Goal: Task Accomplishment & Management: Manage account settings

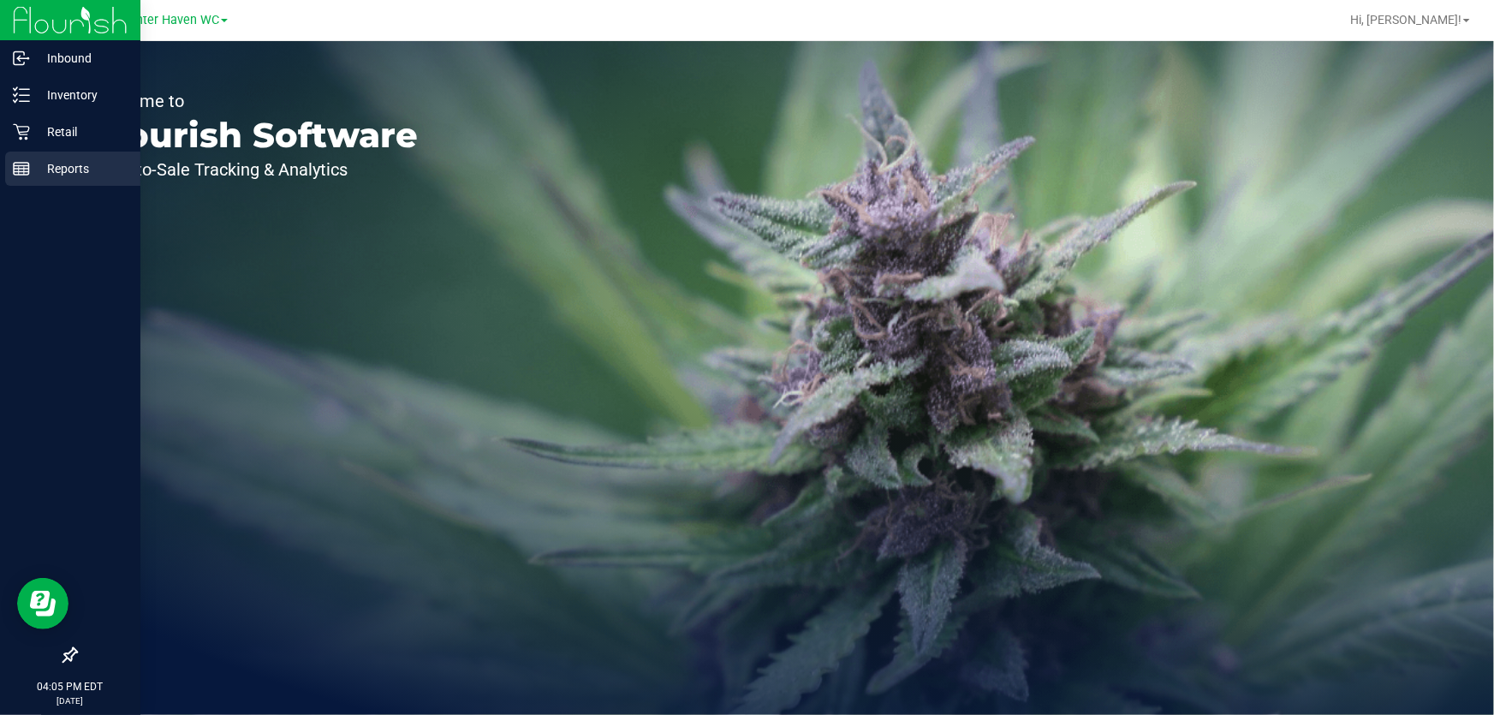
click at [46, 177] on p "Reports" at bounding box center [81, 168] width 103 height 21
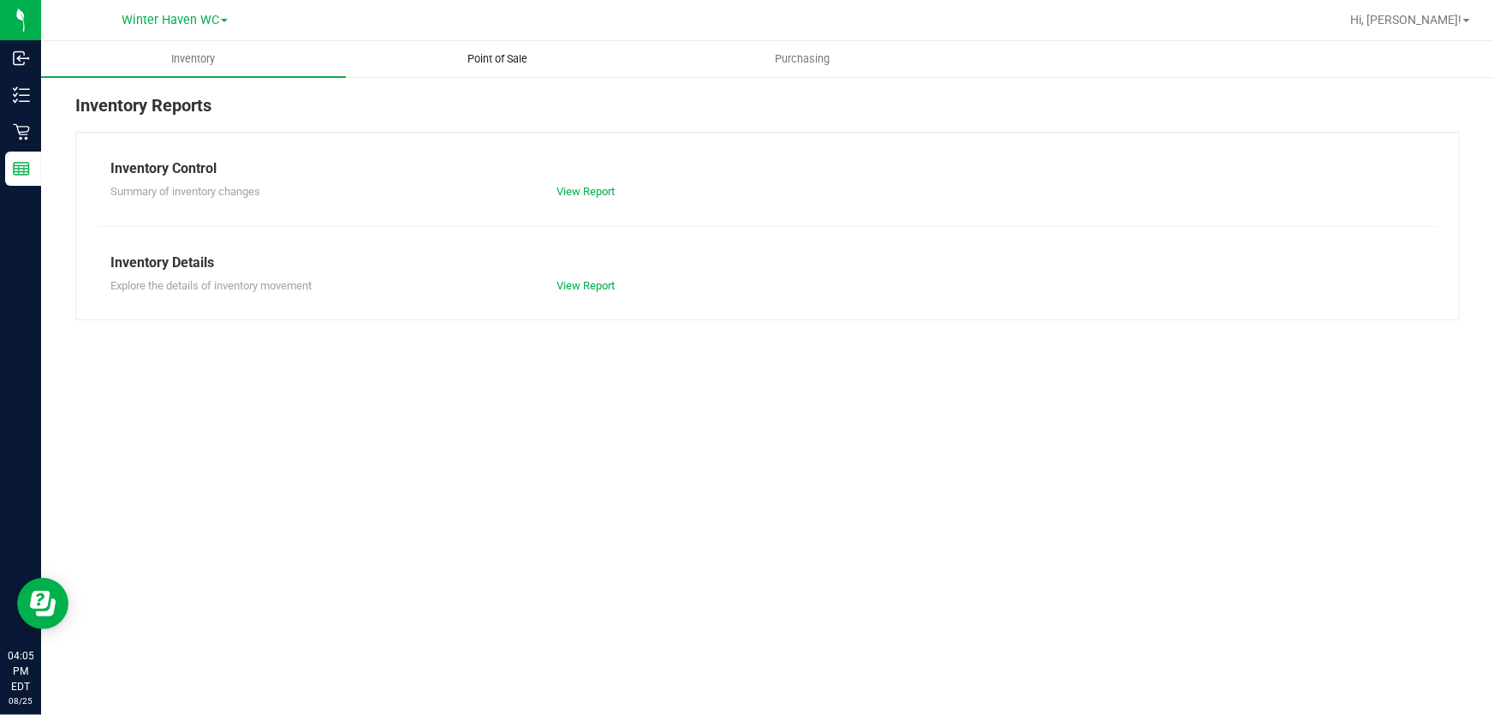
click at [505, 60] on span "Point of Sale" at bounding box center [498, 58] width 106 height 15
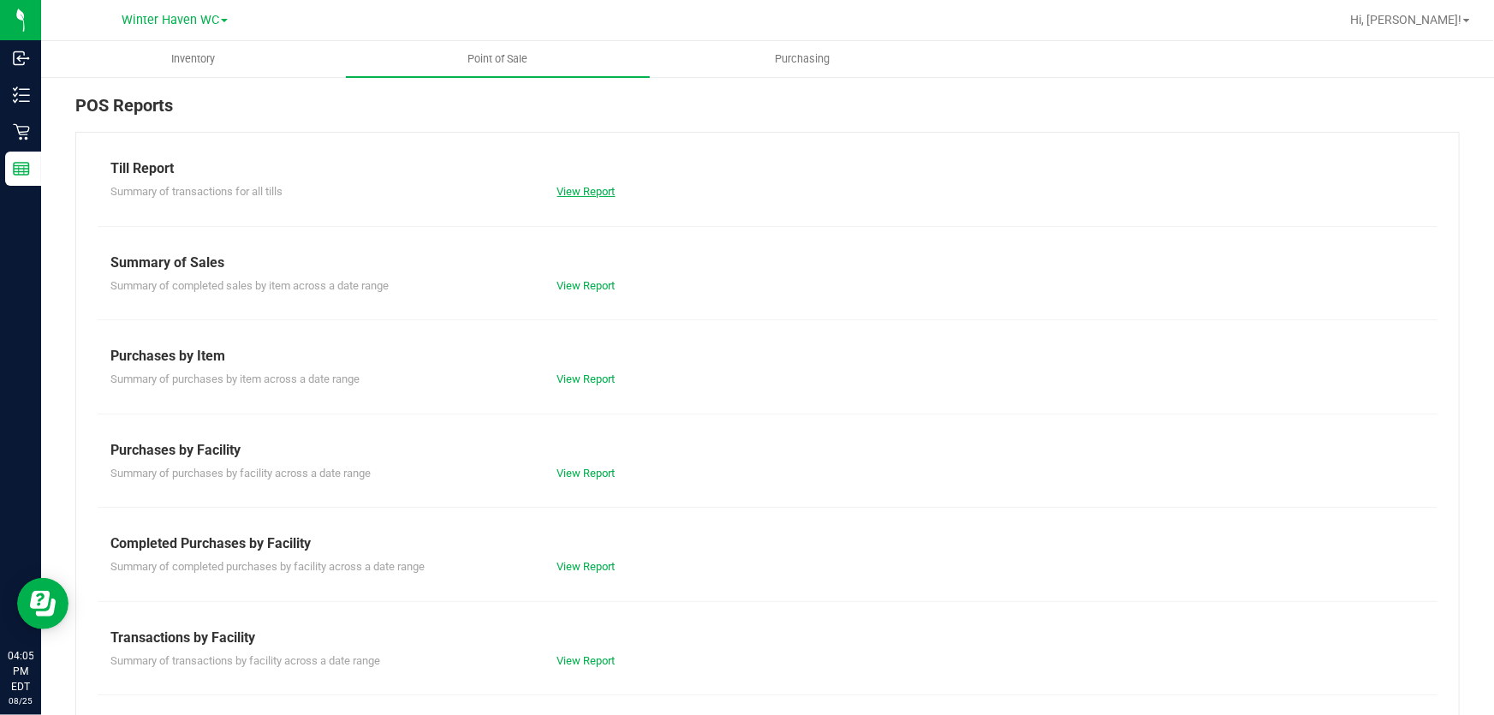
click at [576, 186] on link "View Report" at bounding box center [586, 191] width 58 height 13
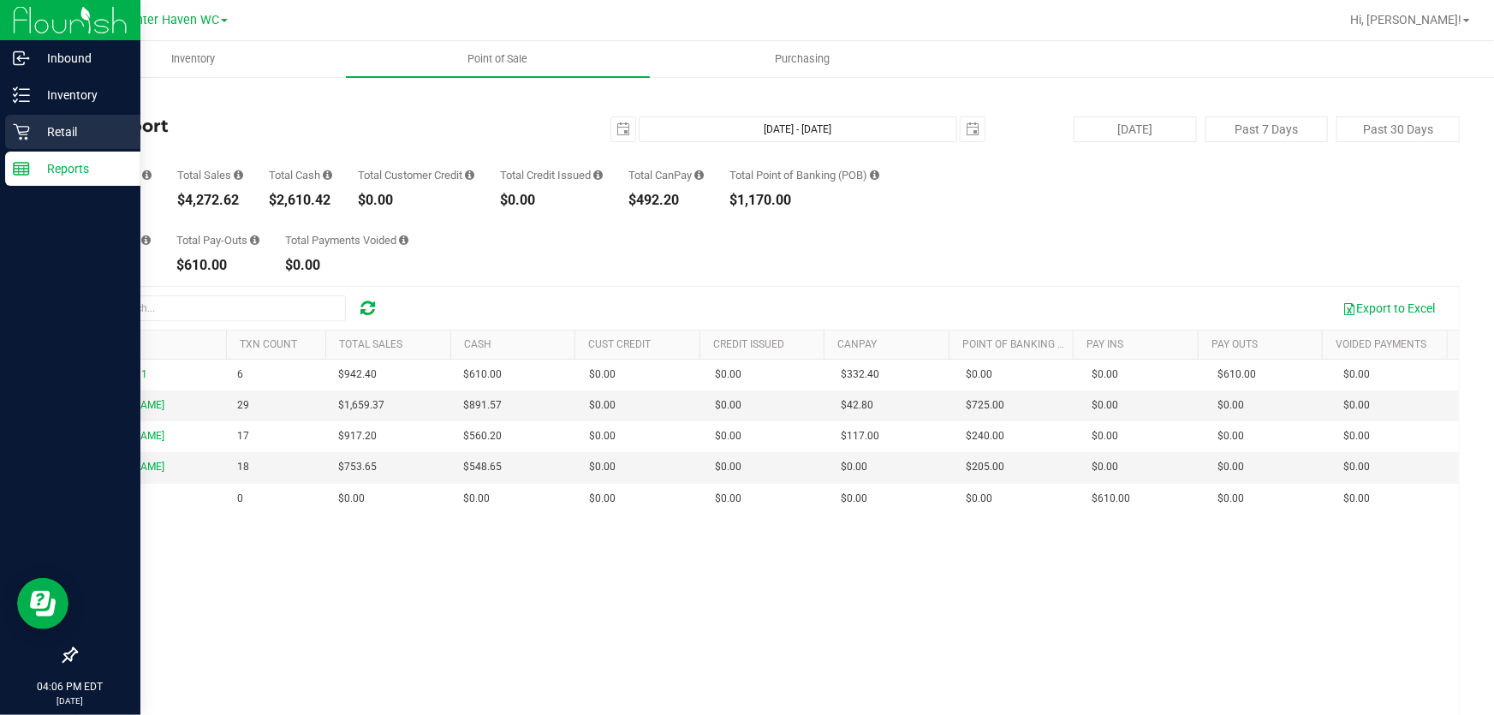
click at [33, 138] on p "Retail" at bounding box center [81, 132] width 103 height 21
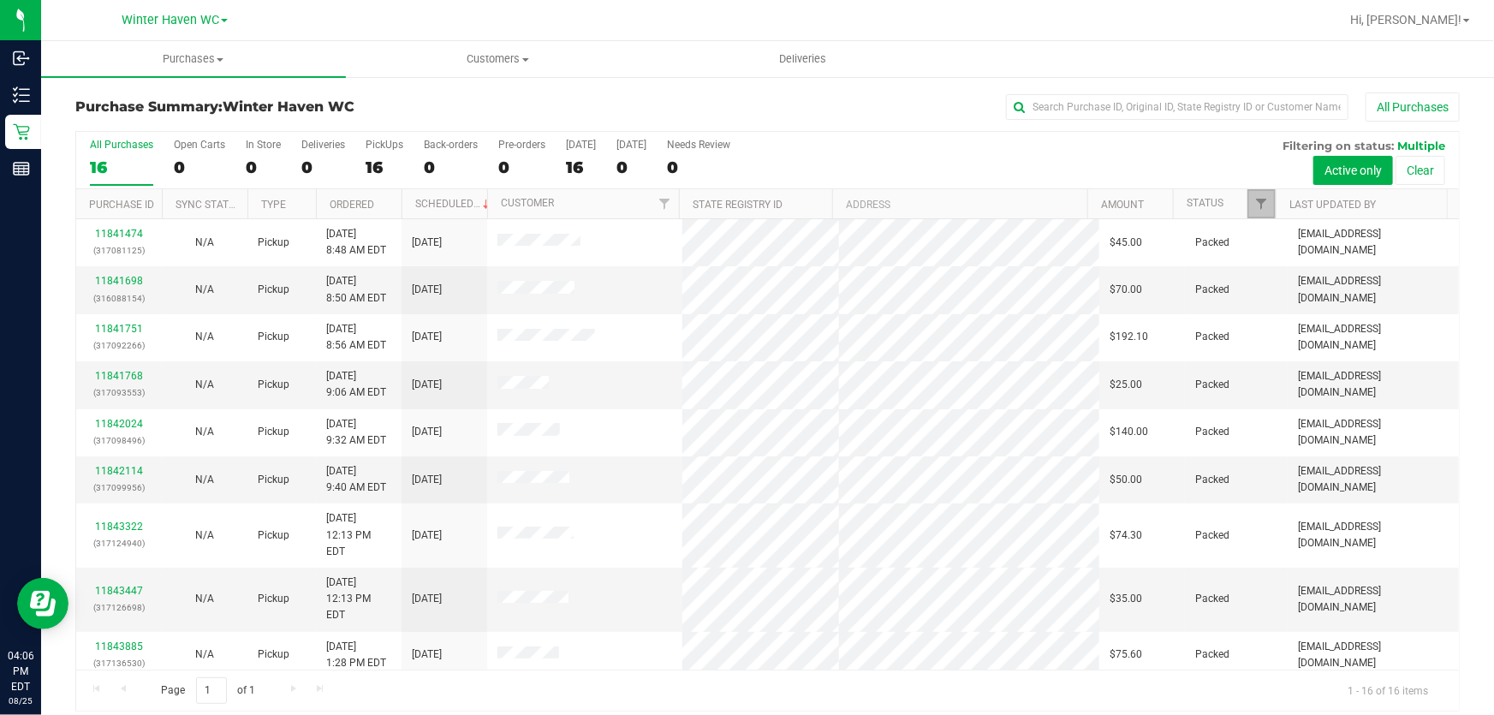
click at [1251, 195] on link "Filter" at bounding box center [1262, 203] width 28 height 29
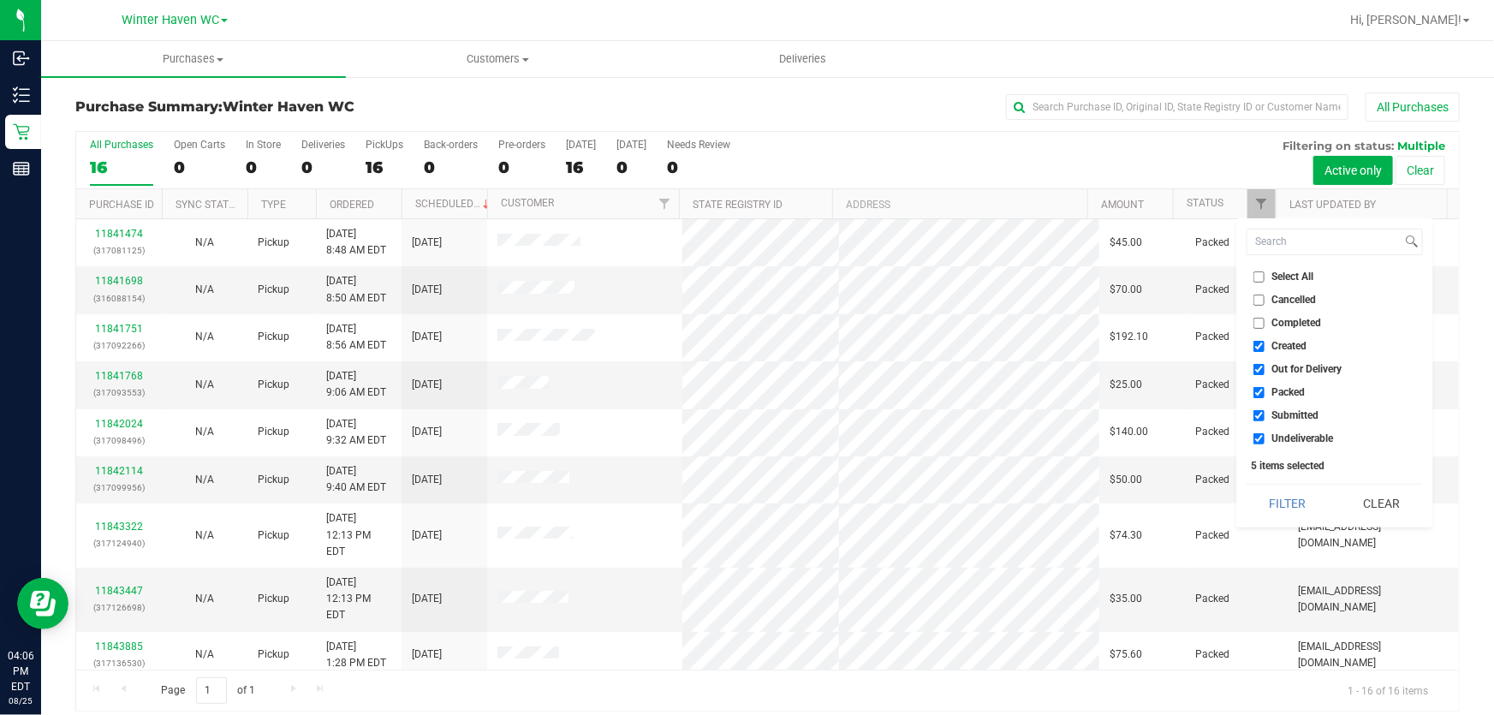
click at [1255, 435] on input "Undeliverable" at bounding box center [1259, 438] width 11 height 11
checkbox input "false"
click at [1255, 396] on input "Packed" at bounding box center [1259, 392] width 11 height 11
checkbox input "false"
click at [1259, 373] on input "Out for Delivery" at bounding box center [1259, 369] width 11 height 11
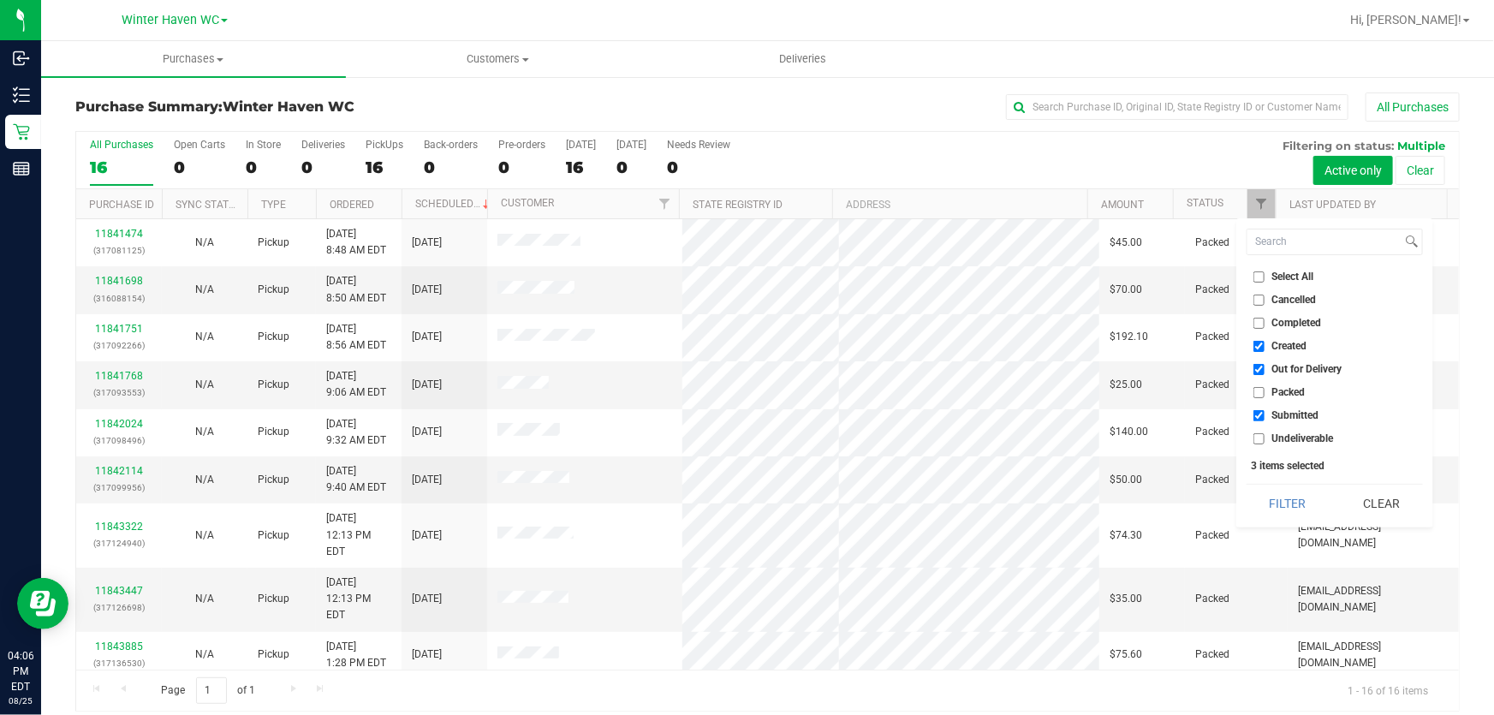
checkbox input "false"
click at [1259, 347] on input "Created" at bounding box center [1259, 346] width 11 height 11
checkbox input "false"
click at [1290, 498] on button "Filter" at bounding box center [1288, 504] width 82 height 38
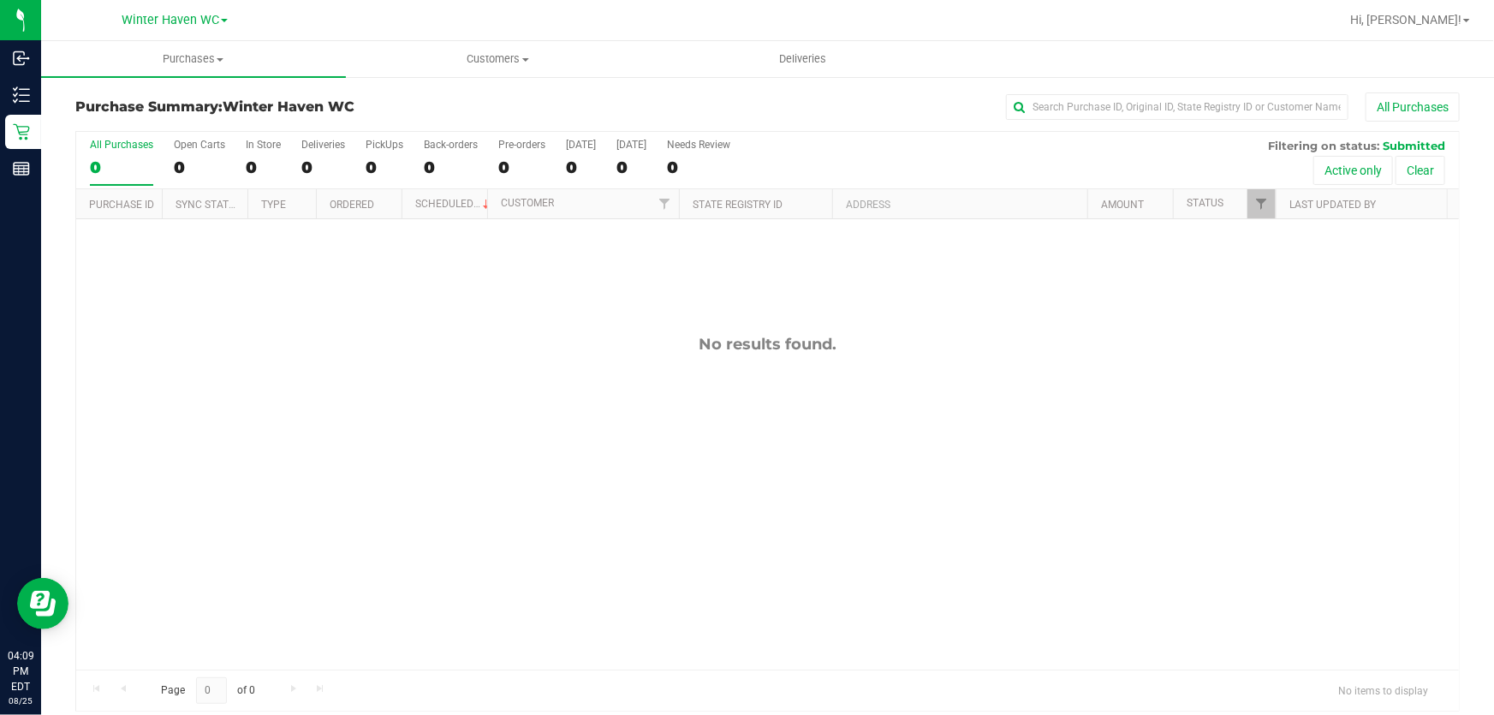
click at [862, 351] on div "No results found." at bounding box center [767, 502] width 1383 height 566
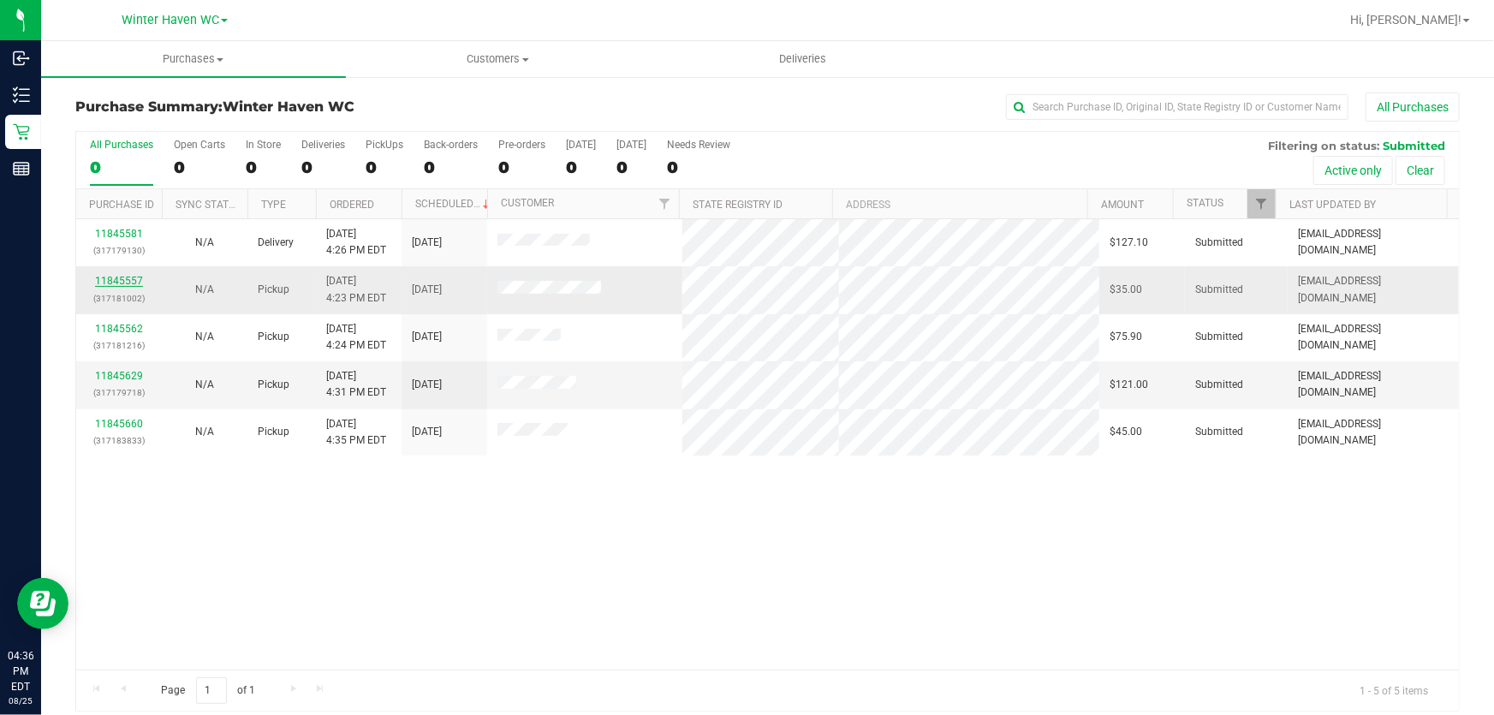
click at [124, 283] on link "11845557" at bounding box center [119, 281] width 48 height 12
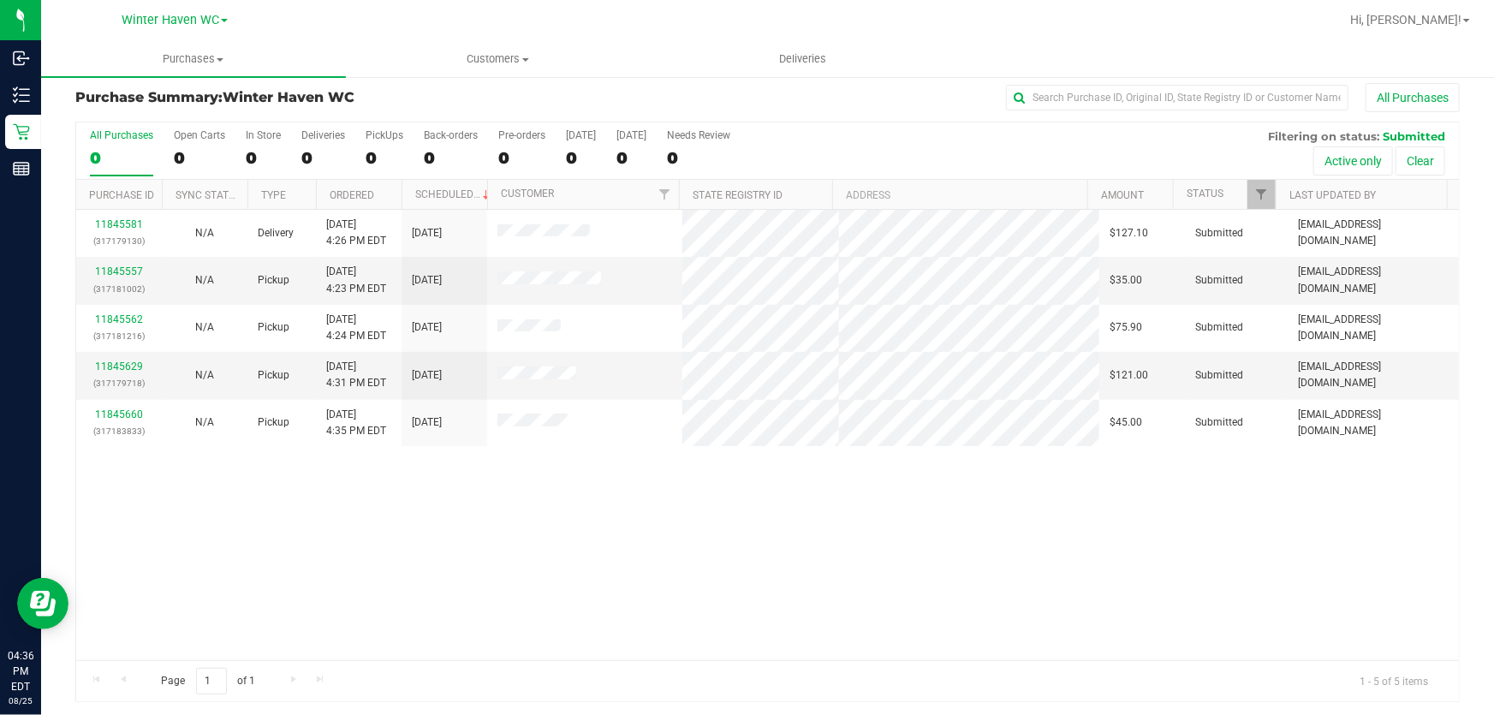
scroll to position [13, 0]
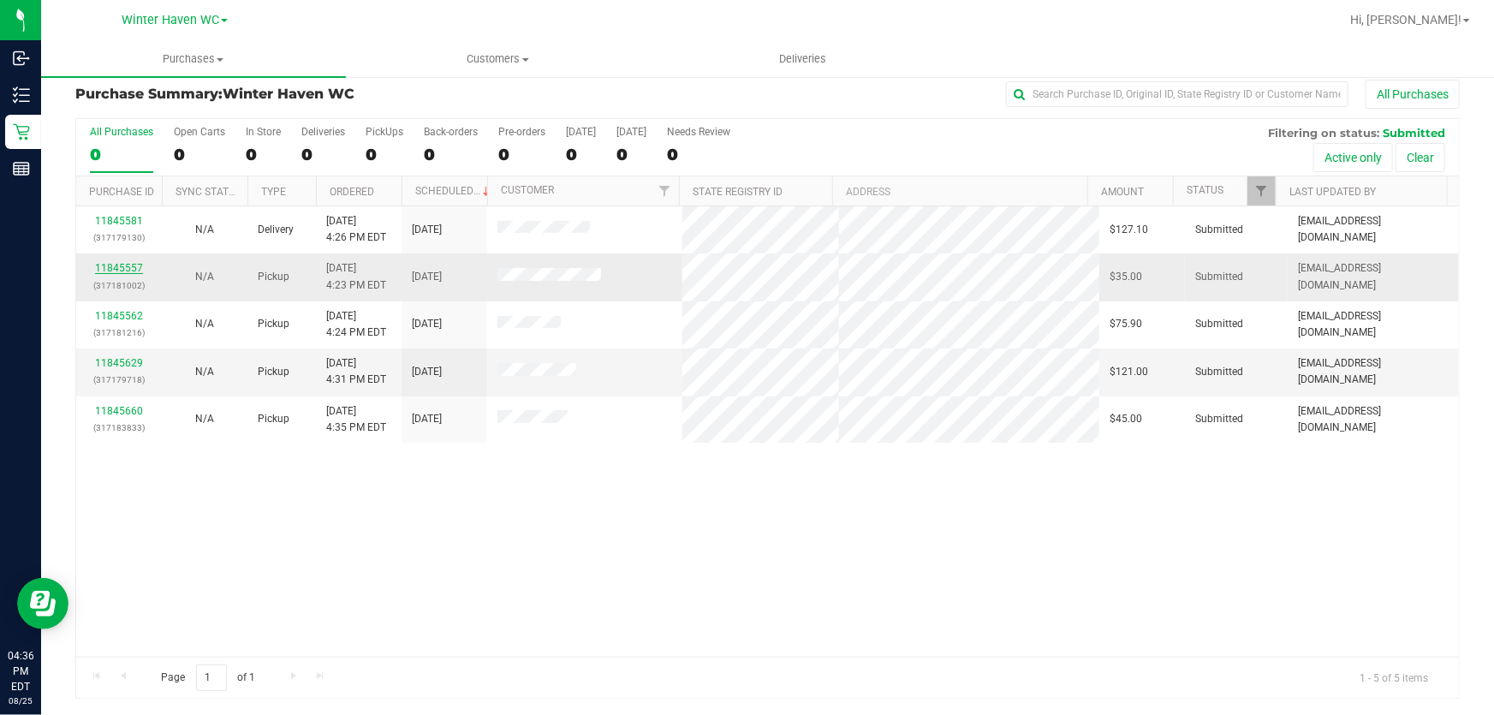
click at [128, 267] on link "11845557" at bounding box center [119, 268] width 48 height 12
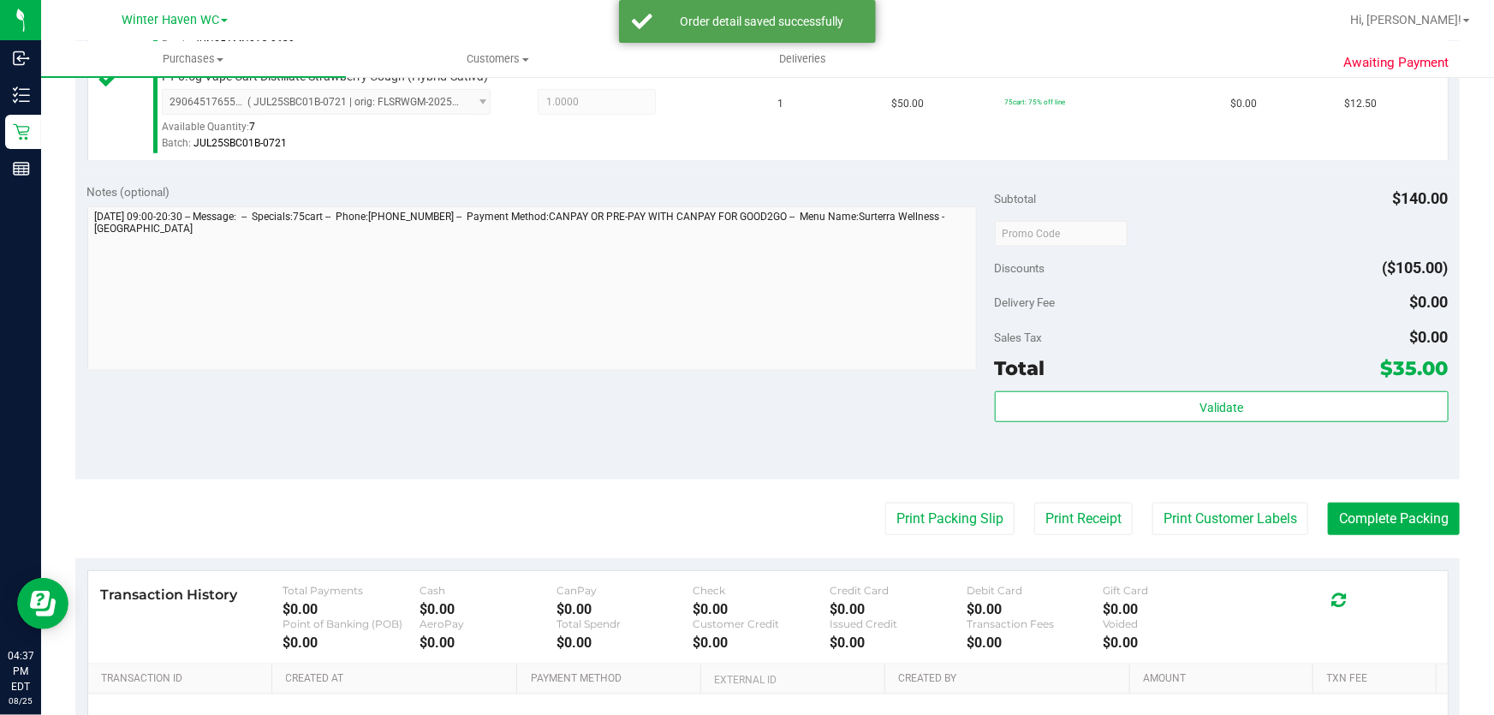
scroll to position [781, 0]
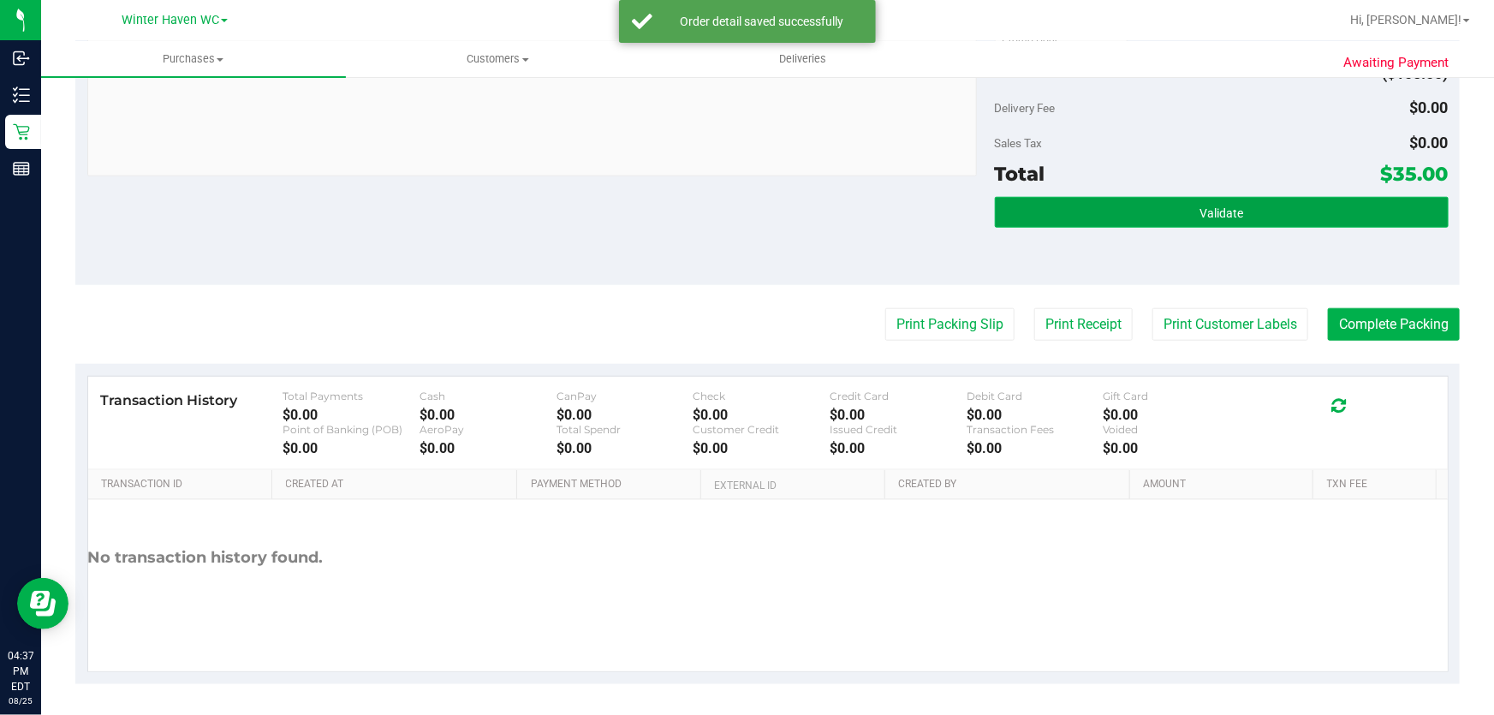
click at [1245, 207] on button "Validate" at bounding box center [1222, 212] width 454 height 31
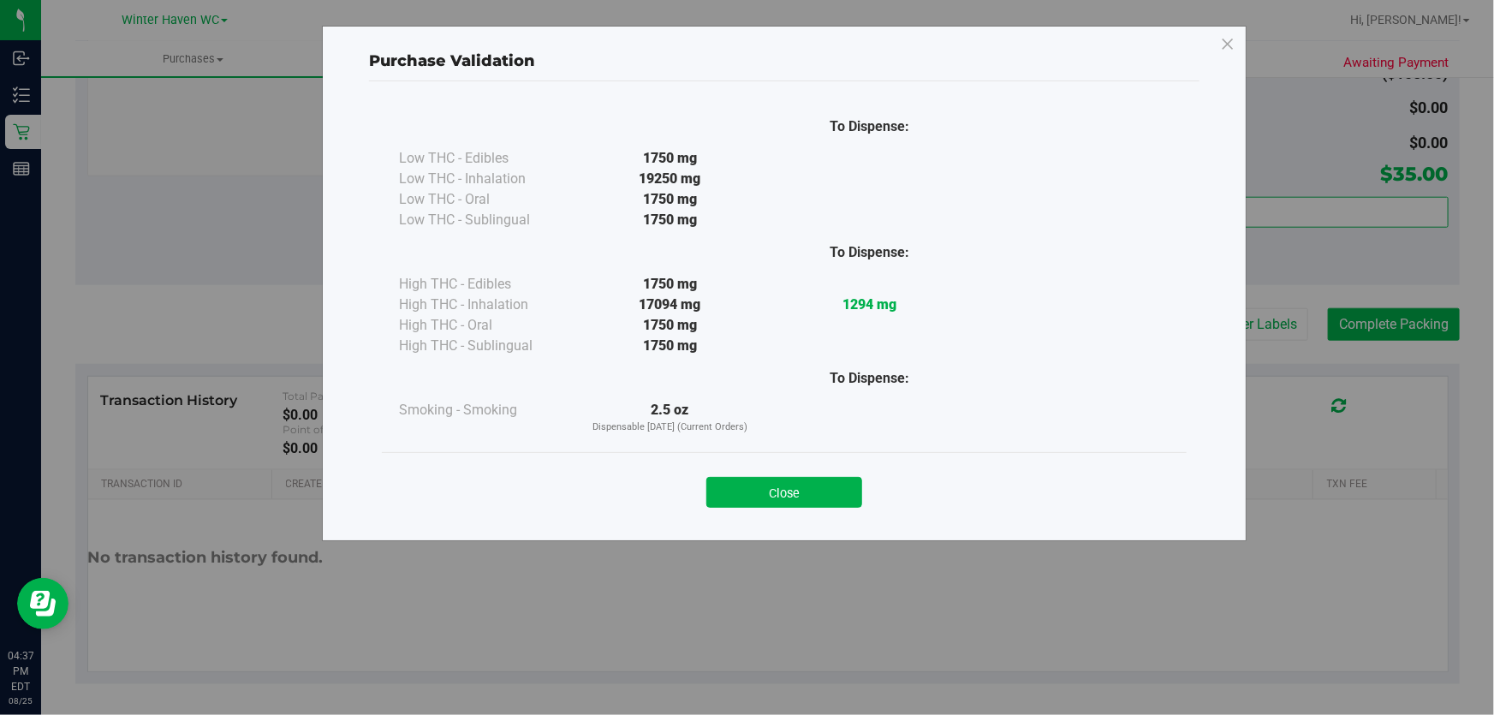
click at [799, 466] on div "Close" at bounding box center [784, 486] width 805 height 69
click at [801, 473] on div "Close" at bounding box center [784, 487] width 779 height 43
drag, startPoint x: 813, startPoint y: 492, endPoint x: 844, endPoint y: 466, distance: 41.3
click at [818, 488] on button "Close" at bounding box center [784, 492] width 156 height 31
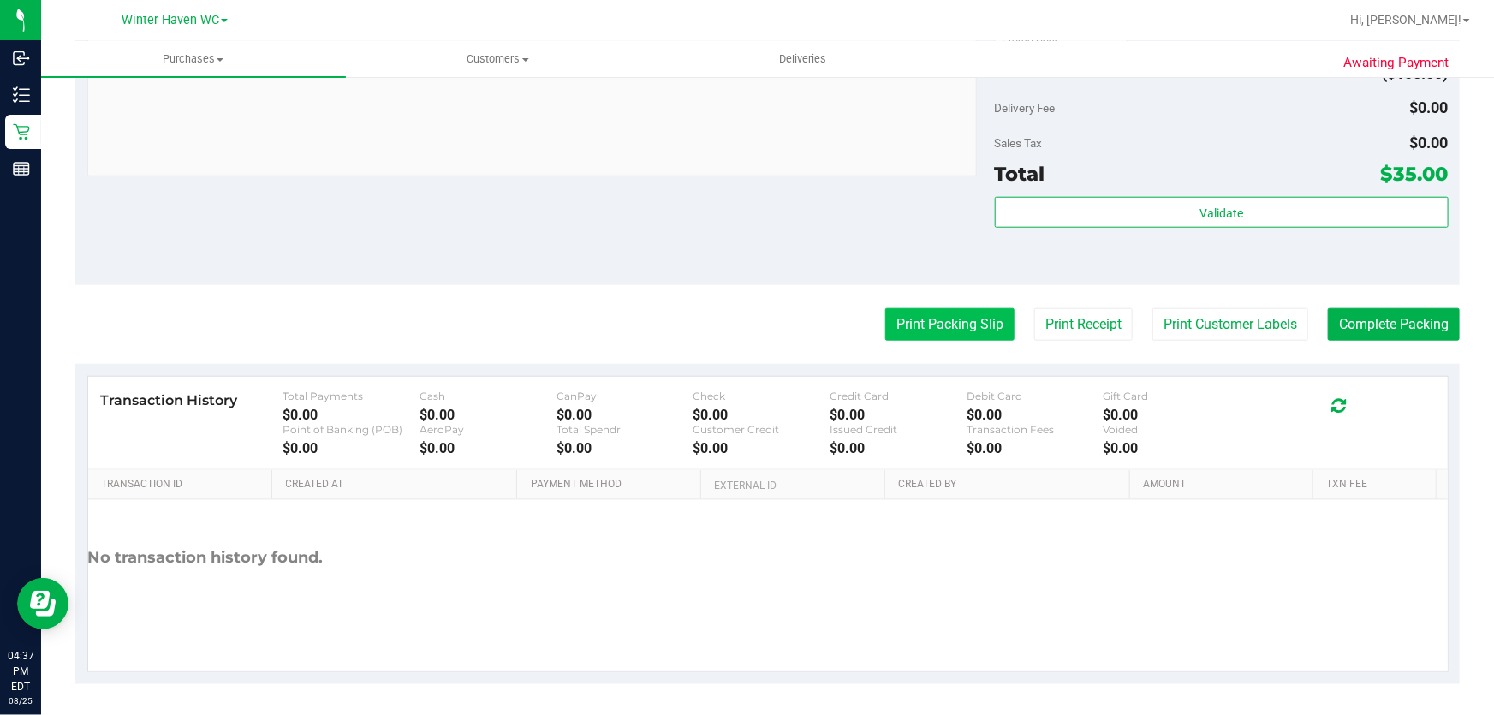
click at [944, 308] on button "Print Packing Slip" at bounding box center [949, 324] width 129 height 33
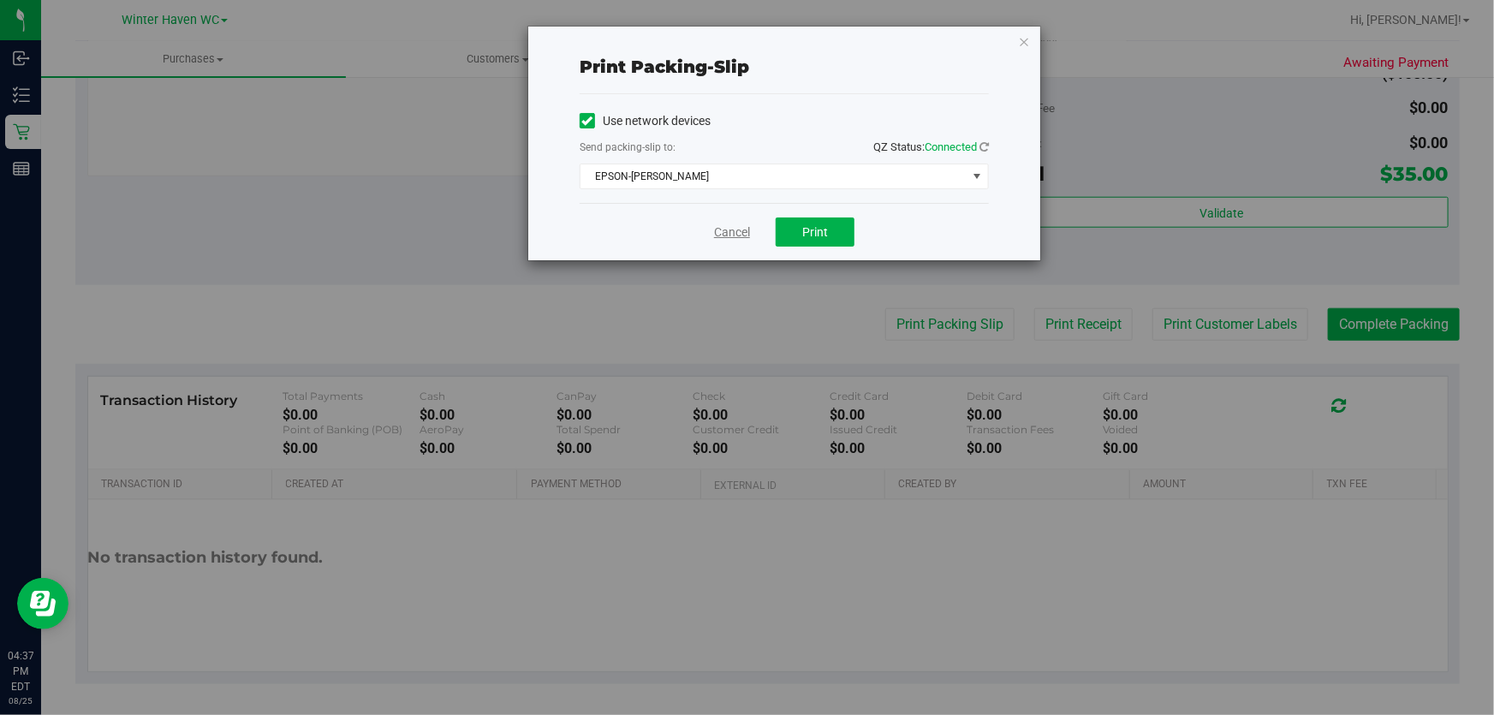
click at [742, 230] on link "Cancel" at bounding box center [732, 232] width 36 height 18
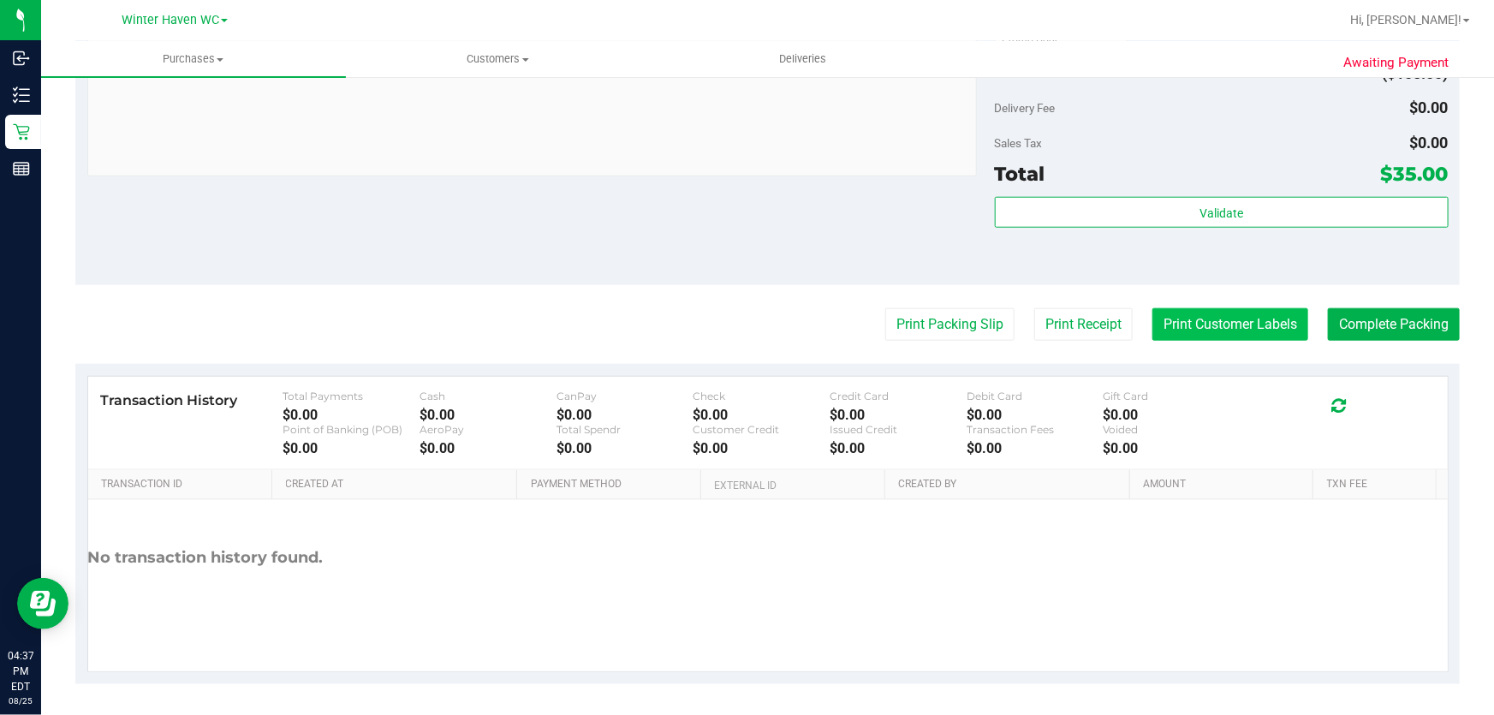
click at [1173, 325] on button "Print Customer Labels" at bounding box center [1231, 324] width 156 height 33
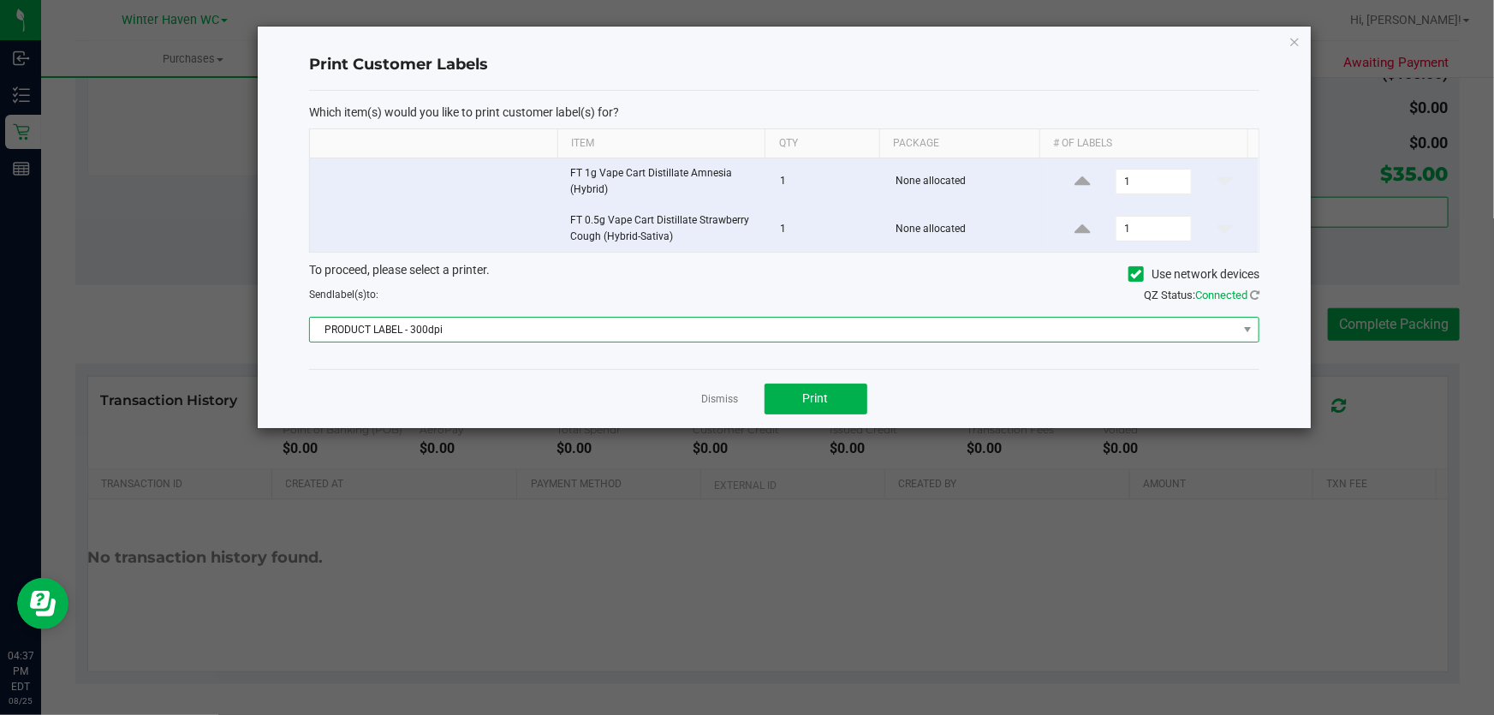
click at [620, 334] on span "PRODUCT LABEL - 300dpi" at bounding box center [773, 330] width 927 height 24
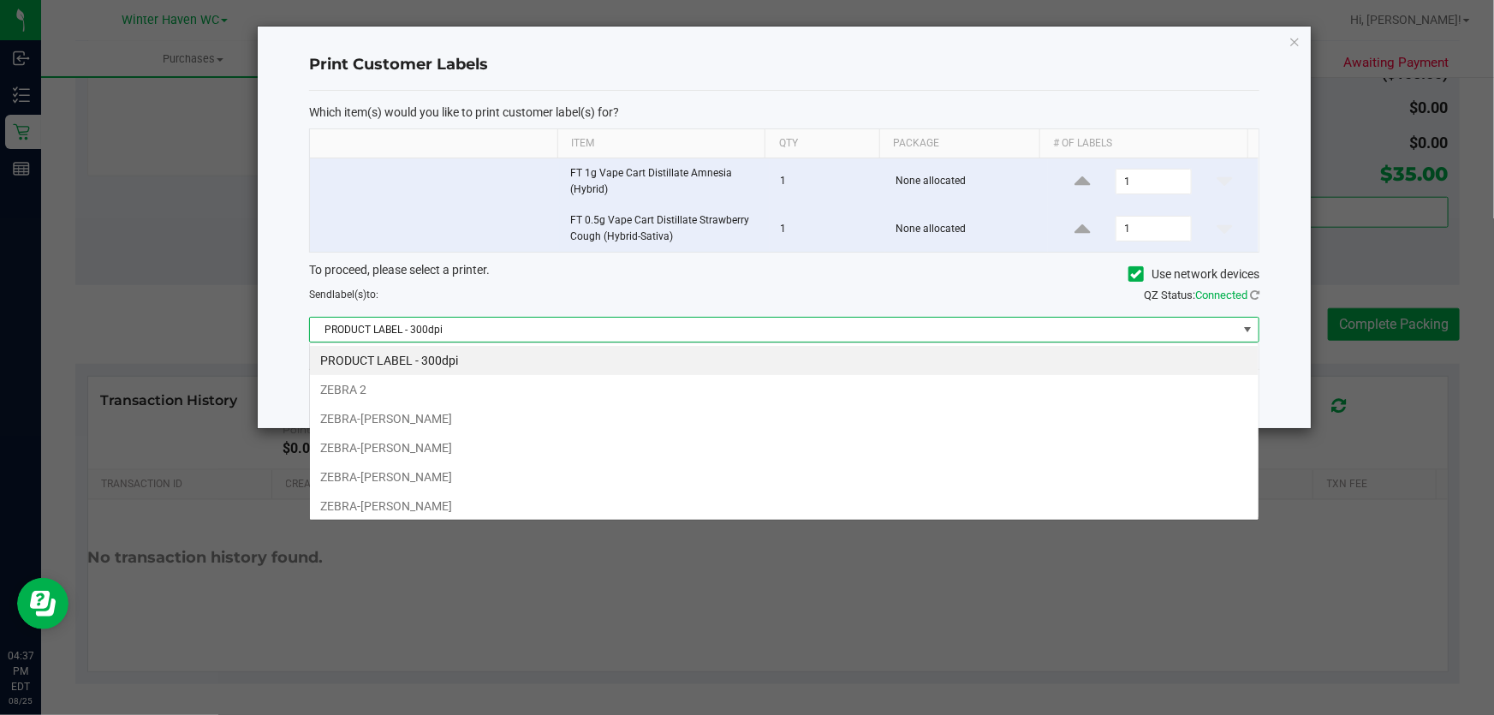
scroll to position [26, 951]
click at [444, 497] on li "ZEBRA-[PERSON_NAME]" at bounding box center [784, 506] width 949 height 29
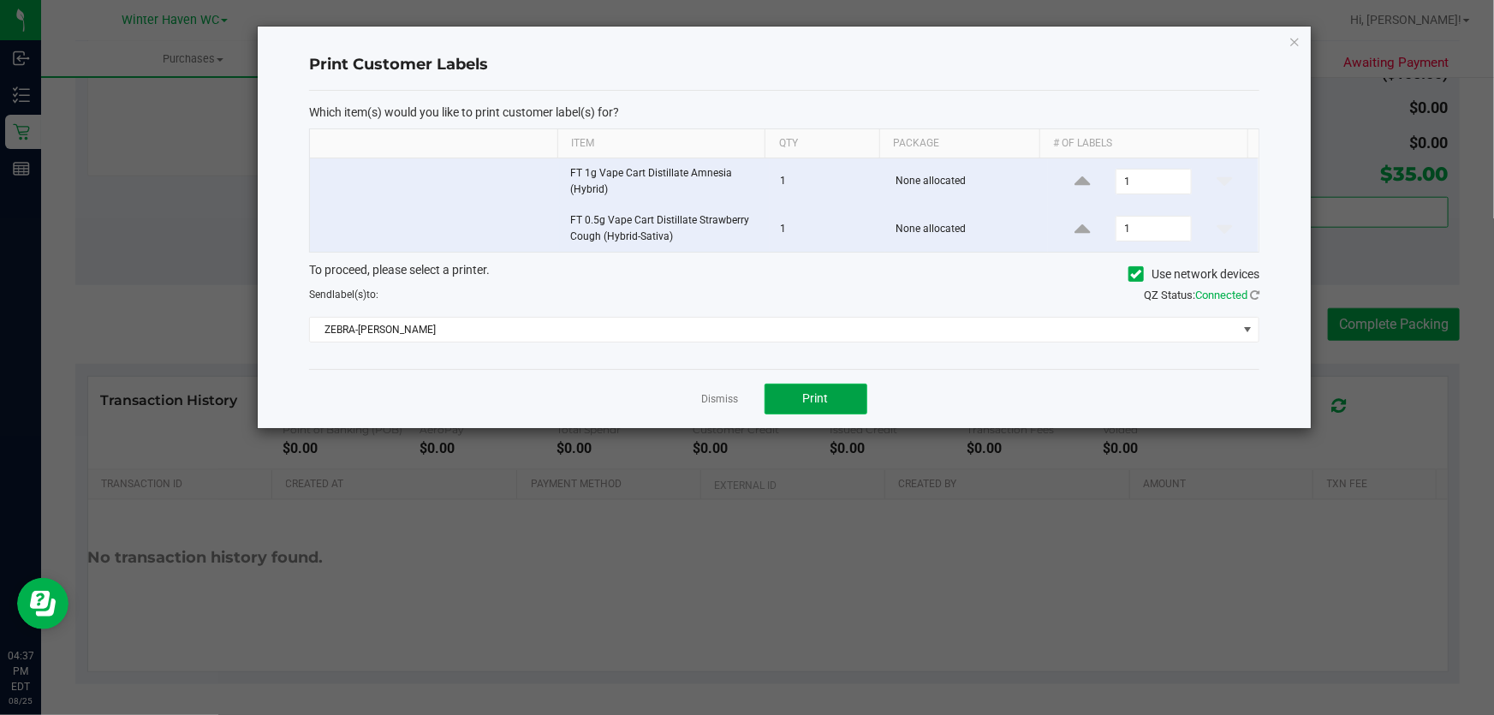
click at [821, 402] on span "Print" at bounding box center [816, 398] width 26 height 14
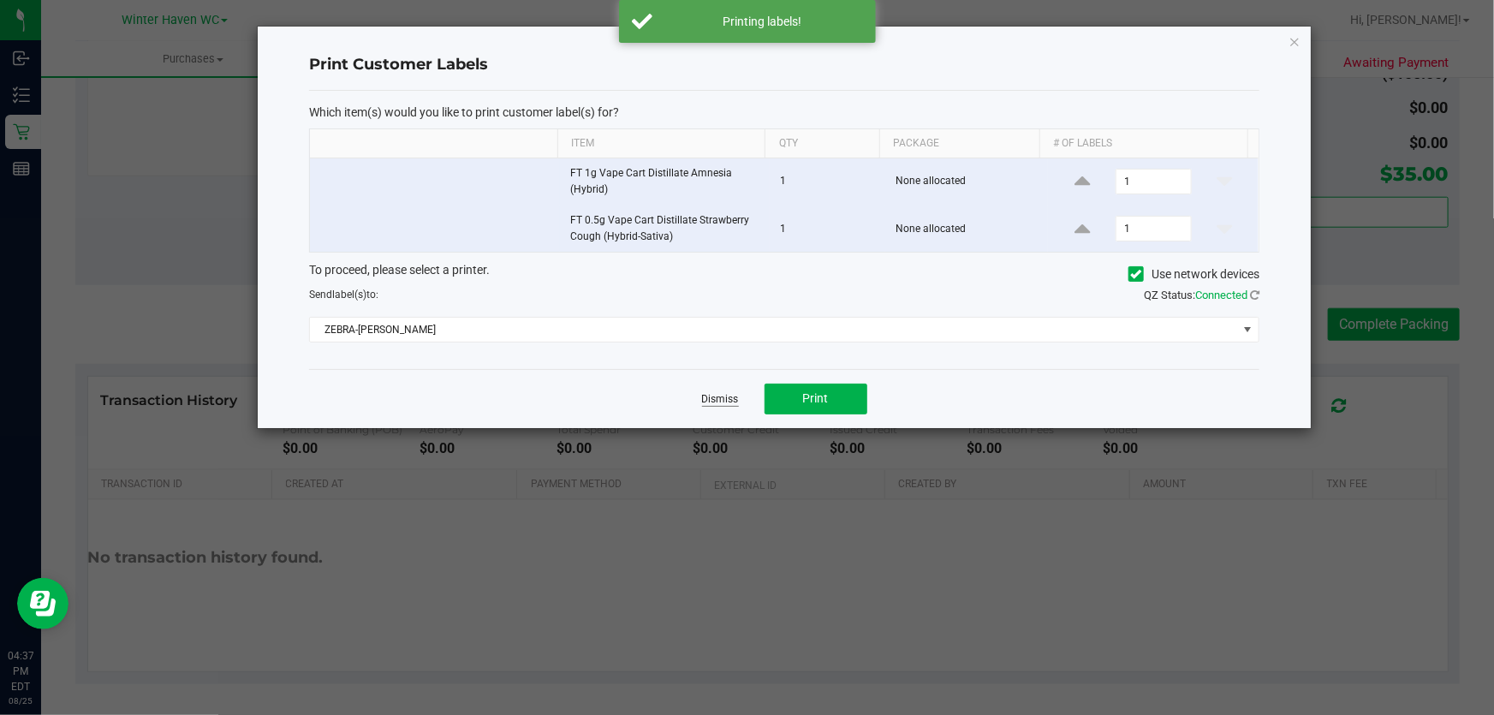
click at [726, 400] on link "Dismiss" at bounding box center [720, 399] width 37 height 15
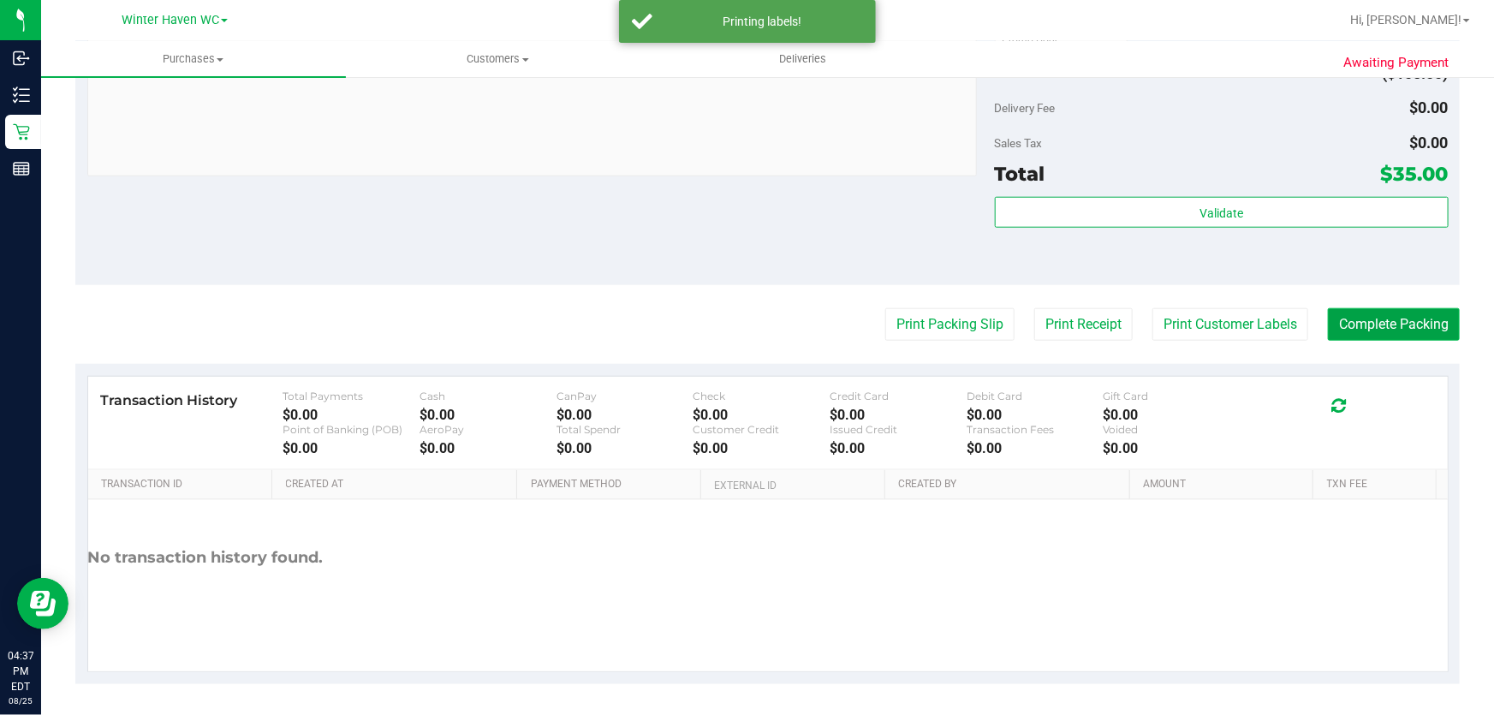
click at [1393, 322] on button "Complete Packing" at bounding box center [1394, 324] width 132 height 33
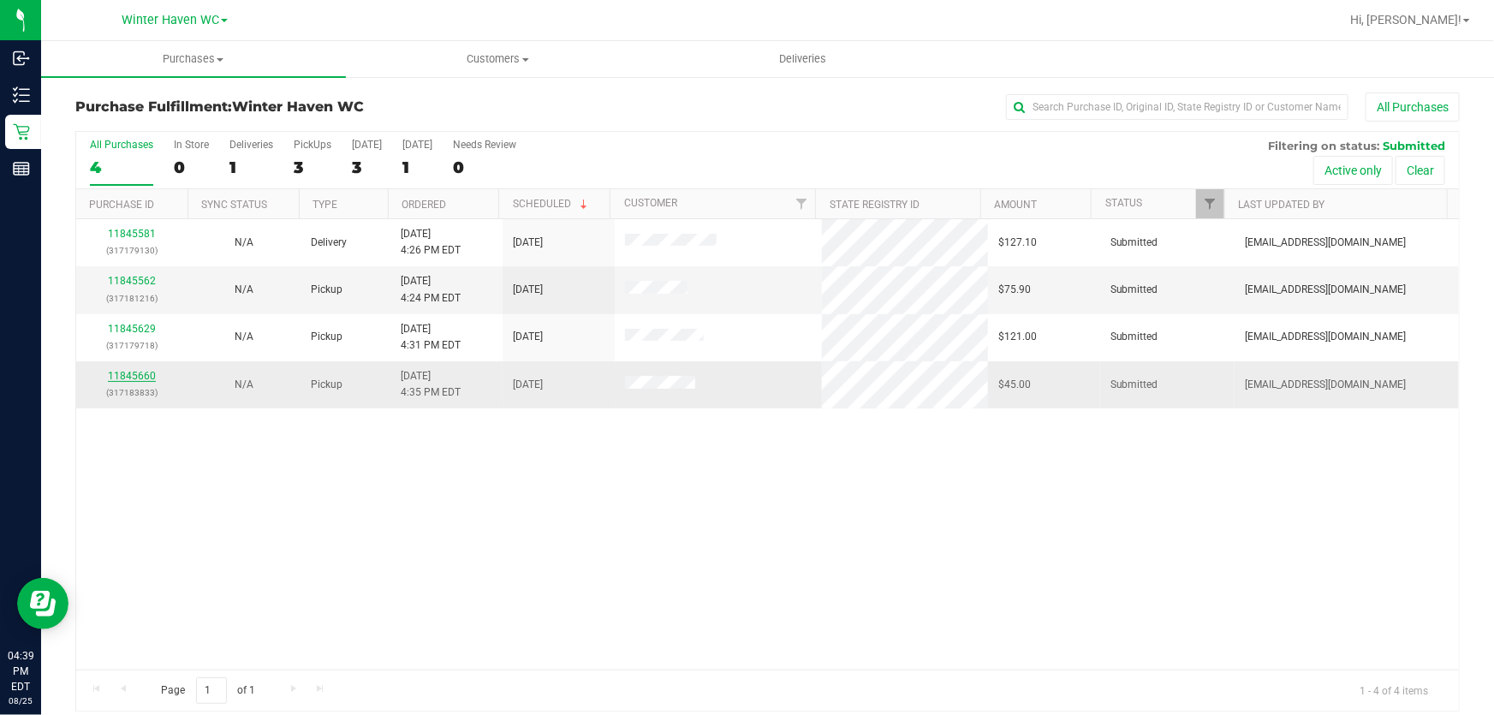
click at [147, 375] on link "11845660" at bounding box center [132, 376] width 48 height 12
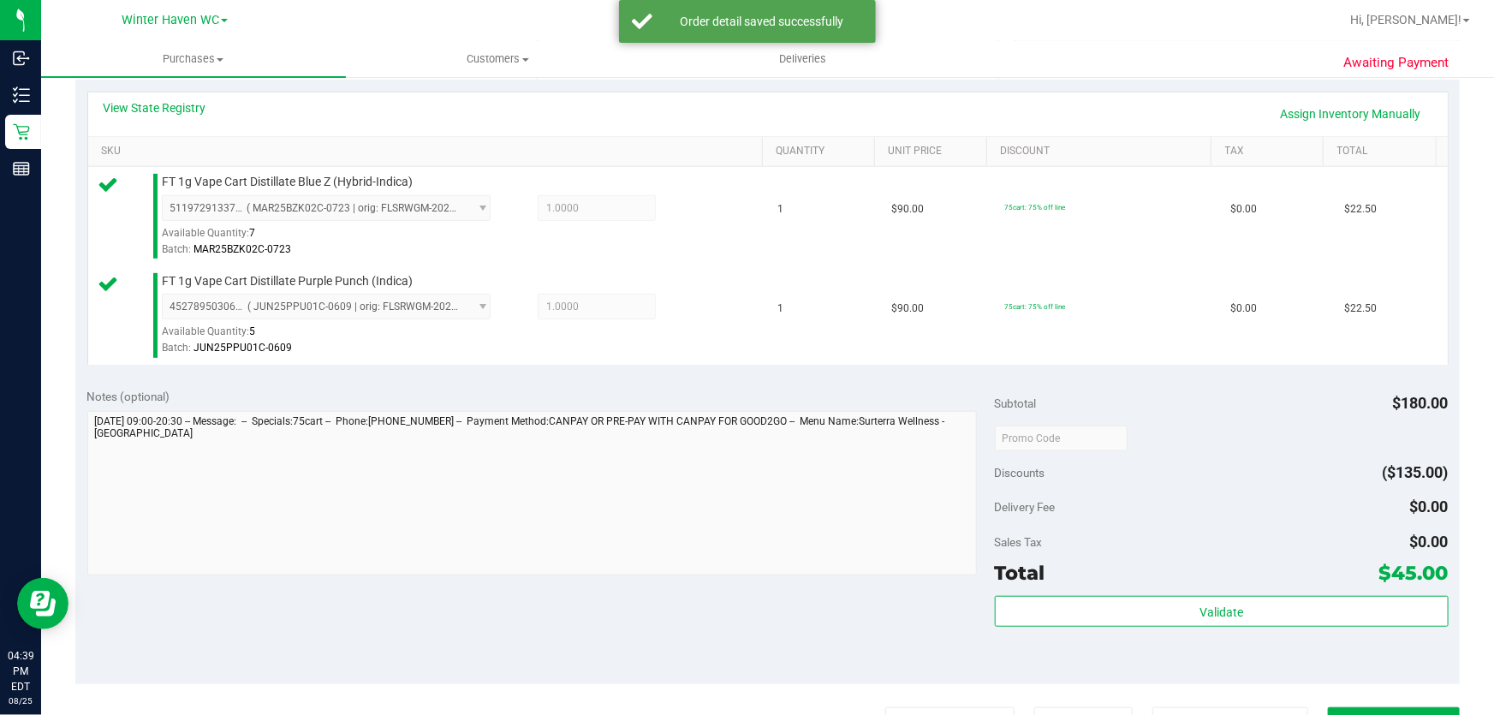
scroll to position [467, 0]
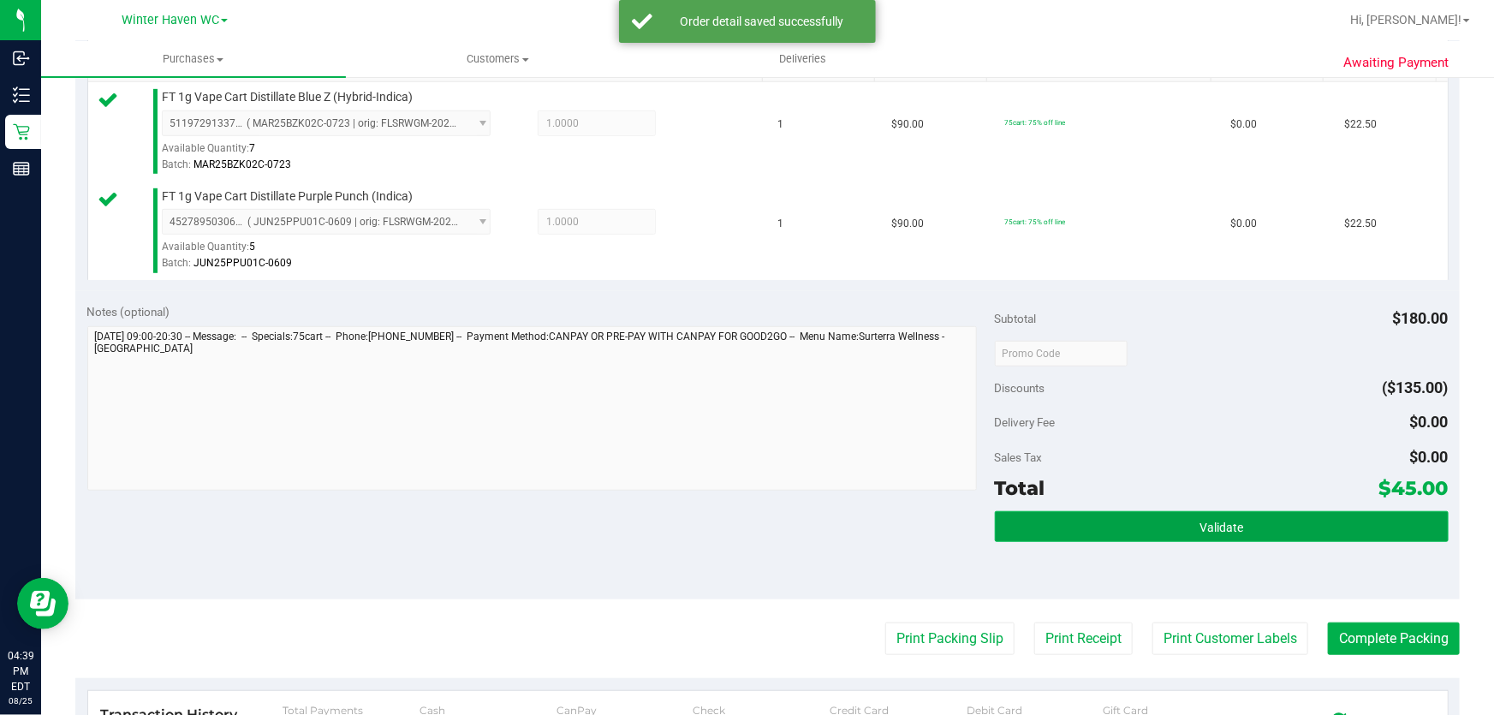
click at [1200, 522] on span "Validate" at bounding box center [1222, 528] width 44 height 14
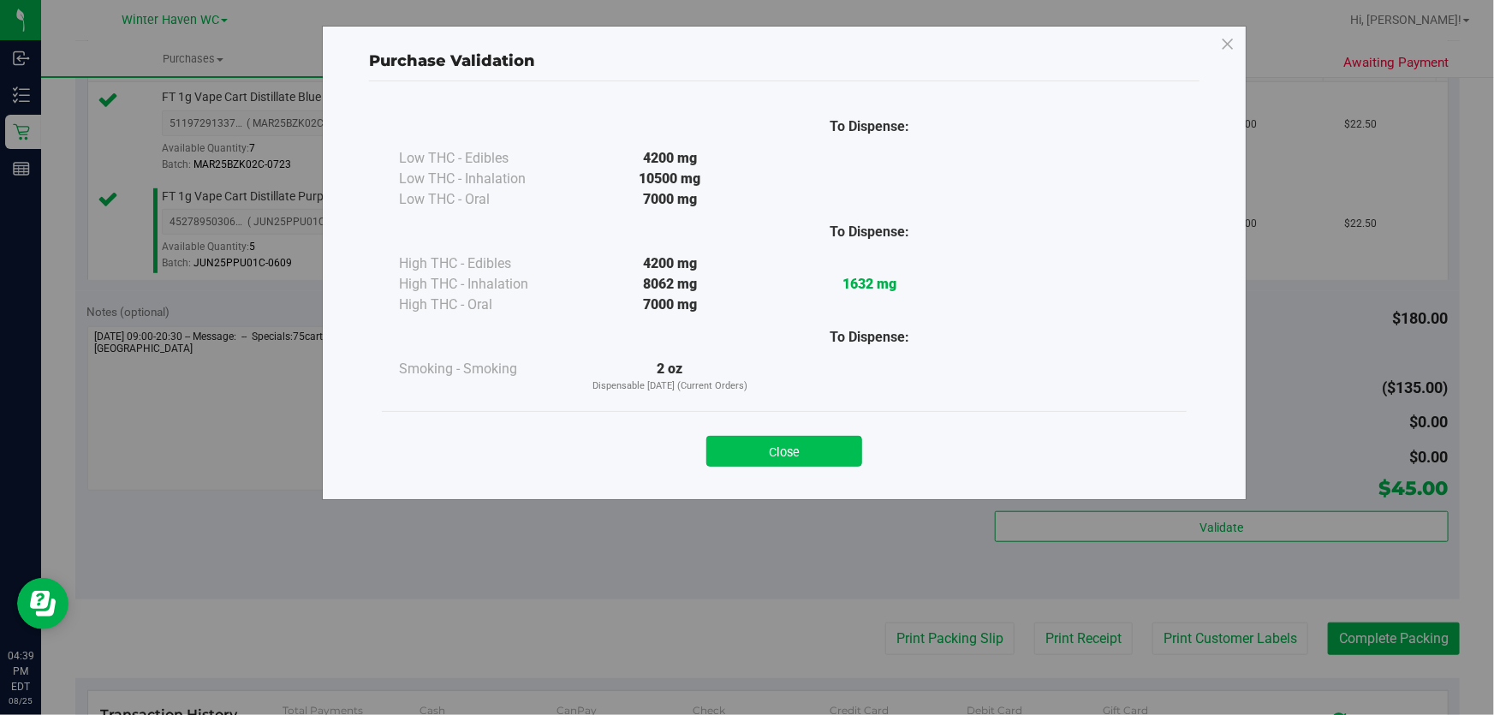
click at [850, 450] on button "Close" at bounding box center [784, 451] width 156 height 31
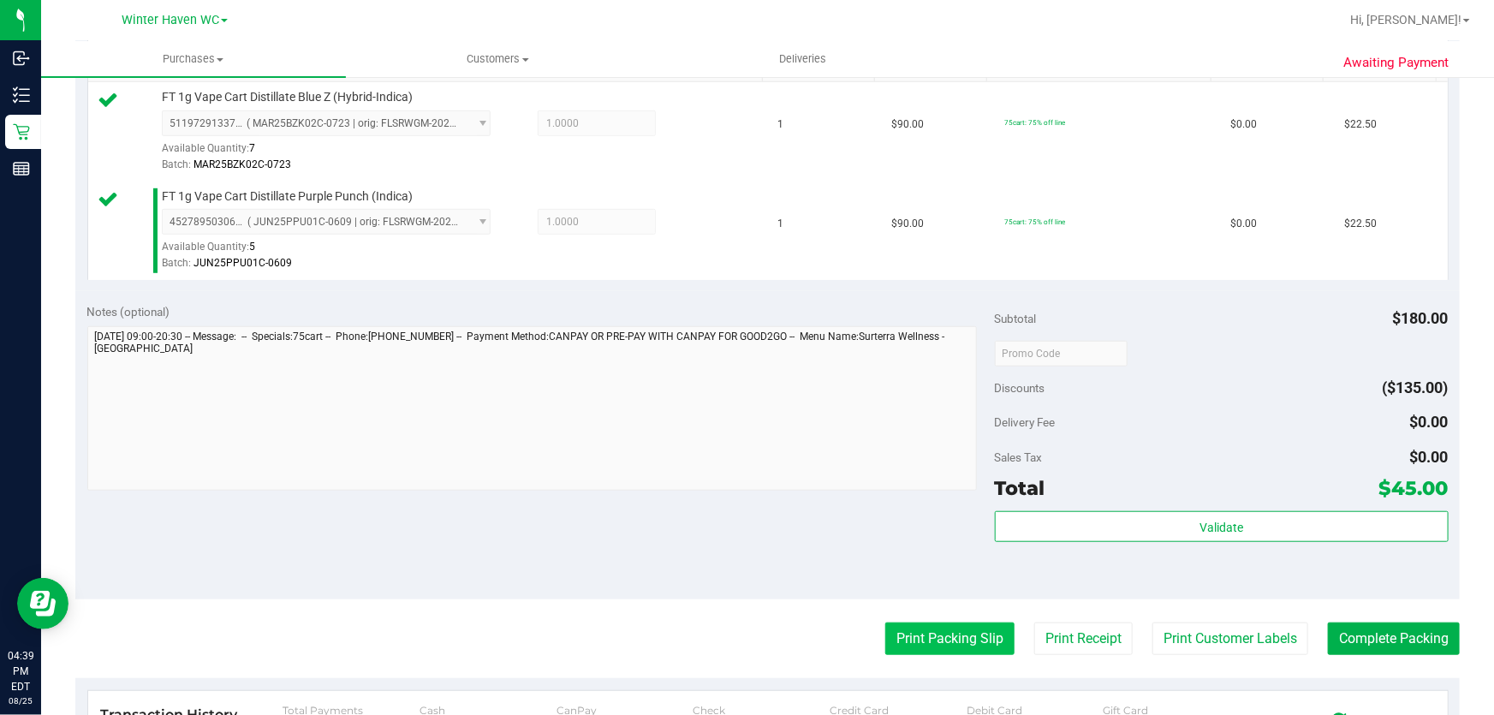
click at [957, 642] on button "Print Packing Slip" at bounding box center [949, 639] width 129 height 33
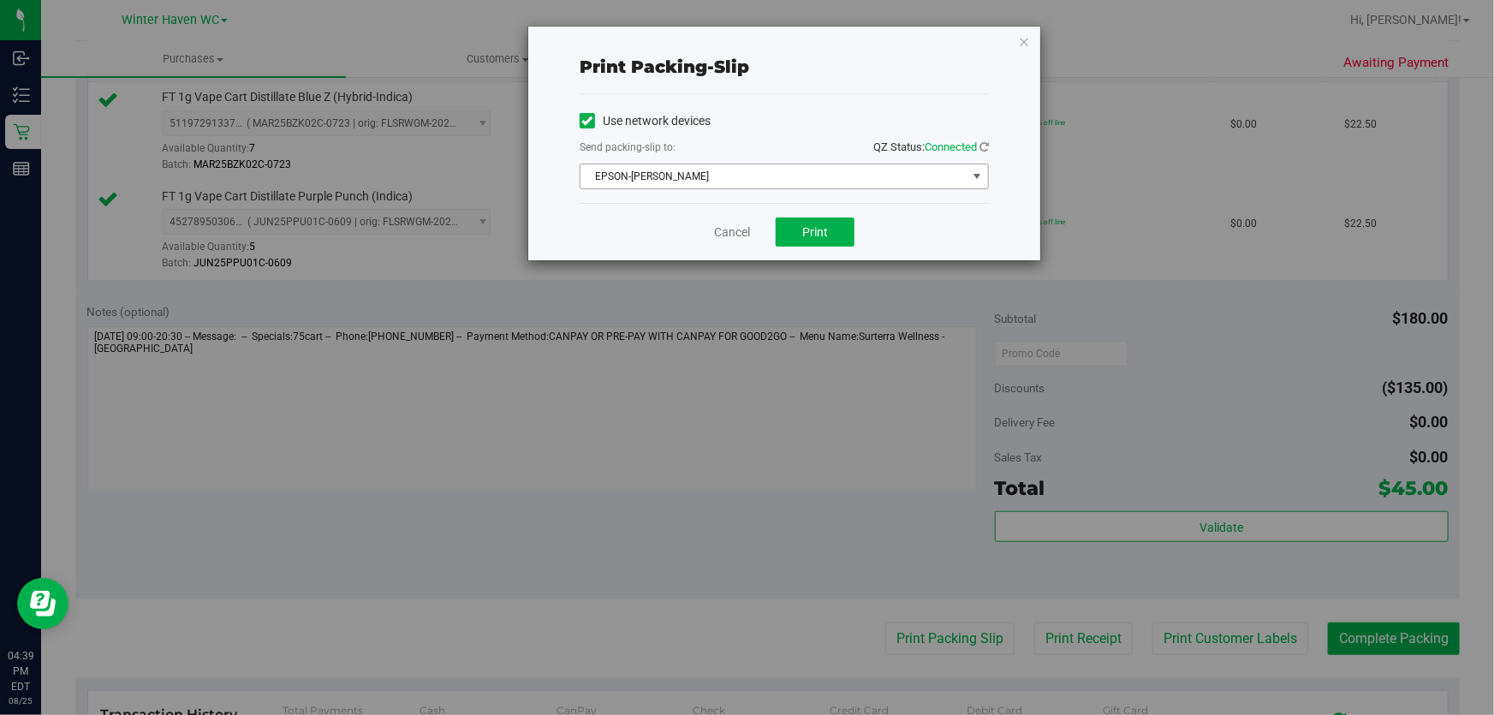
click at [816, 178] on span "EPSON-[PERSON_NAME]" at bounding box center [774, 176] width 386 height 24
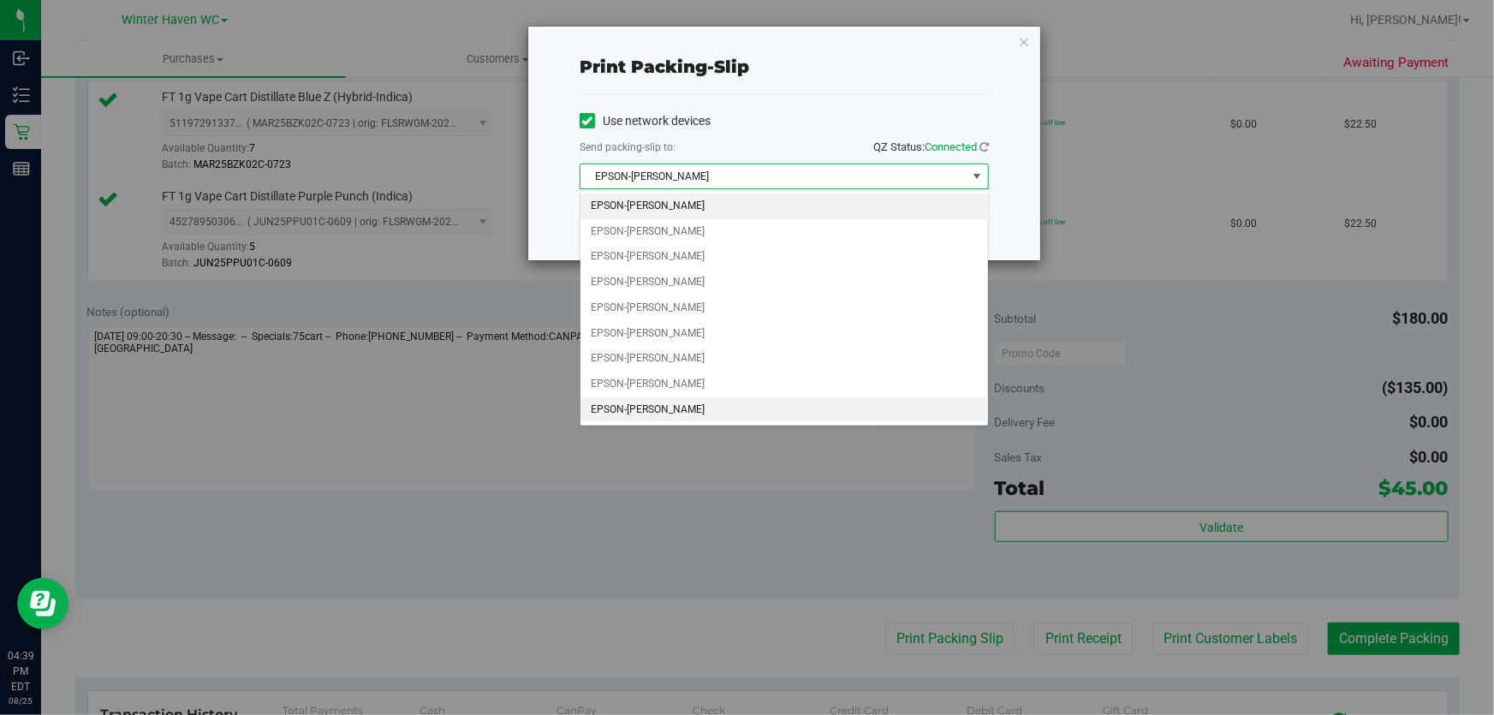
click at [688, 404] on li "EPSON-[PERSON_NAME]" at bounding box center [785, 410] width 408 height 26
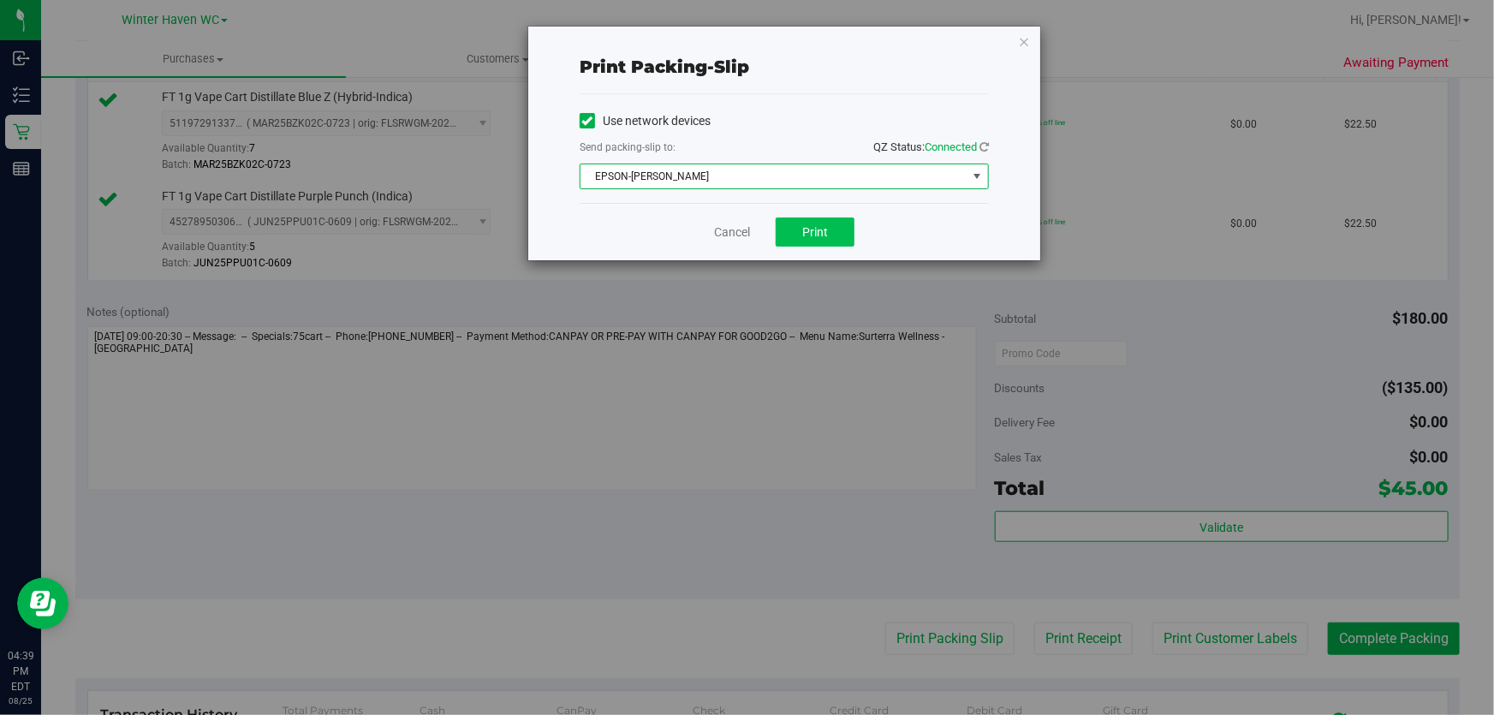
click at [817, 214] on div "Cancel Print" at bounding box center [784, 231] width 409 height 57
click at [817, 229] on span "Print" at bounding box center [815, 232] width 26 height 14
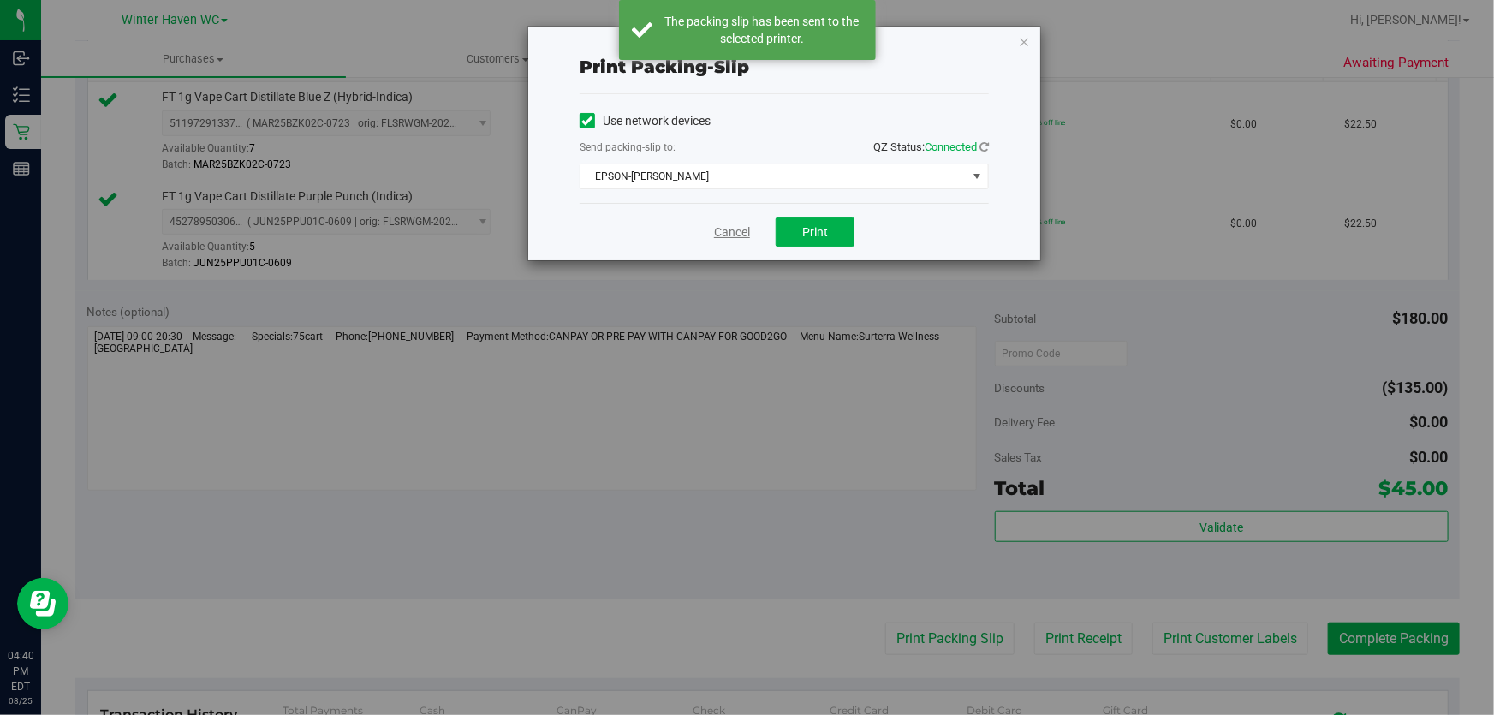
click at [736, 230] on link "Cancel" at bounding box center [732, 232] width 36 height 18
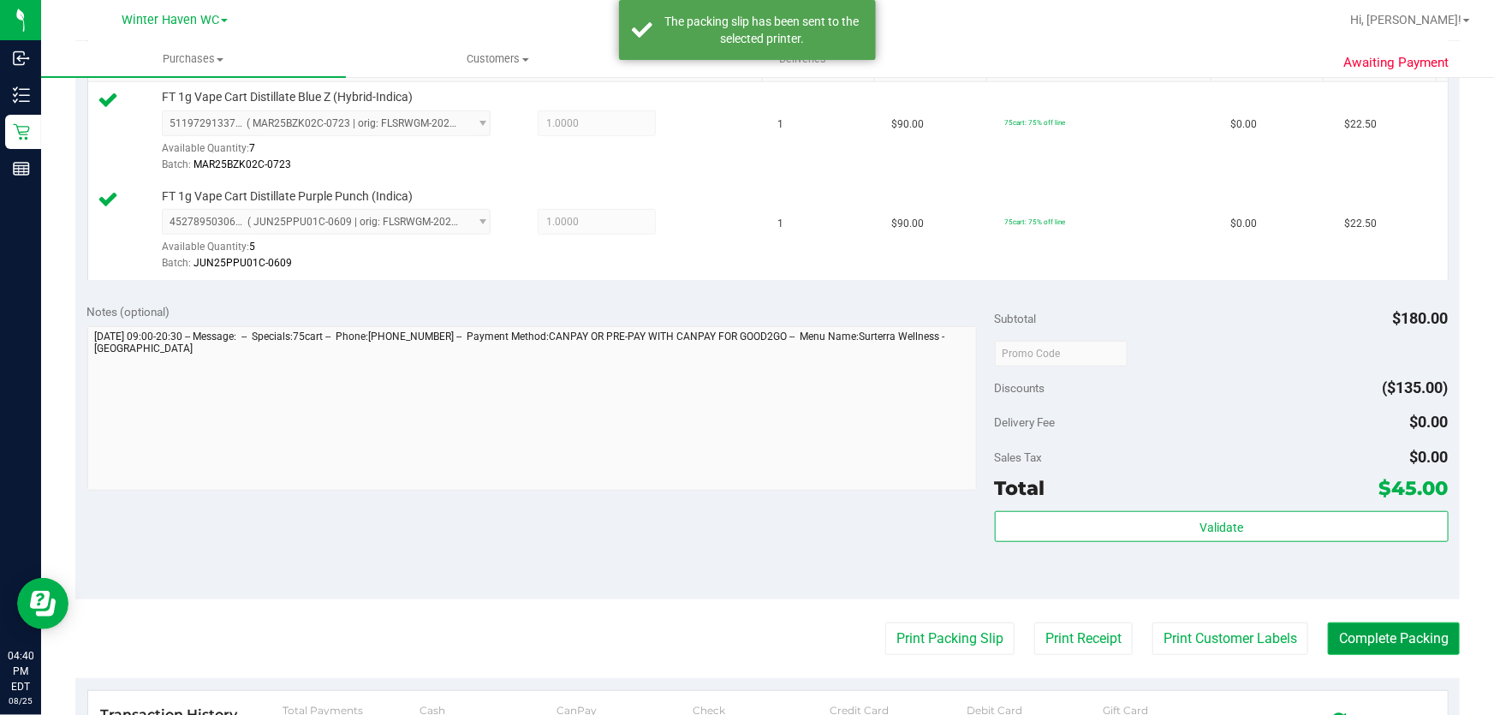
click at [1386, 637] on button "Complete Packing" at bounding box center [1394, 639] width 132 height 33
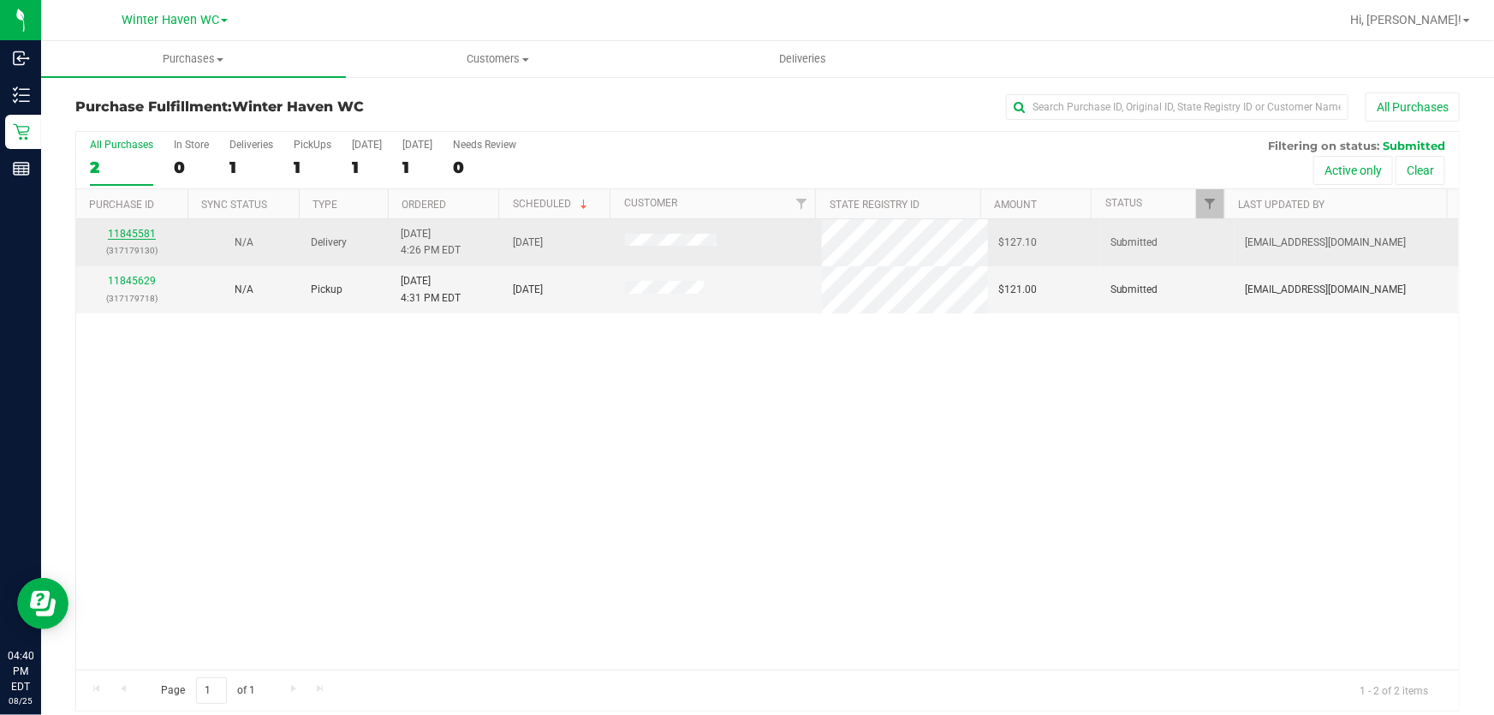
click at [142, 233] on link "11845581" at bounding box center [132, 234] width 48 height 12
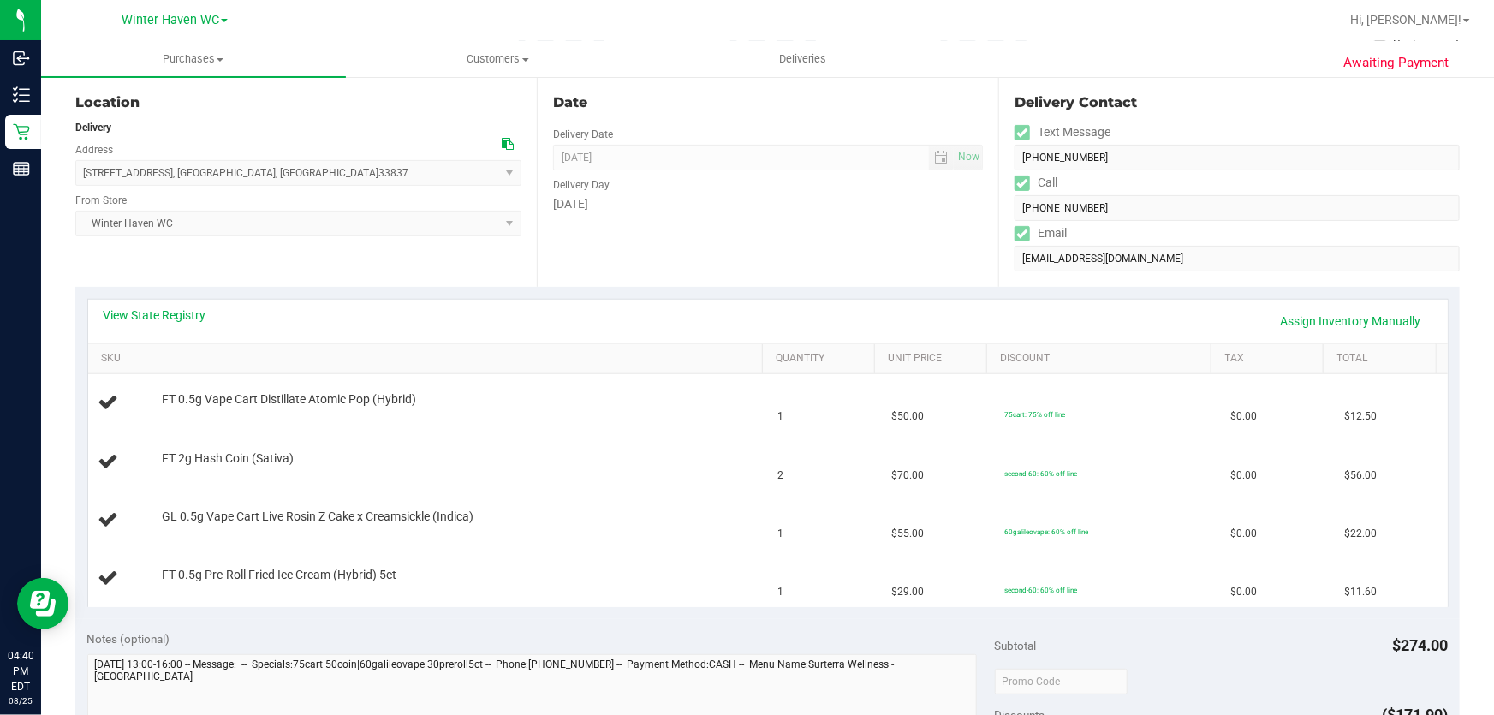
scroll to position [155, 0]
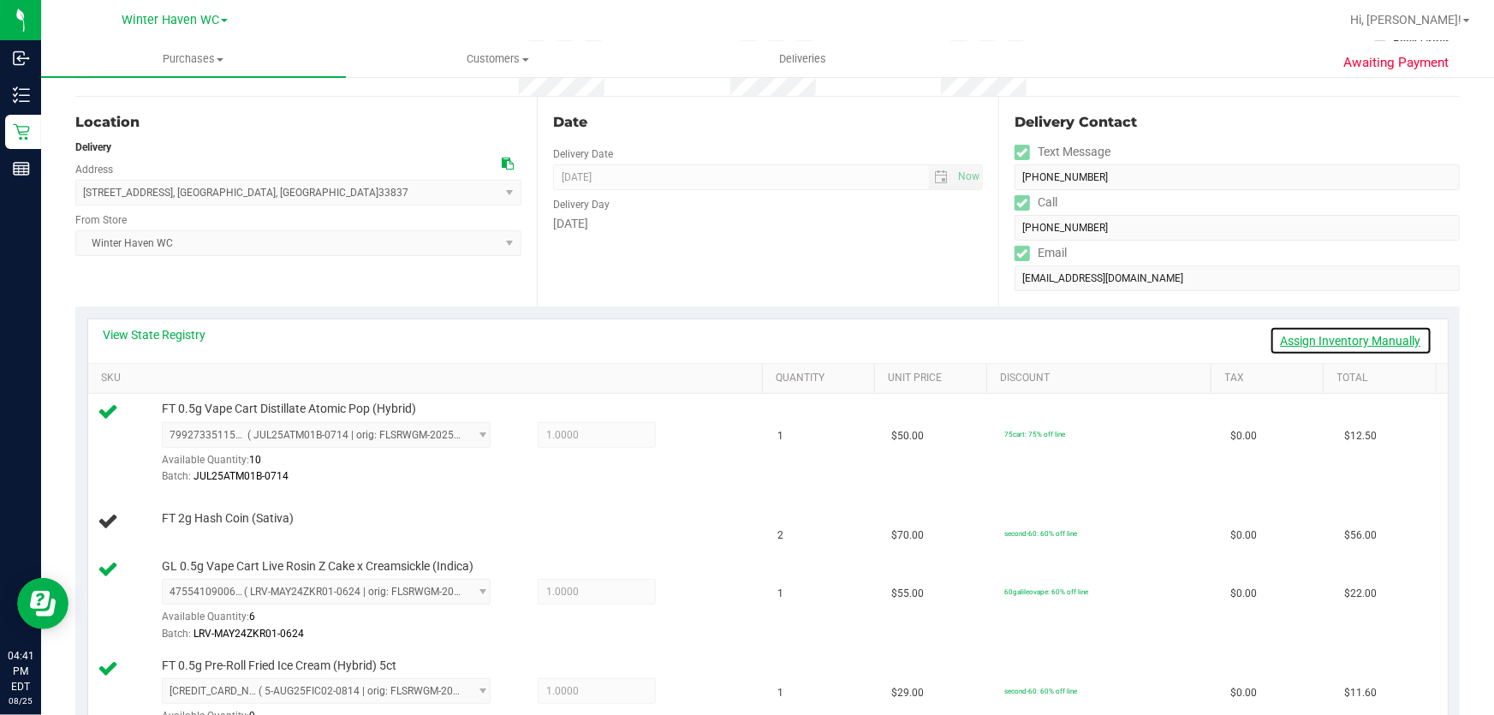
click at [1286, 339] on link "Assign Inventory Manually" at bounding box center [1351, 340] width 163 height 29
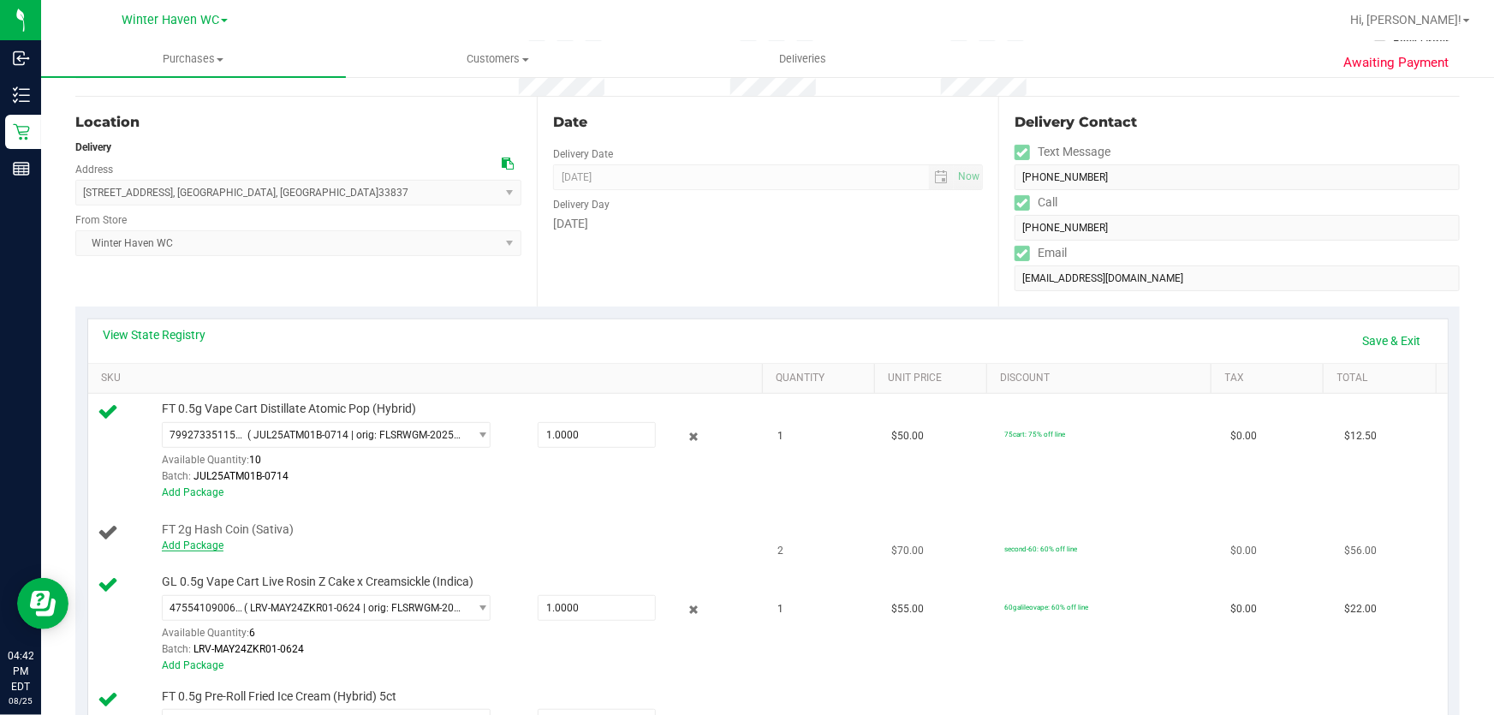
click at [196, 544] on link "Add Package" at bounding box center [193, 545] width 62 height 12
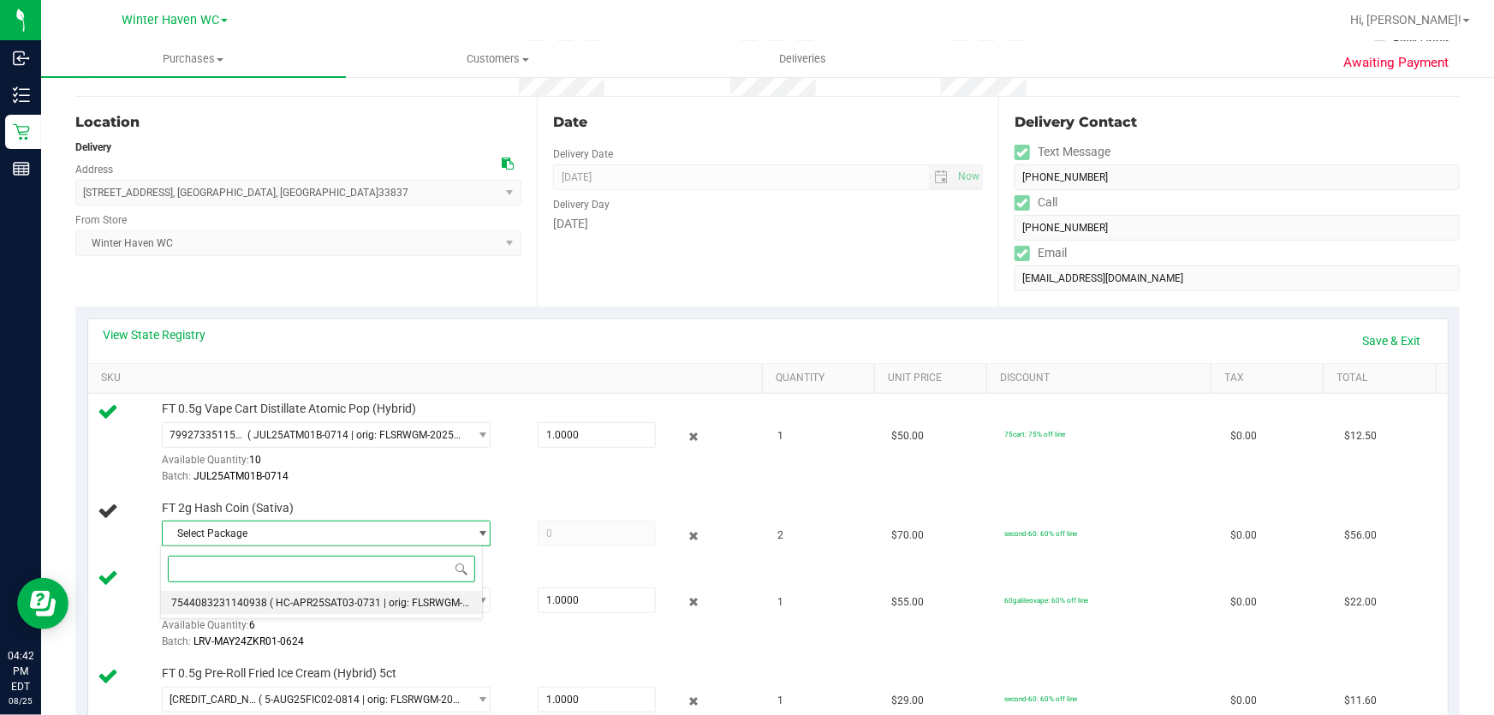
click at [329, 602] on span "( HC-APR25SAT03-0731 | orig: FLSRWGM-20250806-2885 )" at bounding box center [406, 603] width 273 height 12
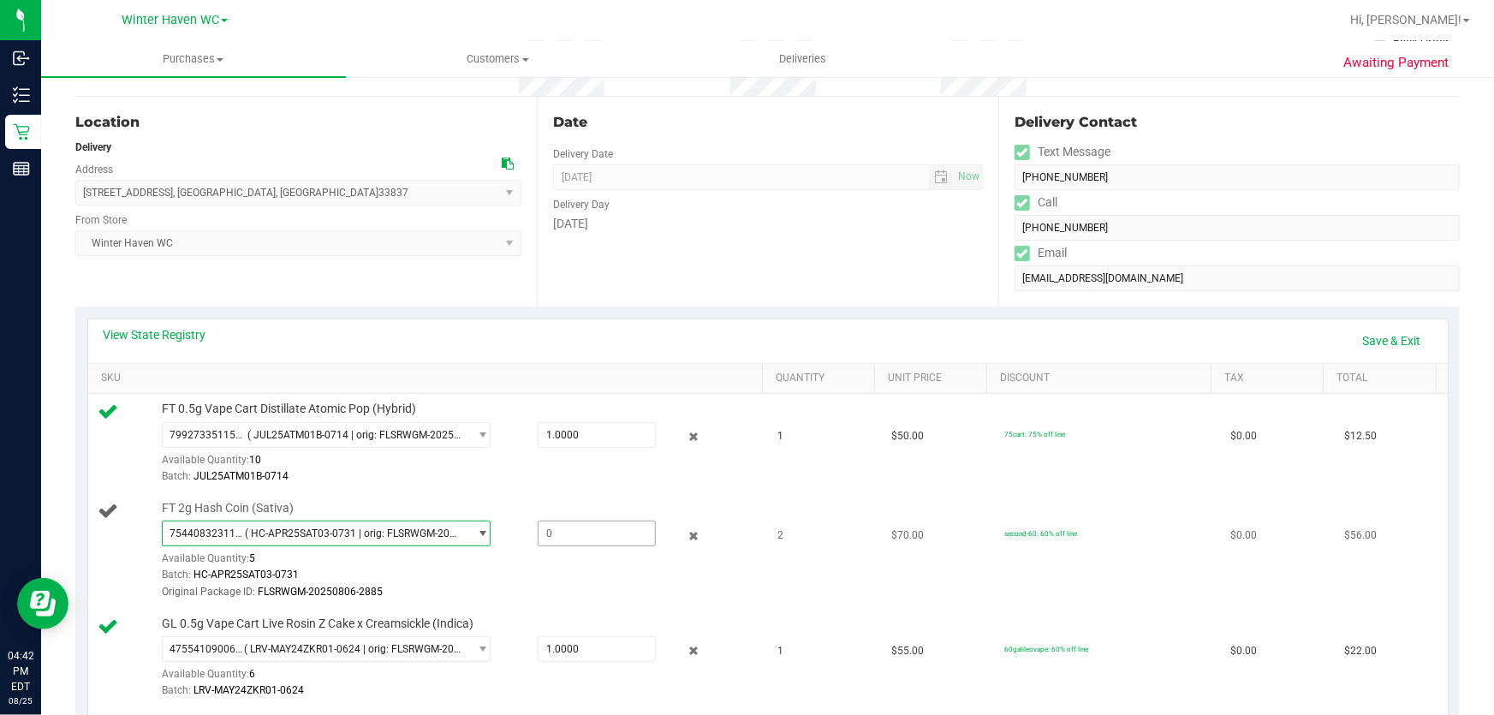
click at [608, 527] on span at bounding box center [597, 534] width 119 height 26
type input "2"
type input "2.0000"
click at [805, 517] on td "2" at bounding box center [824, 551] width 113 height 116
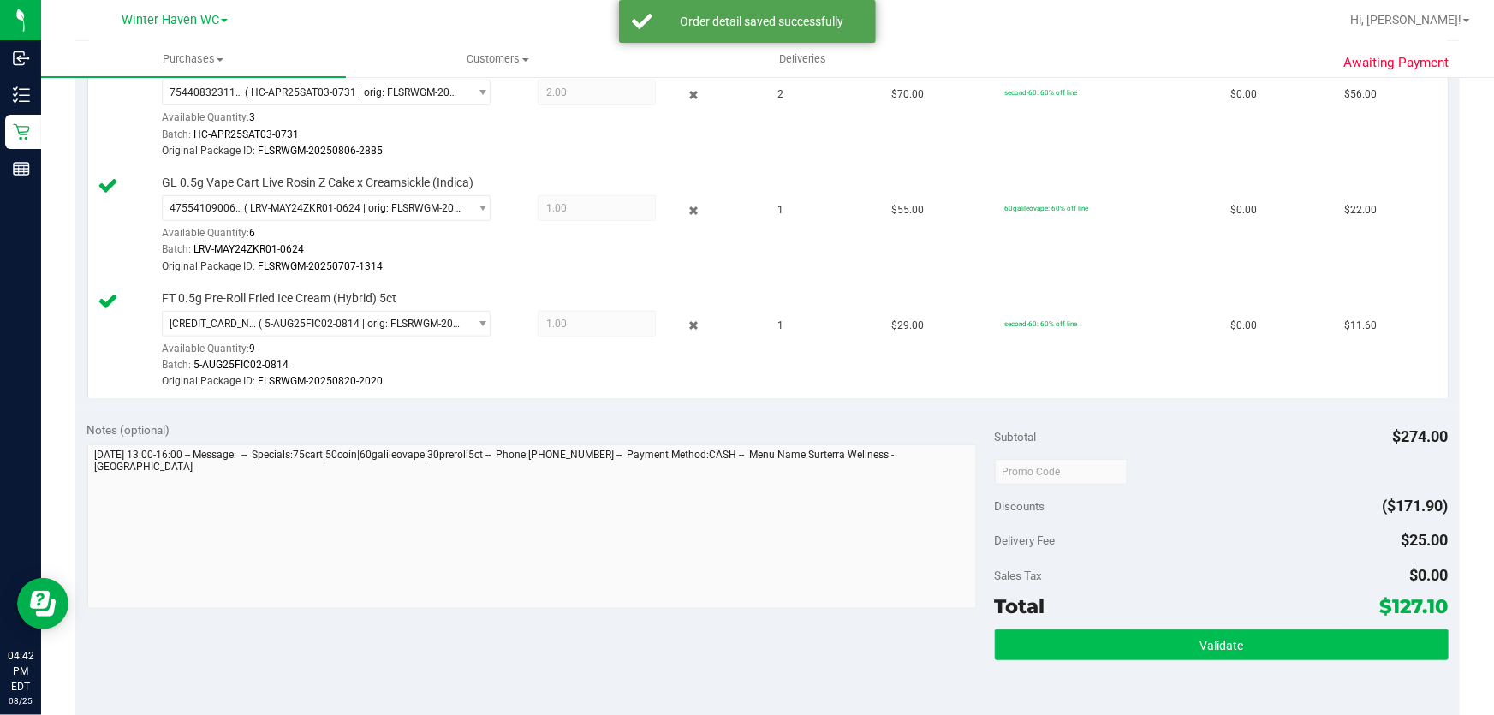
scroll to position [700, 0]
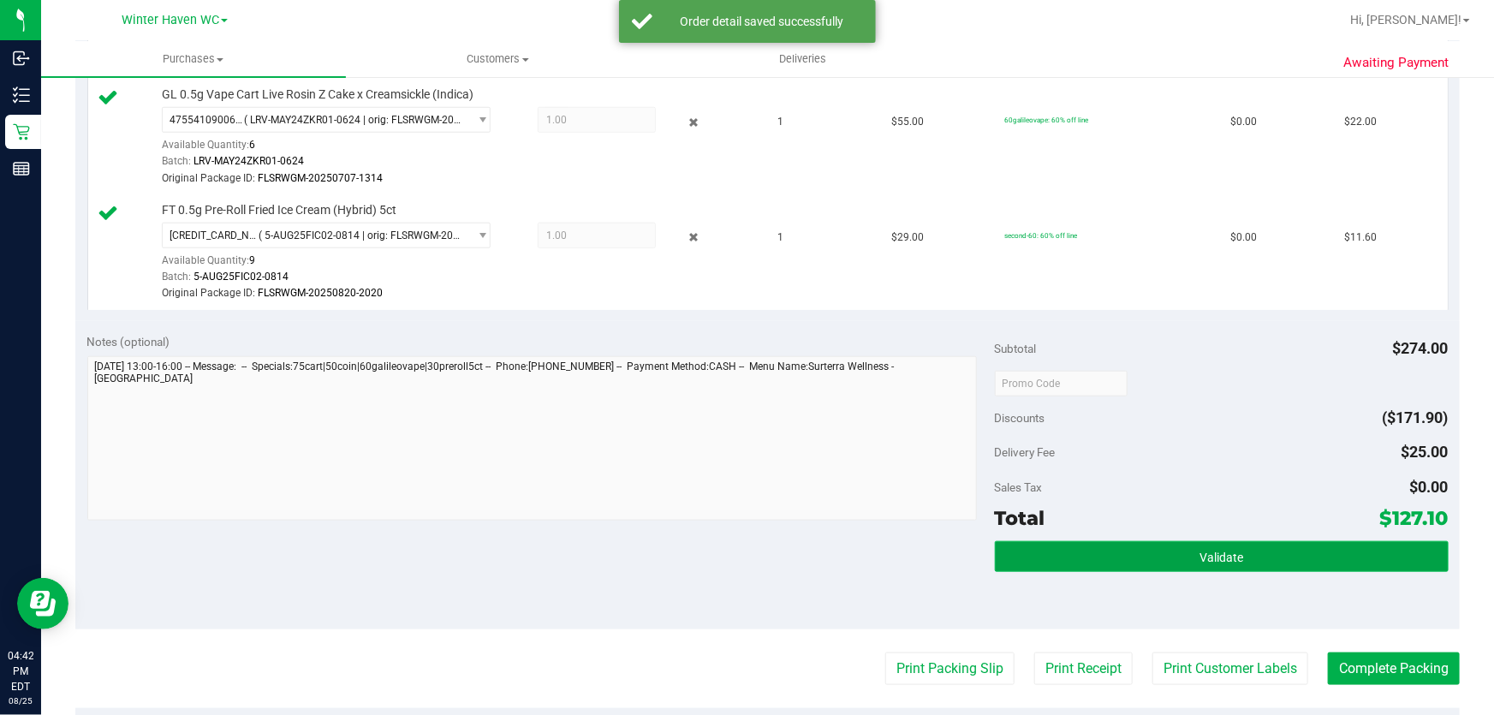
click at [1222, 558] on span "Validate" at bounding box center [1222, 558] width 44 height 14
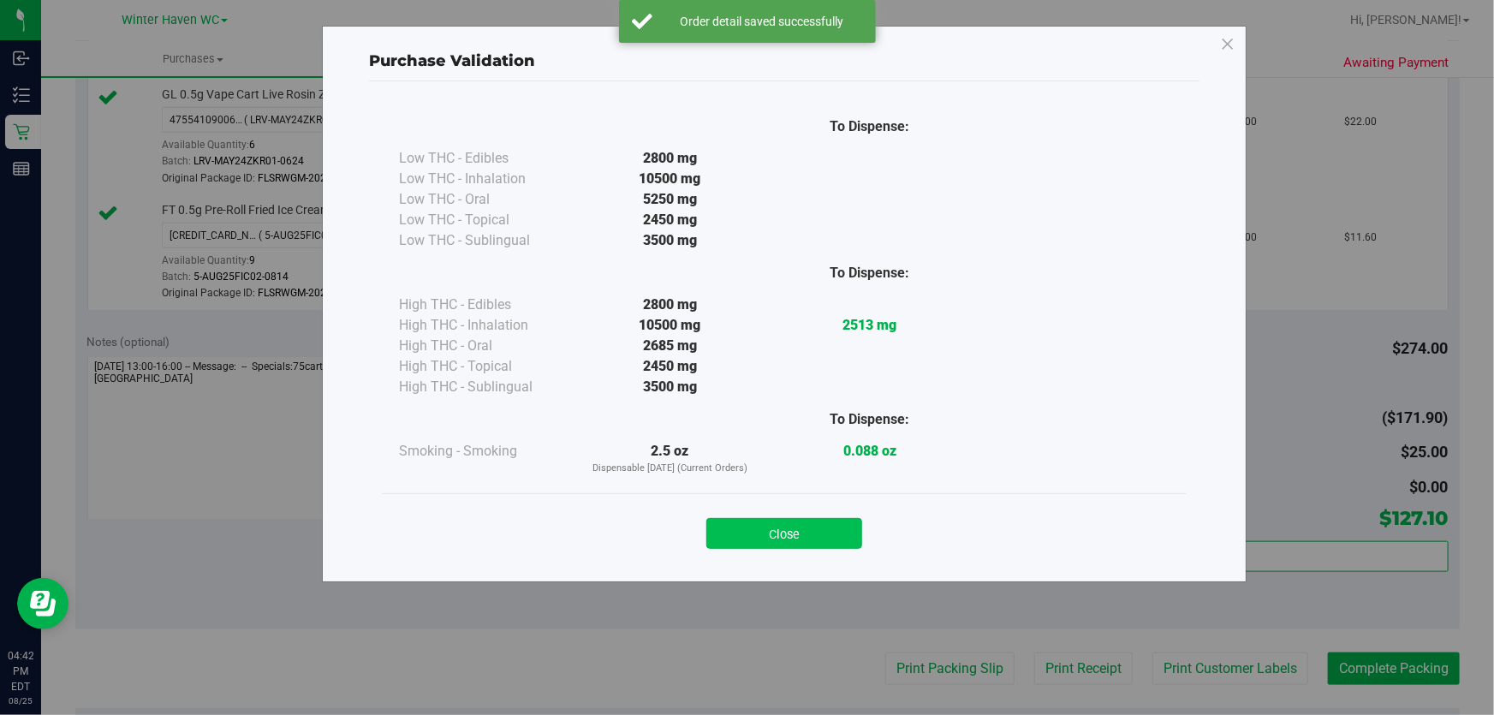
click at [796, 540] on button "Close" at bounding box center [784, 533] width 156 height 31
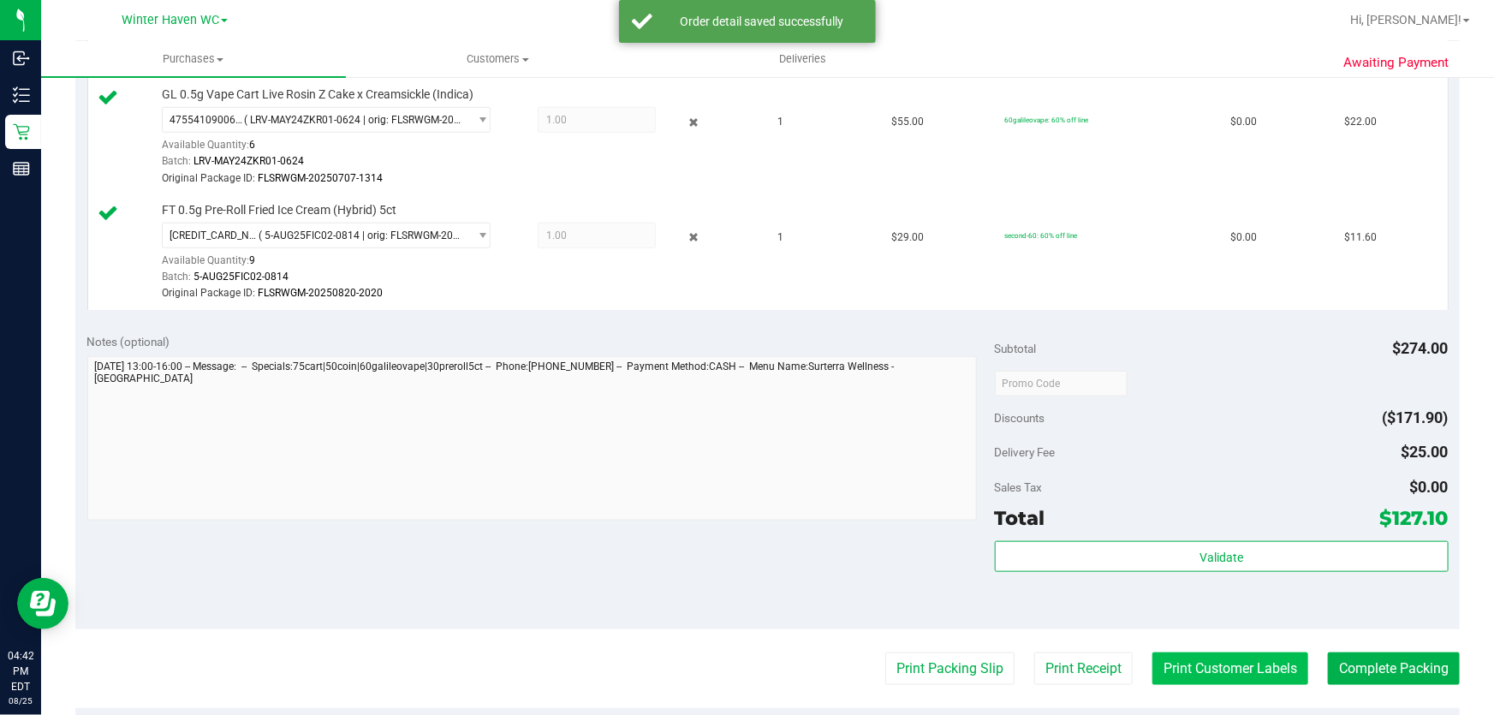
click at [1189, 663] on button "Print Customer Labels" at bounding box center [1231, 669] width 156 height 33
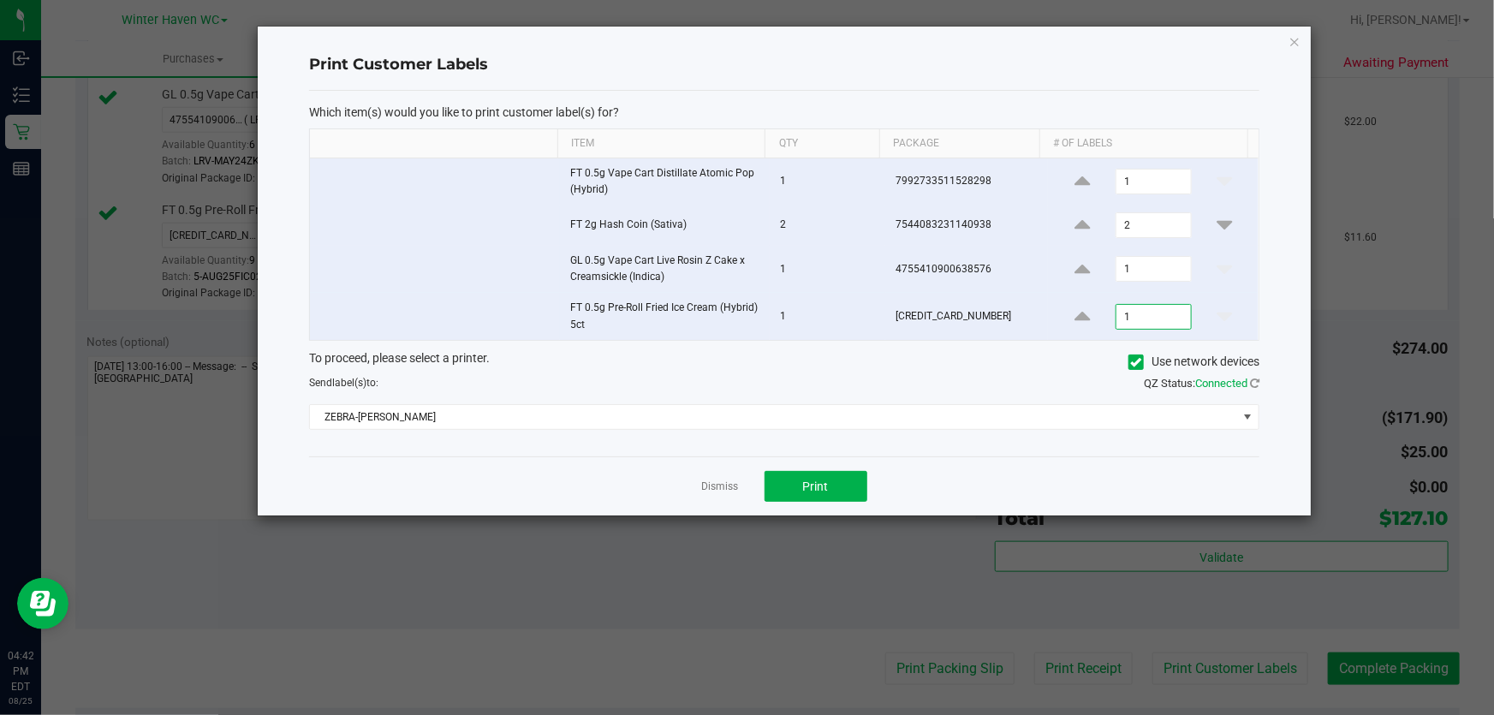
click at [1148, 317] on input "1" at bounding box center [1154, 317] width 74 height 24
click at [1130, 274] on input "1" at bounding box center [1154, 269] width 74 height 24
click at [1143, 189] on input "1" at bounding box center [1154, 182] width 74 height 24
click at [808, 489] on span "Print" at bounding box center [816, 487] width 26 height 14
click at [714, 482] on link "Dismiss" at bounding box center [720, 487] width 37 height 15
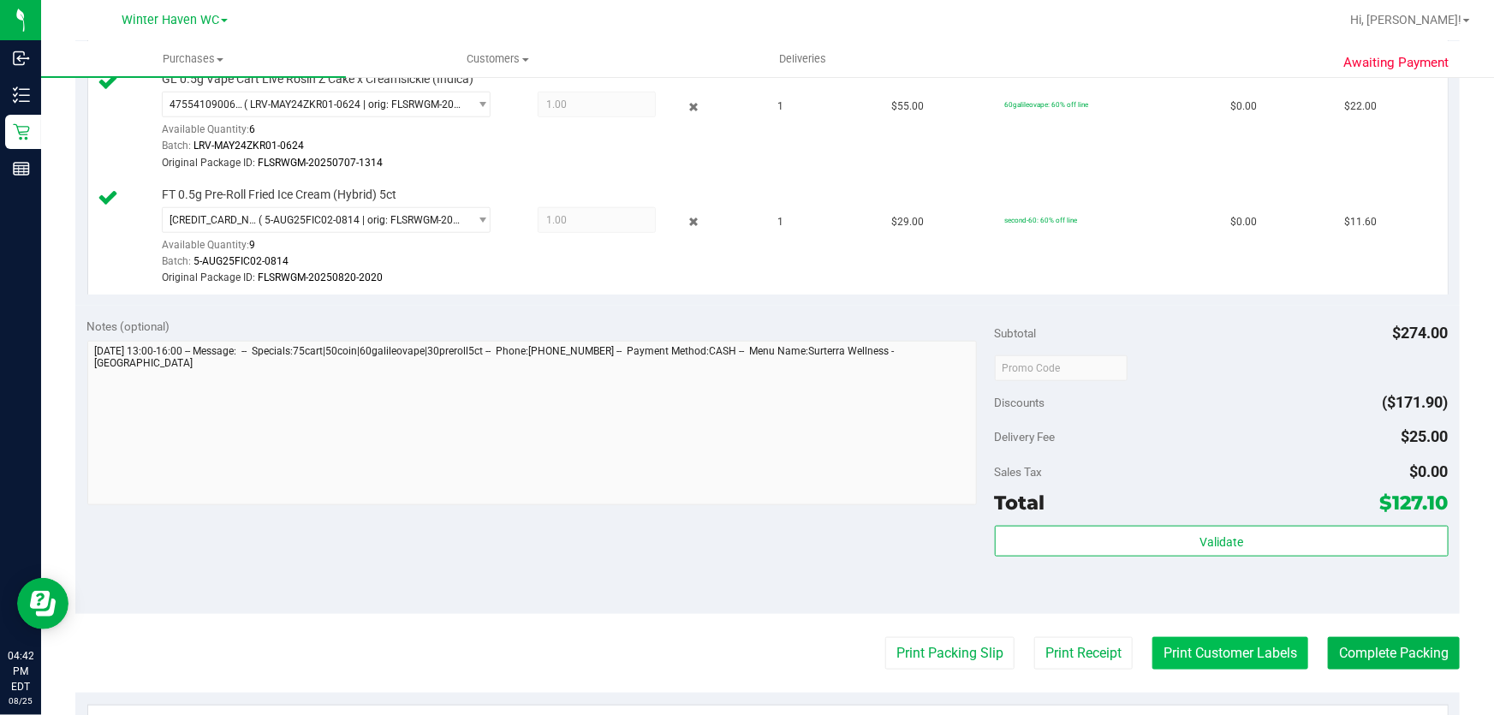
scroll to position [856, 0]
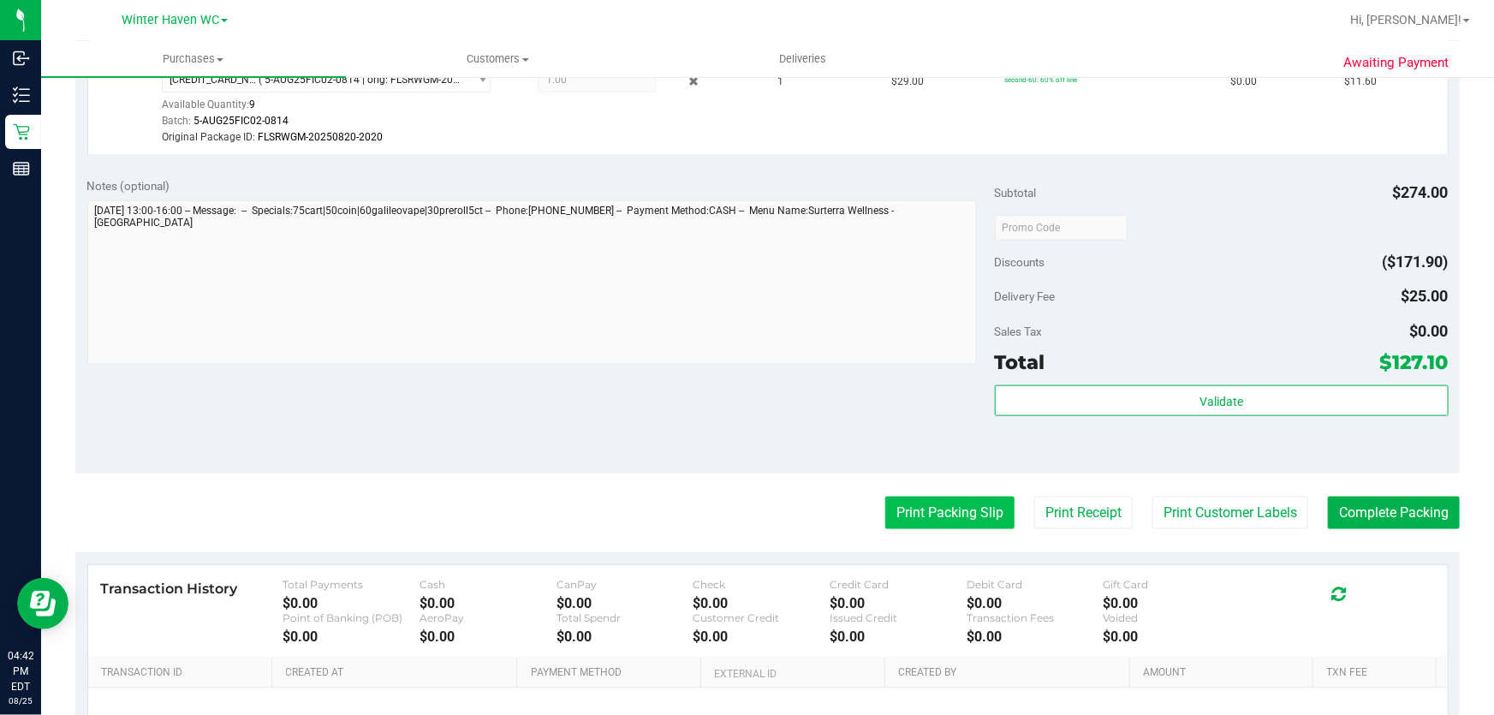
click at [951, 510] on button "Print Packing Slip" at bounding box center [949, 513] width 129 height 33
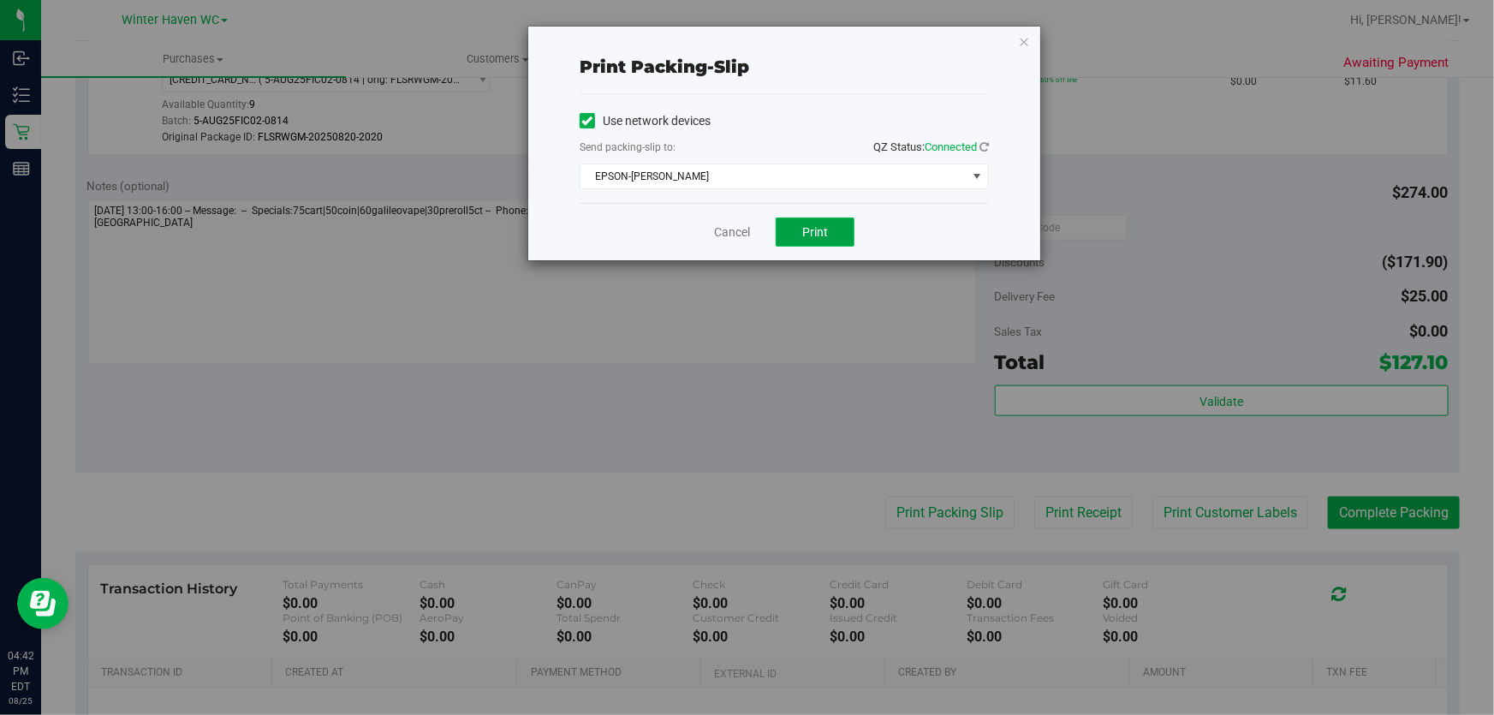
click at [797, 233] on button "Print" at bounding box center [815, 232] width 79 height 29
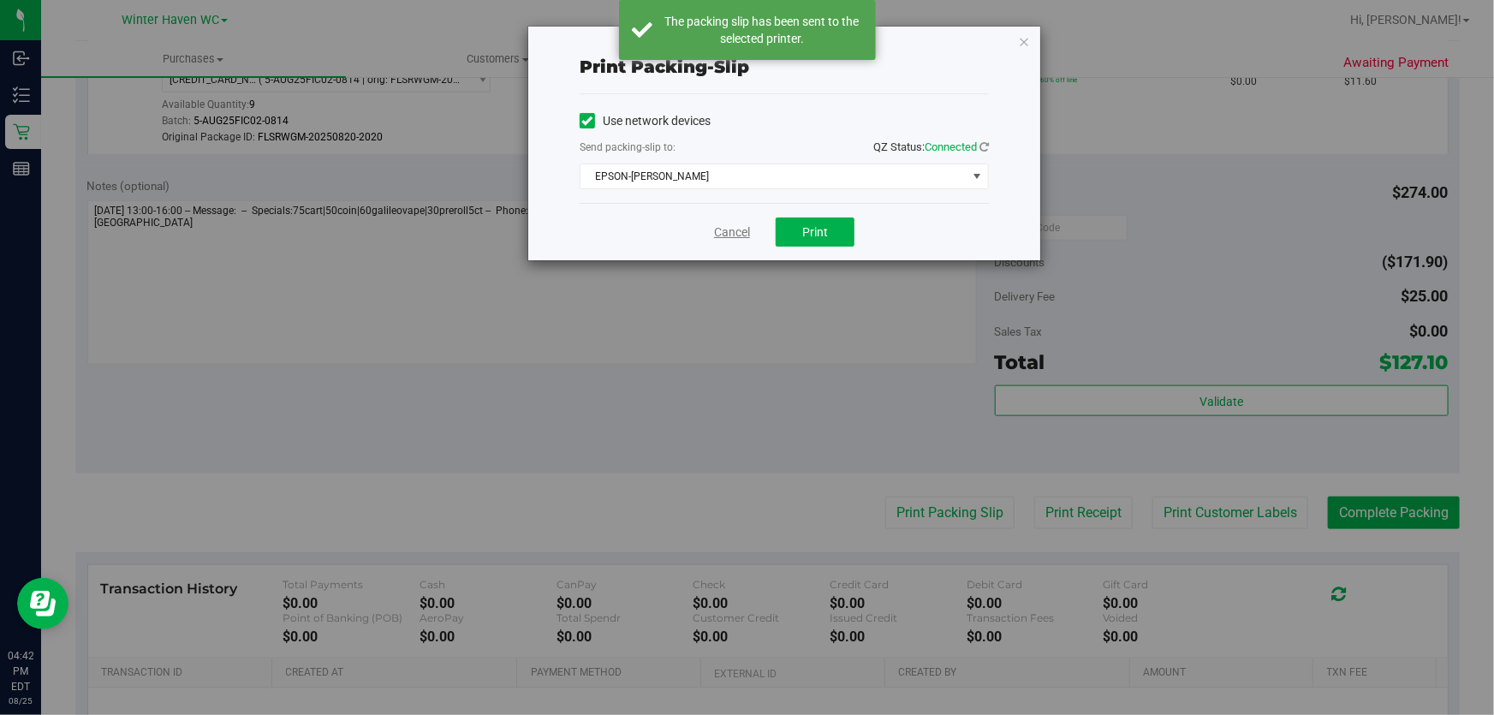
click at [728, 233] on link "Cancel" at bounding box center [732, 232] width 36 height 18
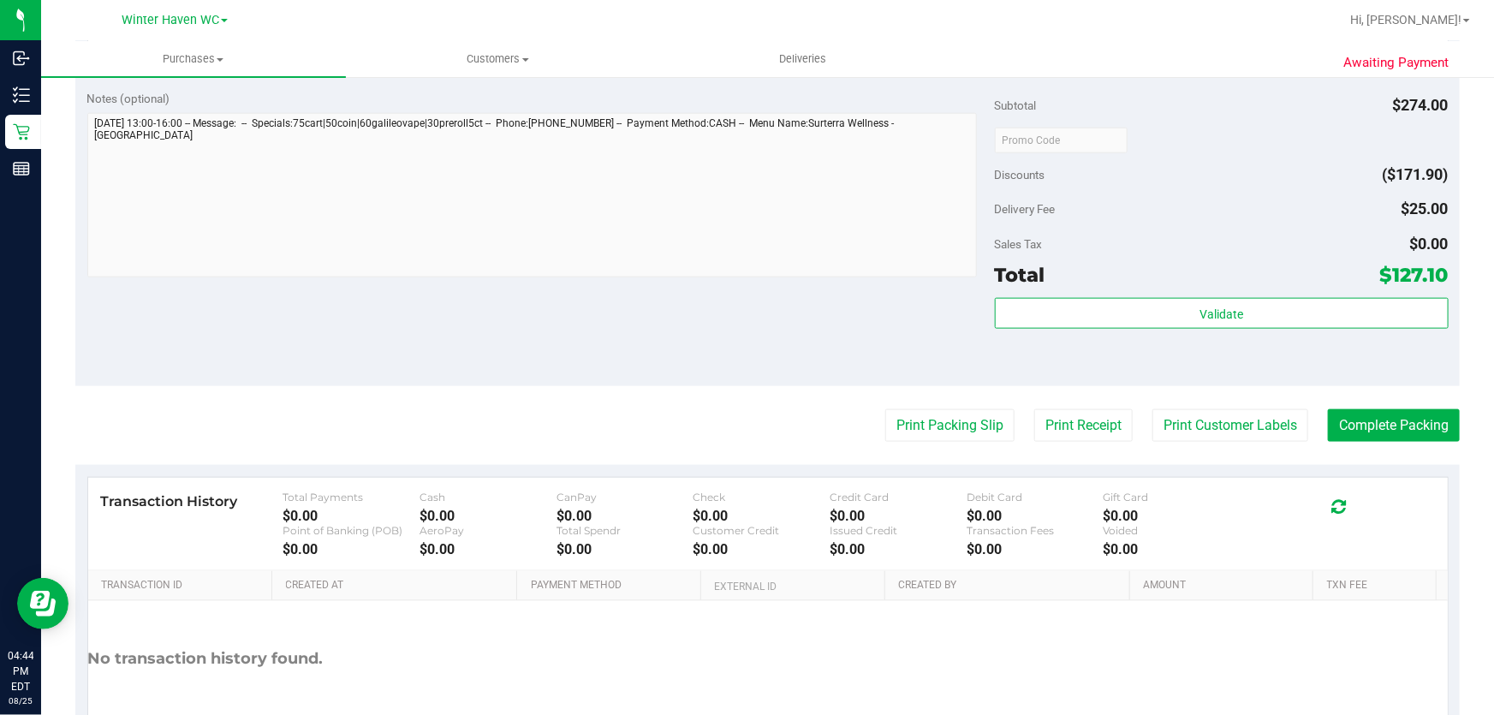
scroll to position [1045, 0]
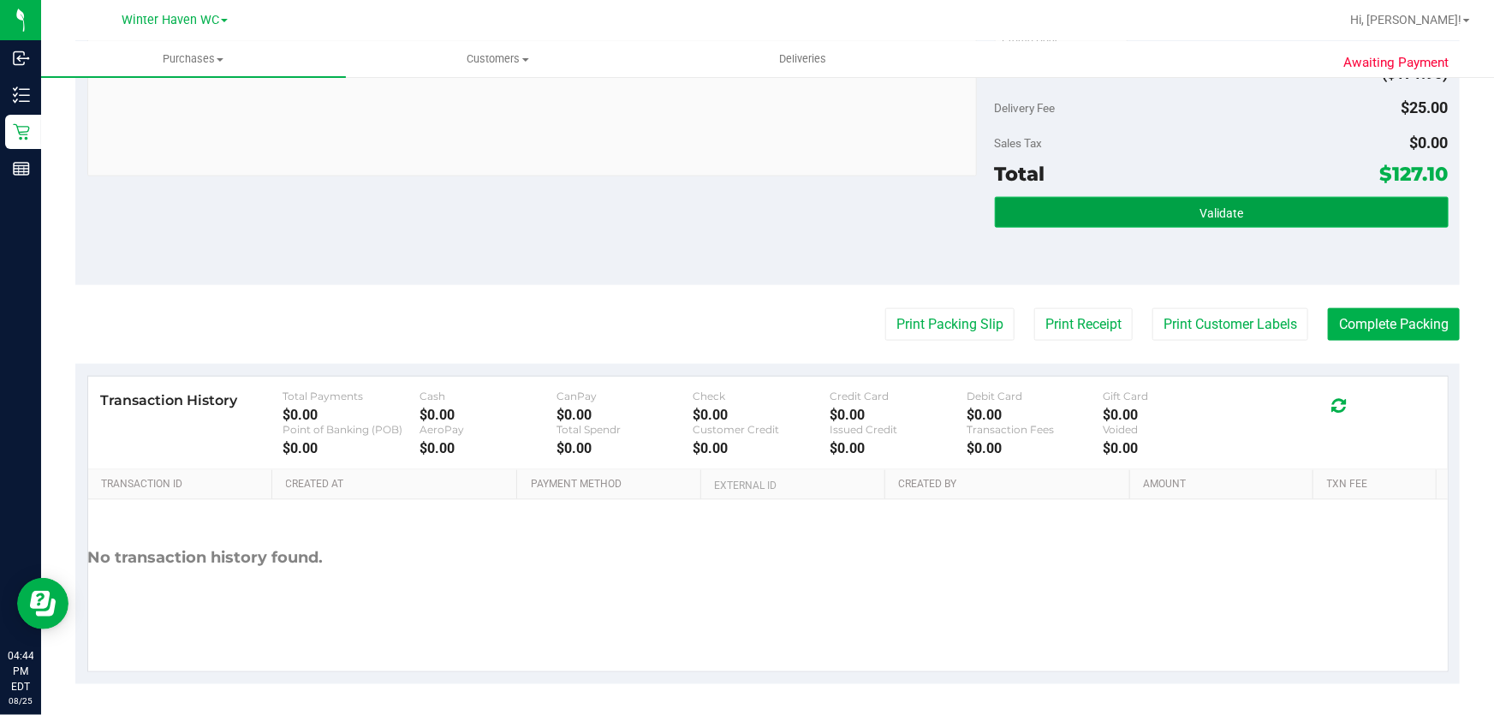
click at [1313, 204] on button "Validate" at bounding box center [1222, 212] width 454 height 31
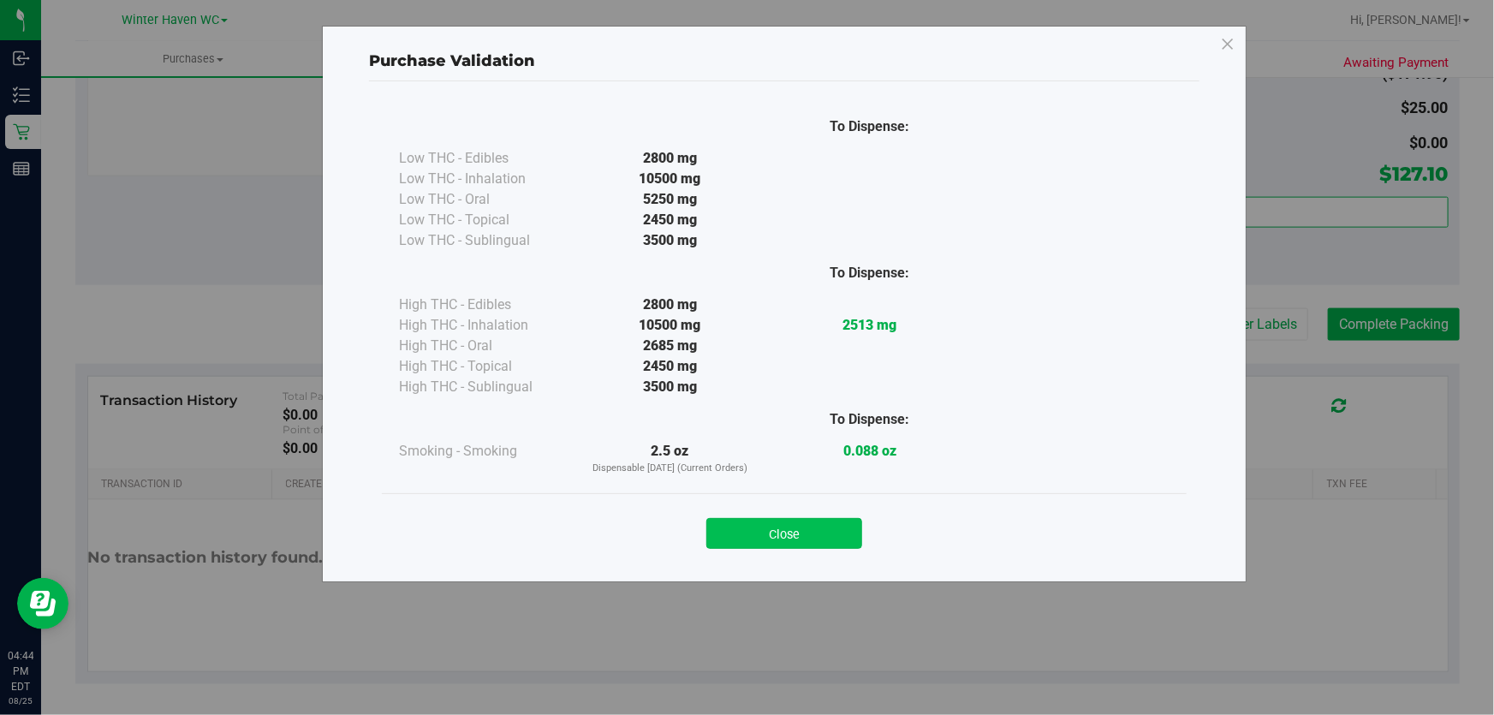
click at [855, 534] on button "Close" at bounding box center [784, 533] width 156 height 31
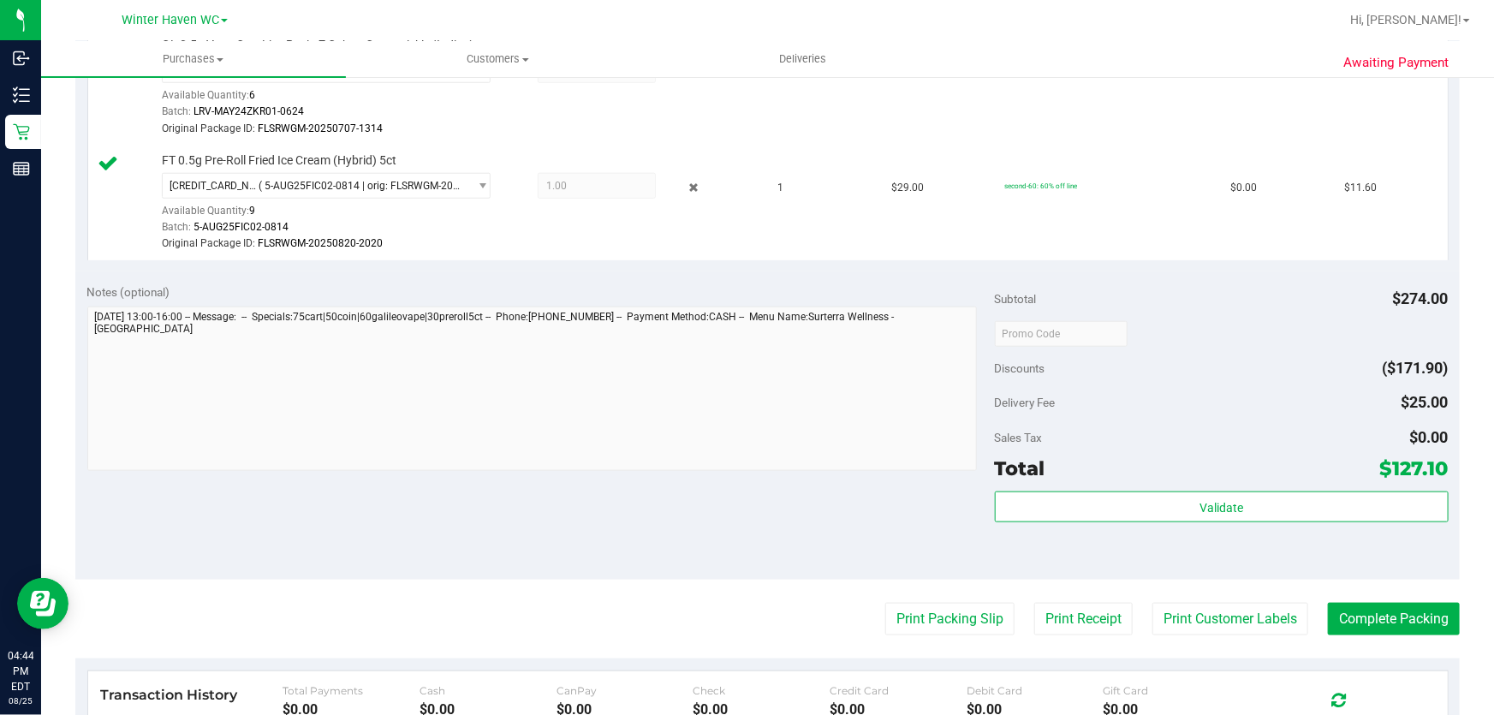
scroll to position [933, 0]
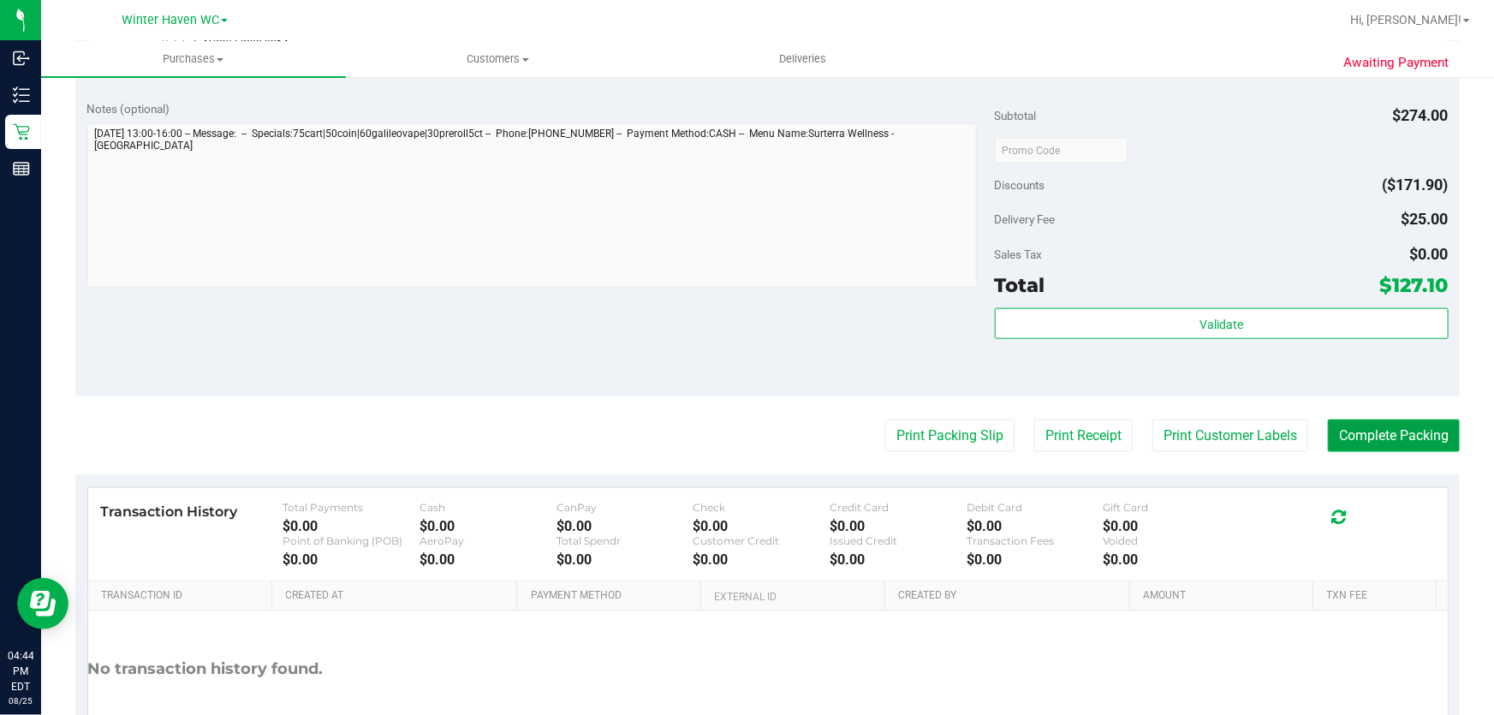
click at [1356, 438] on button "Complete Packing" at bounding box center [1394, 436] width 132 height 33
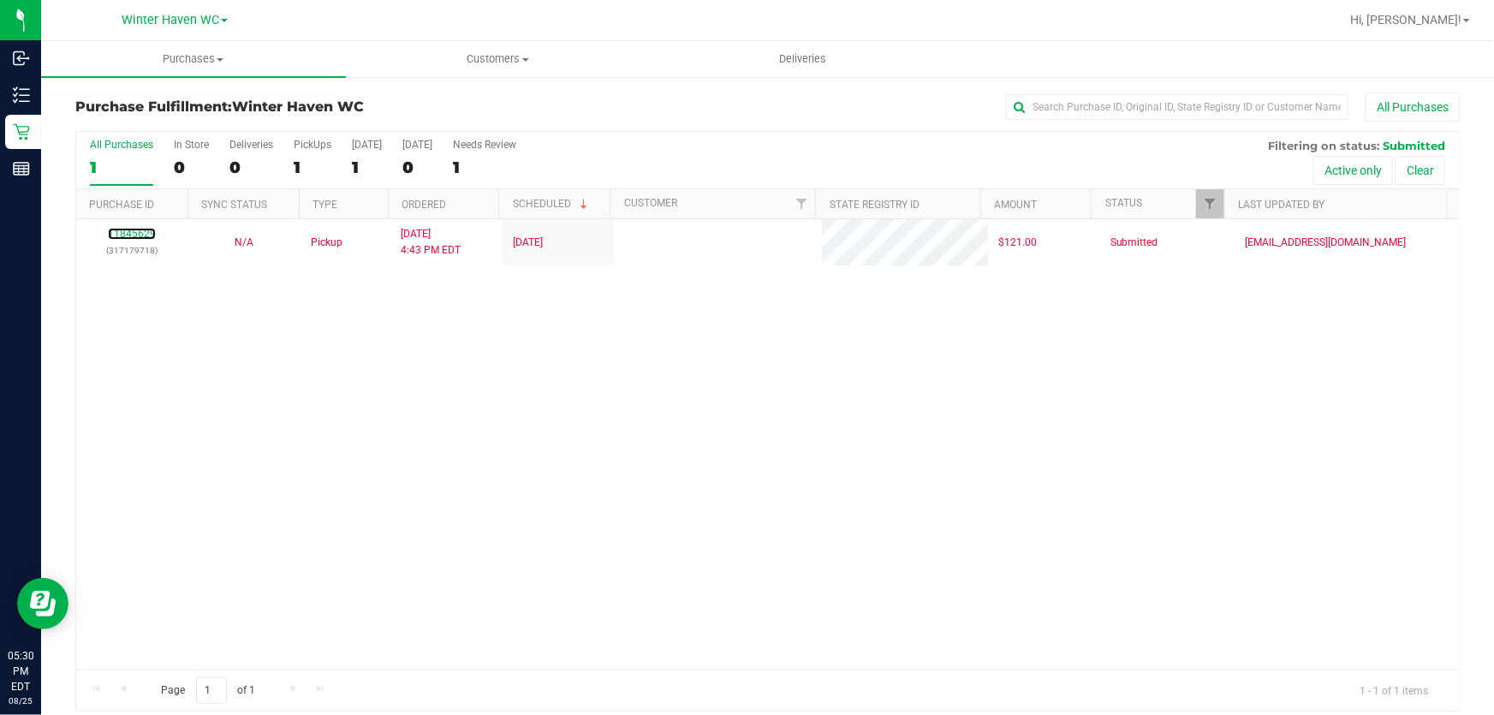
click at [117, 232] on link "11845629" at bounding box center [132, 234] width 48 height 12
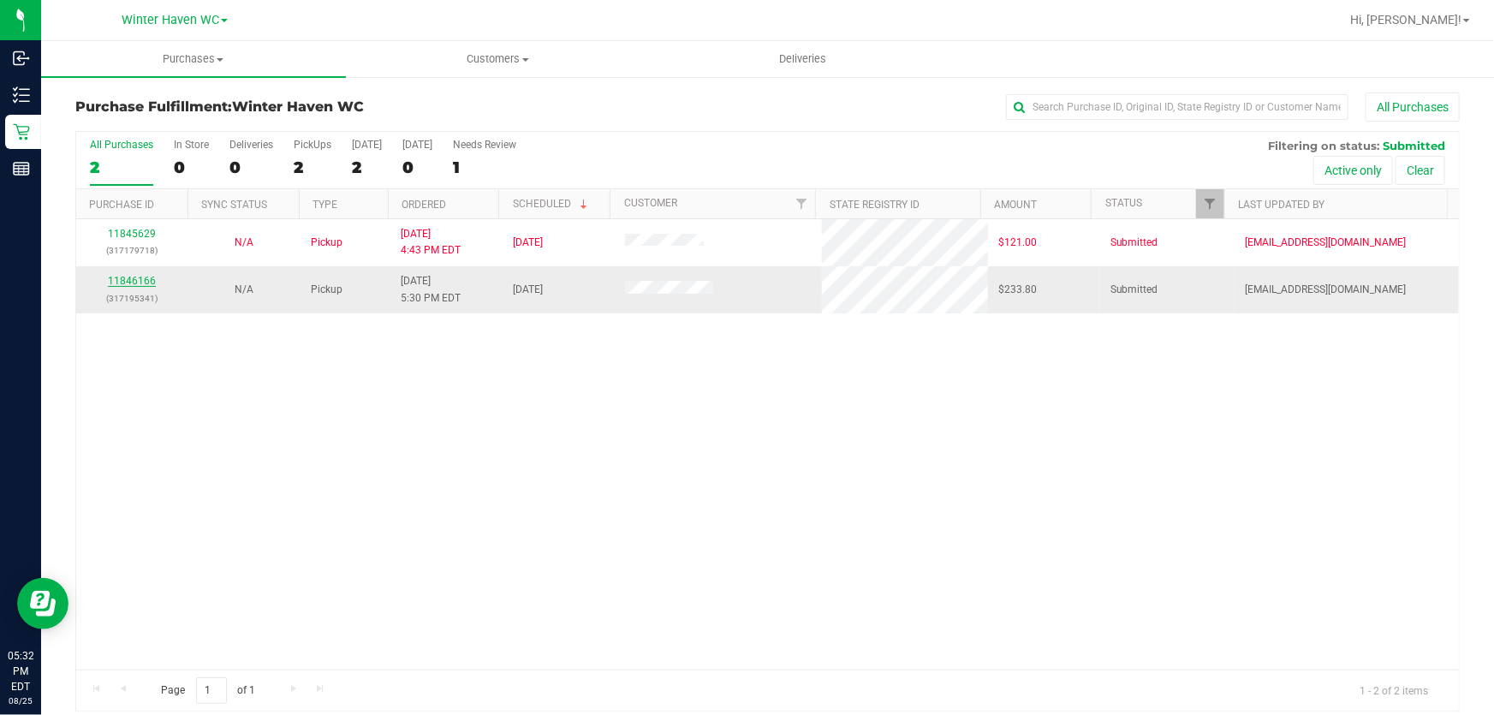
click at [115, 280] on link "11846166" at bounding box center [132, 281] width 48 height 12
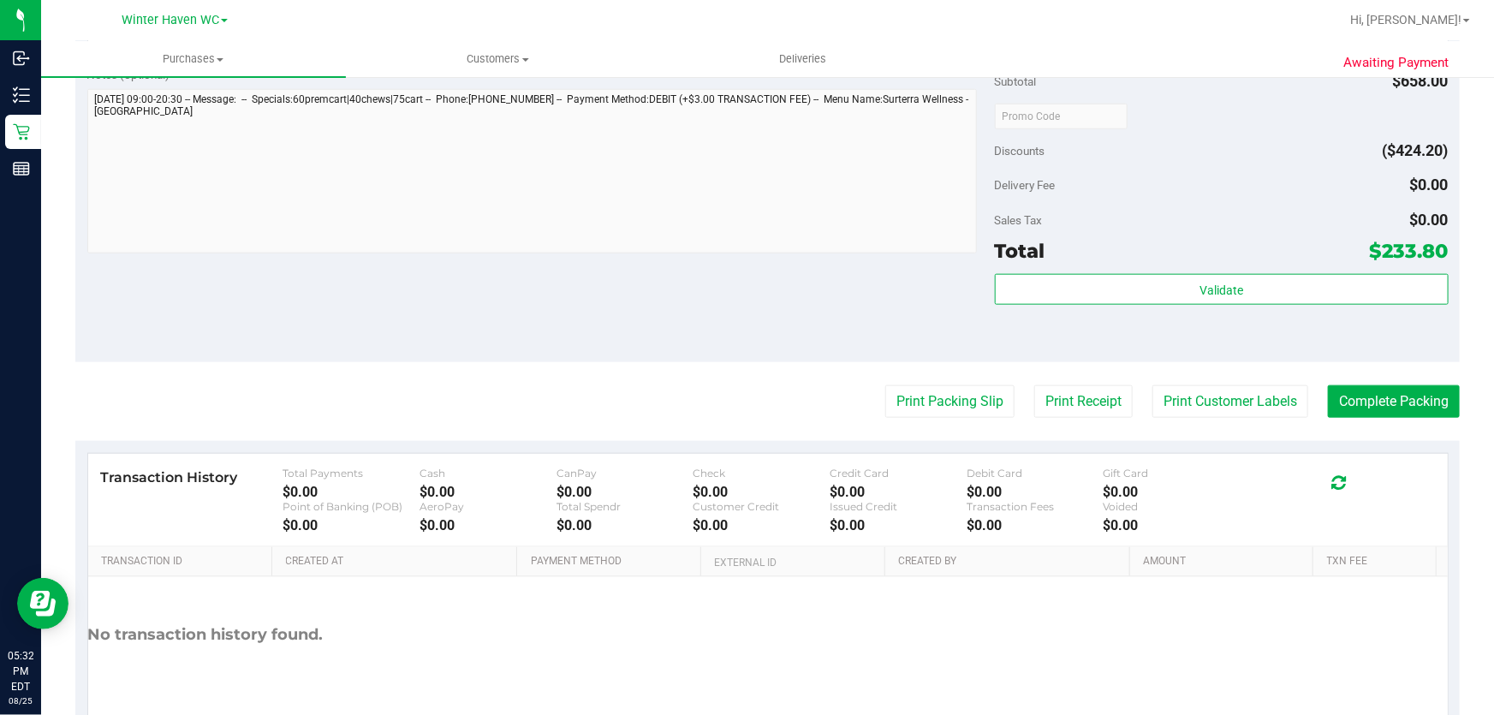
scroll to position [933, 0]
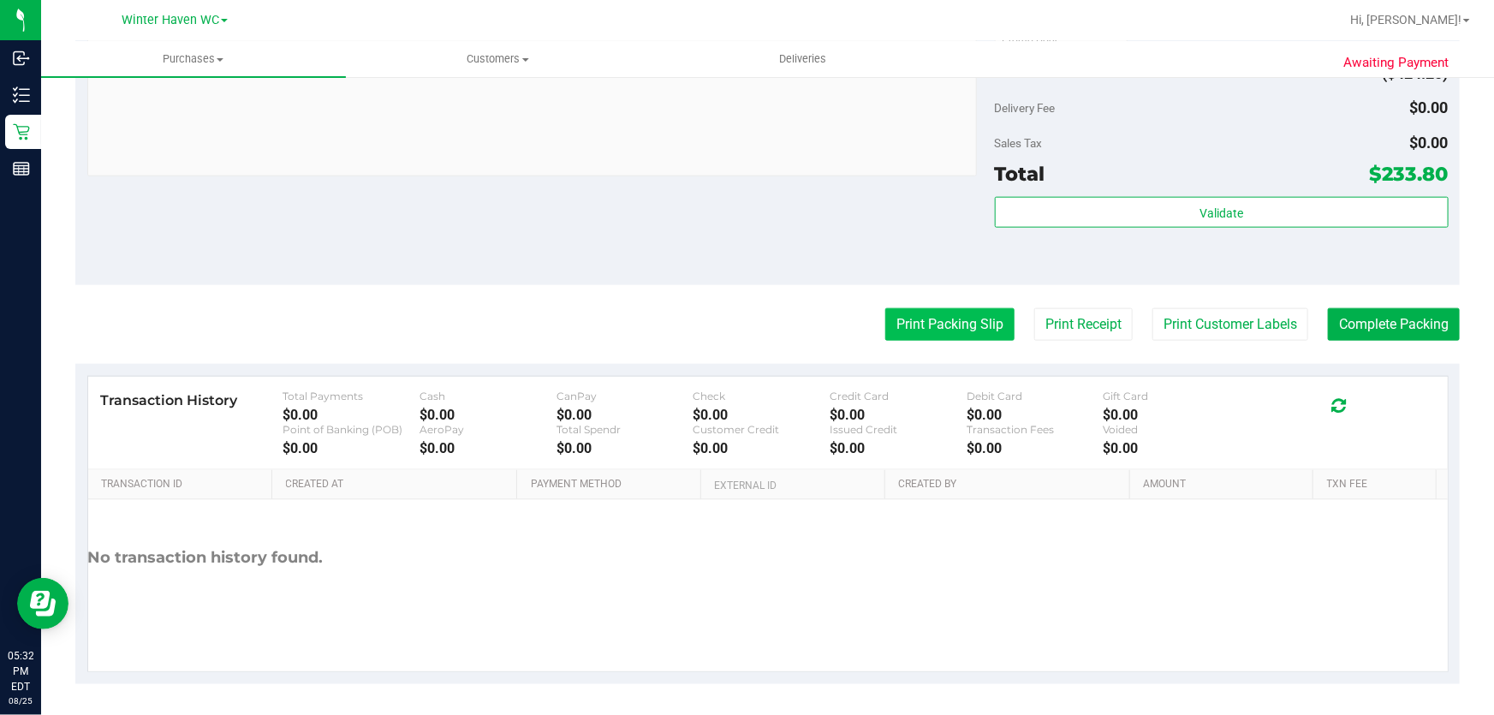
click at [925, 324] on button "Print Packing Slip" at bounding box center [949, 324] width 129 height 33
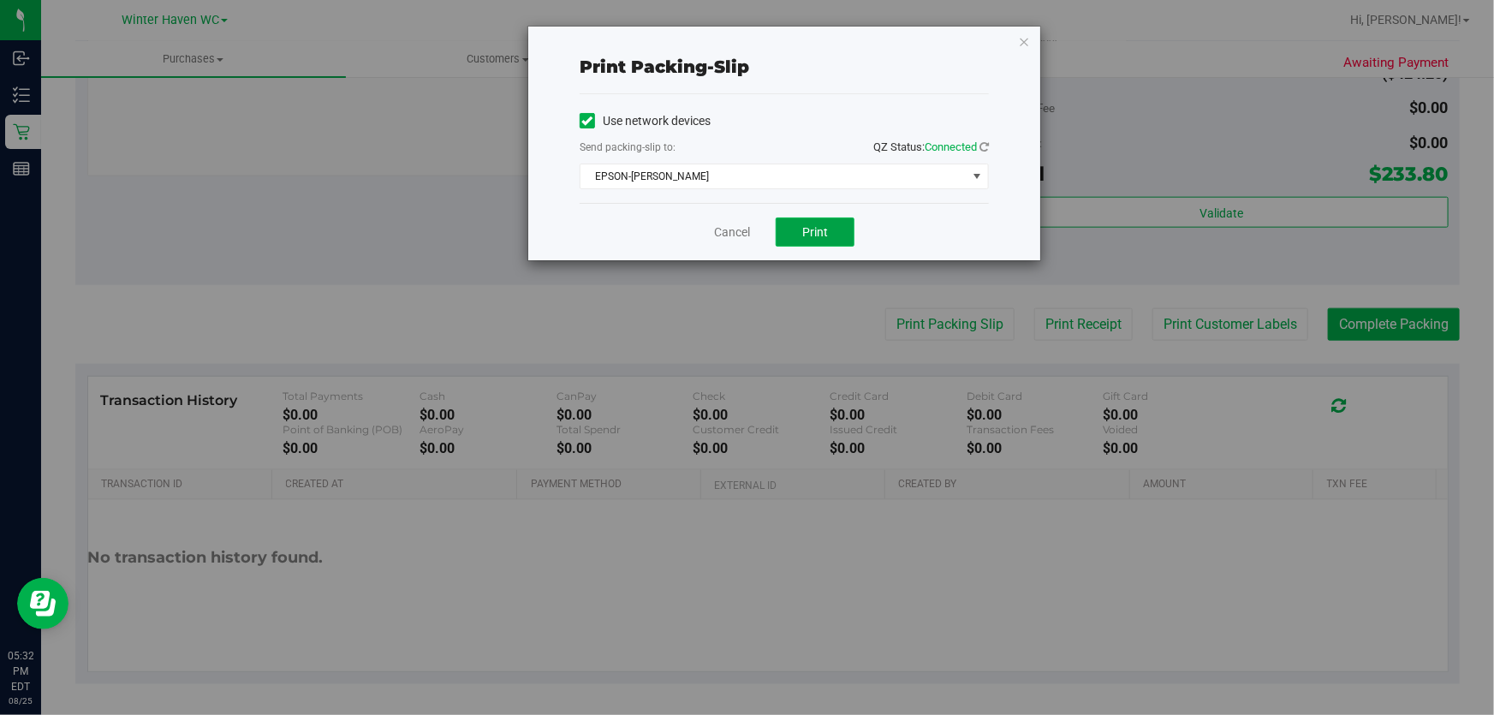
click at [827, 232] on span "Print" at bounding box center [815, 232] width 26 height 14
click at [736, 233] on link "Cancel" at bounding box center [732, 232] width 36 height 18
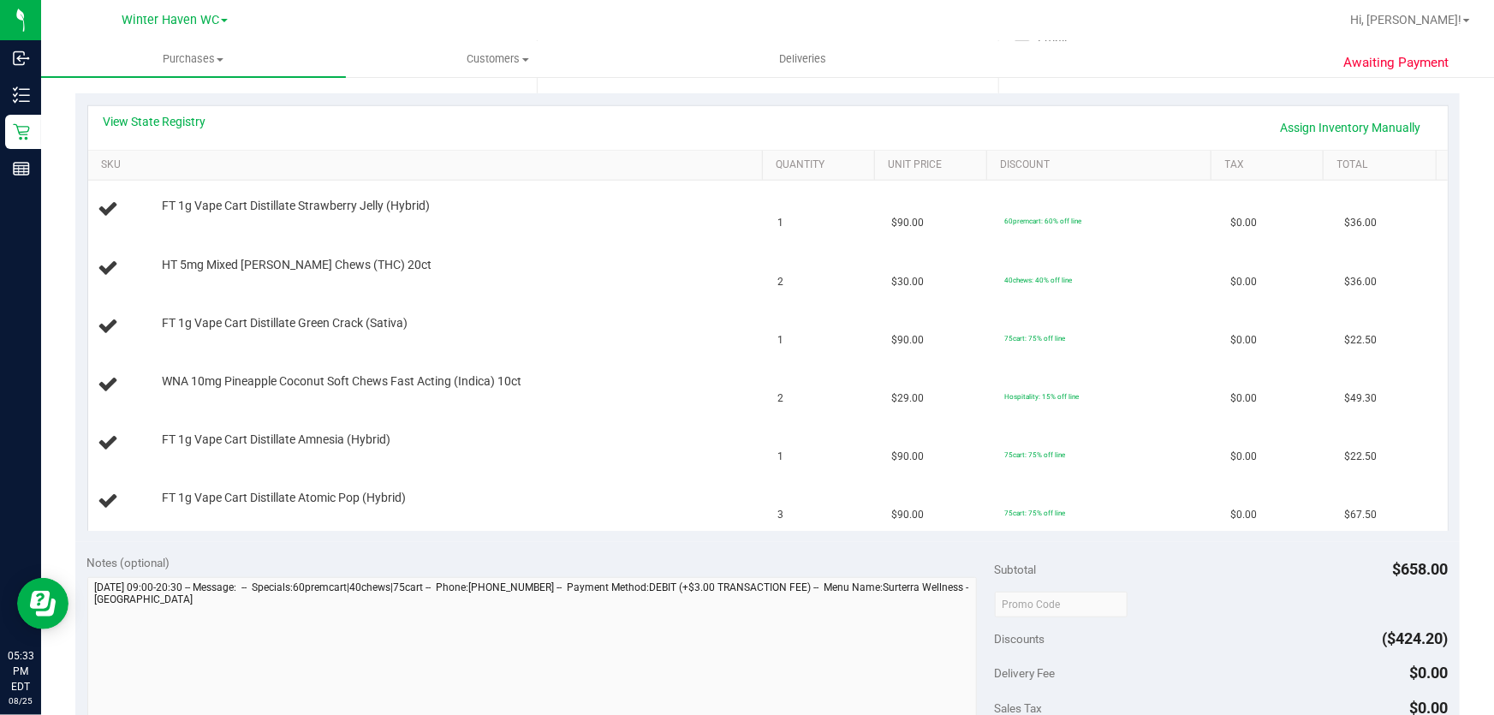
scroll to position [233, 0]
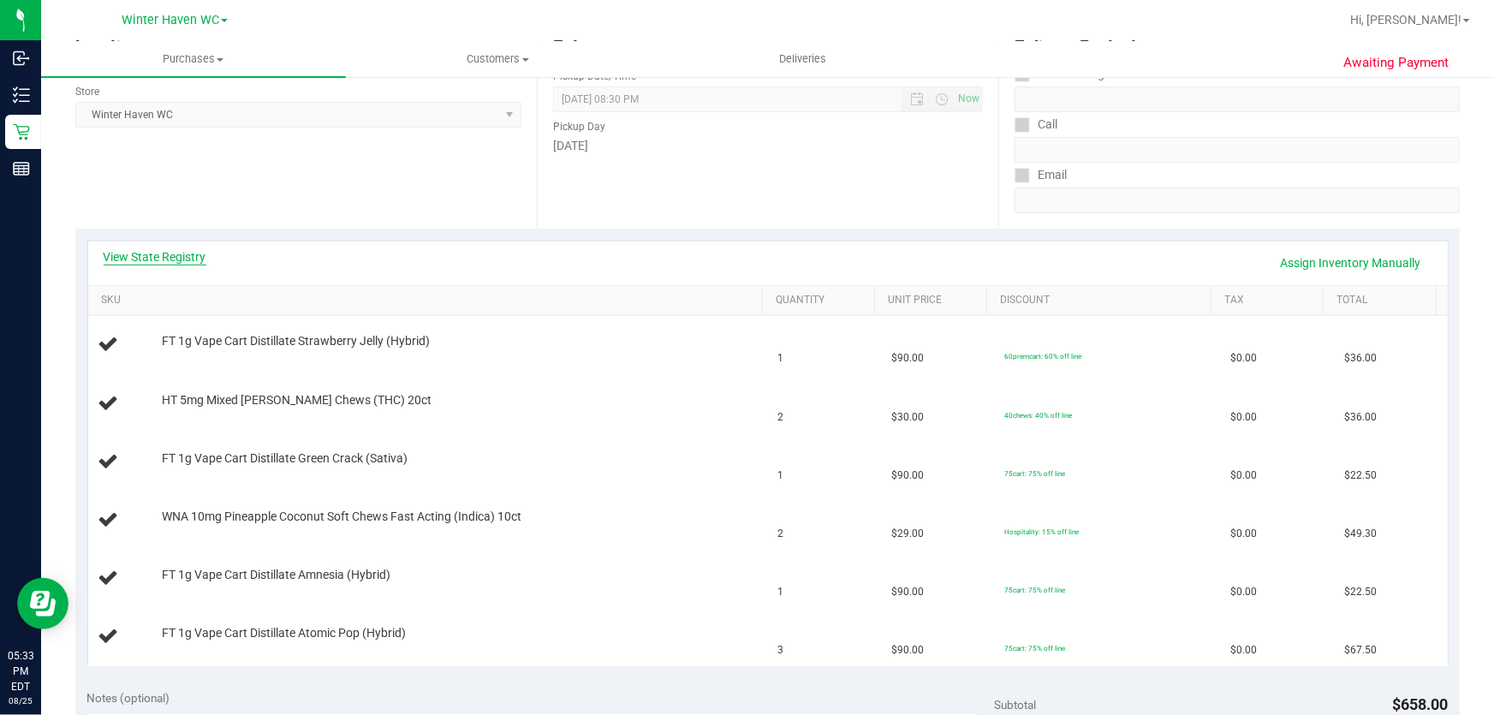
click at [170, 253] on link "View State Registry" at bounding box center [155, 256] width 103 height 17
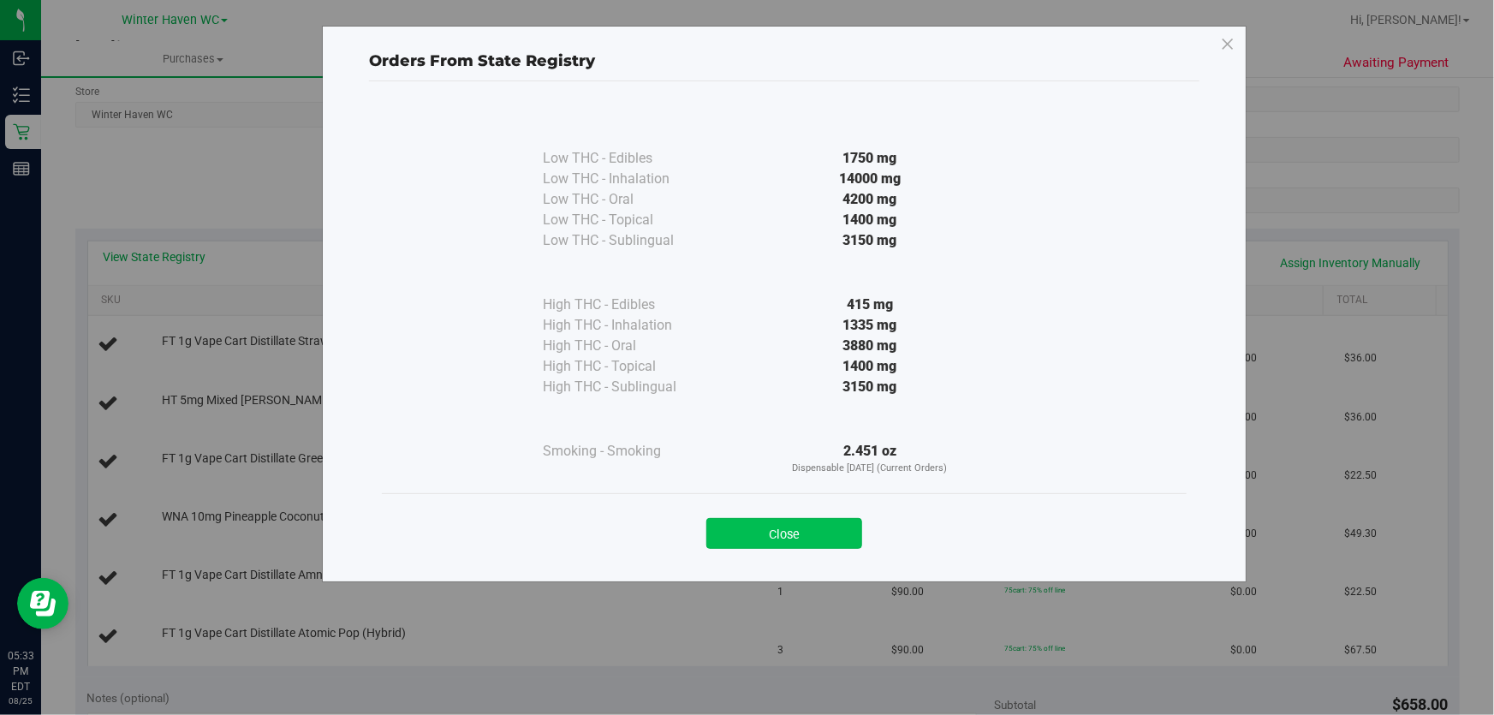
click at [836, 531] on button "Close" at bounding box center [784, 533] width 156 height 31
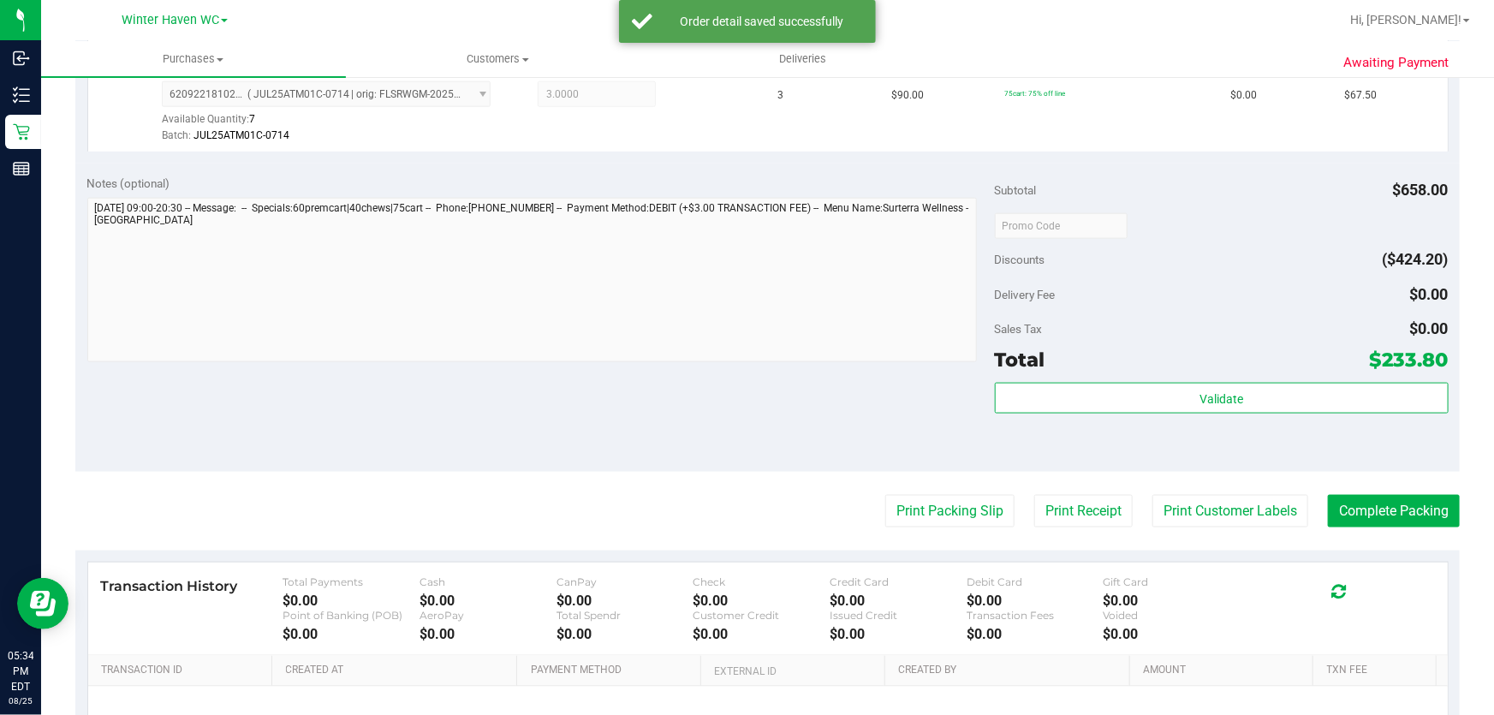
scroll to position [1089, 0]
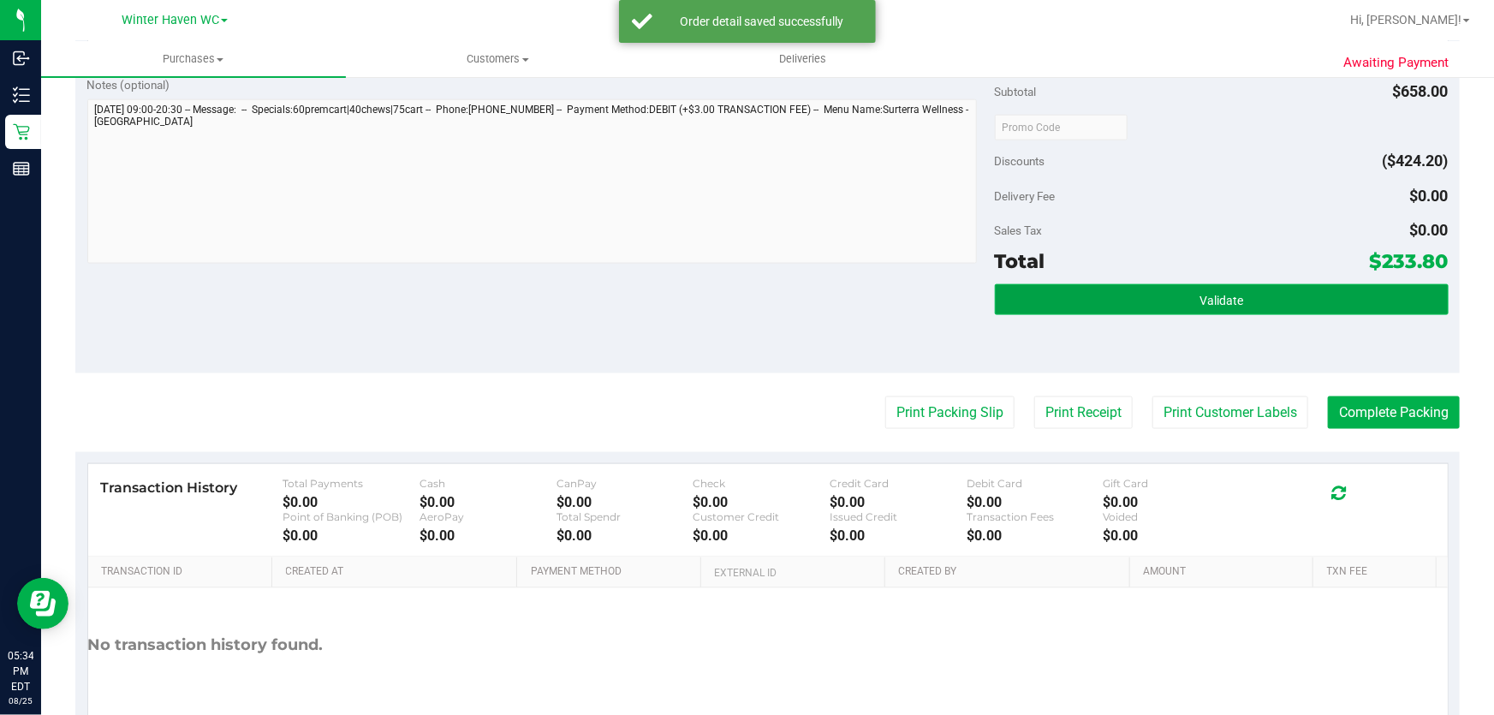
click at [1148, 284] on button "Validate" at bounding box center [1222, 299] width 454 height 31
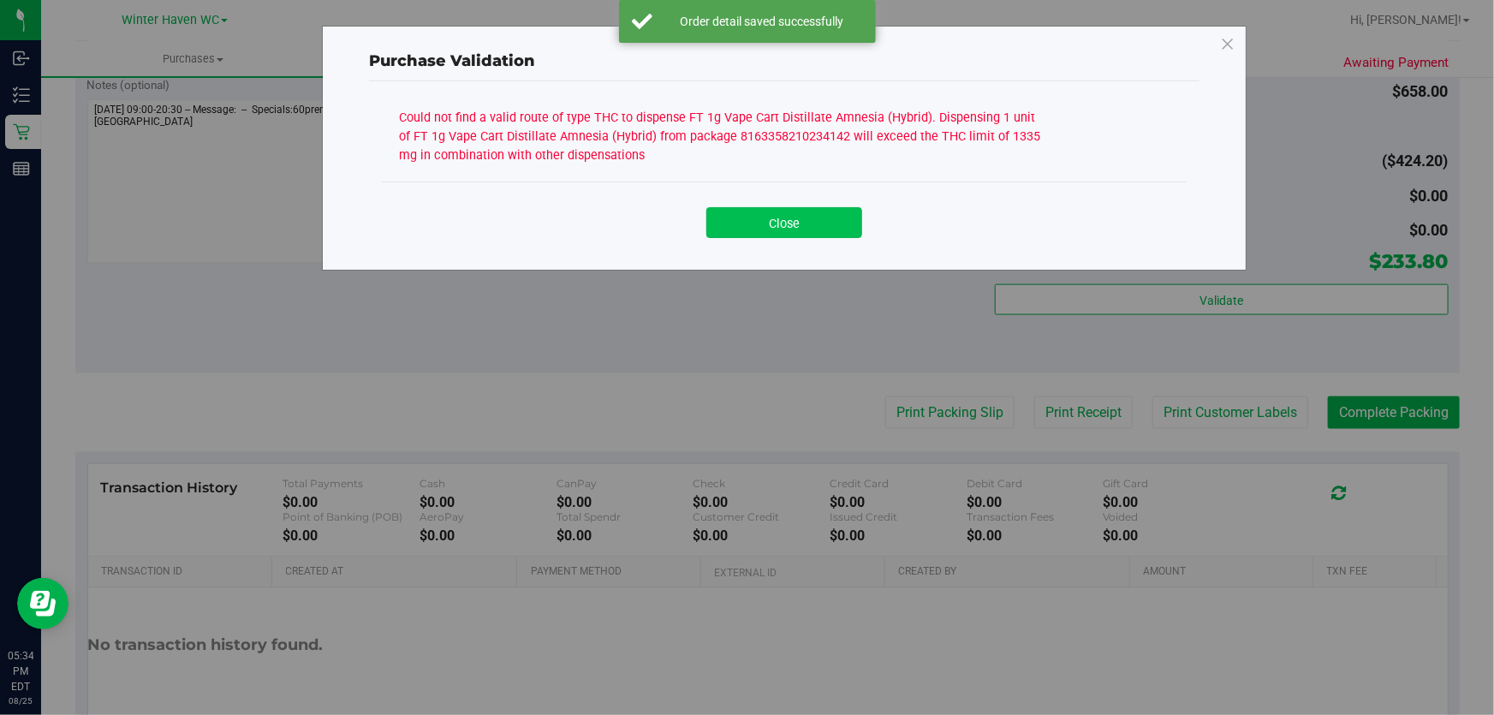
click at [772, 221] on button "Close" at bounding box center [784, 222] width 156 height 31
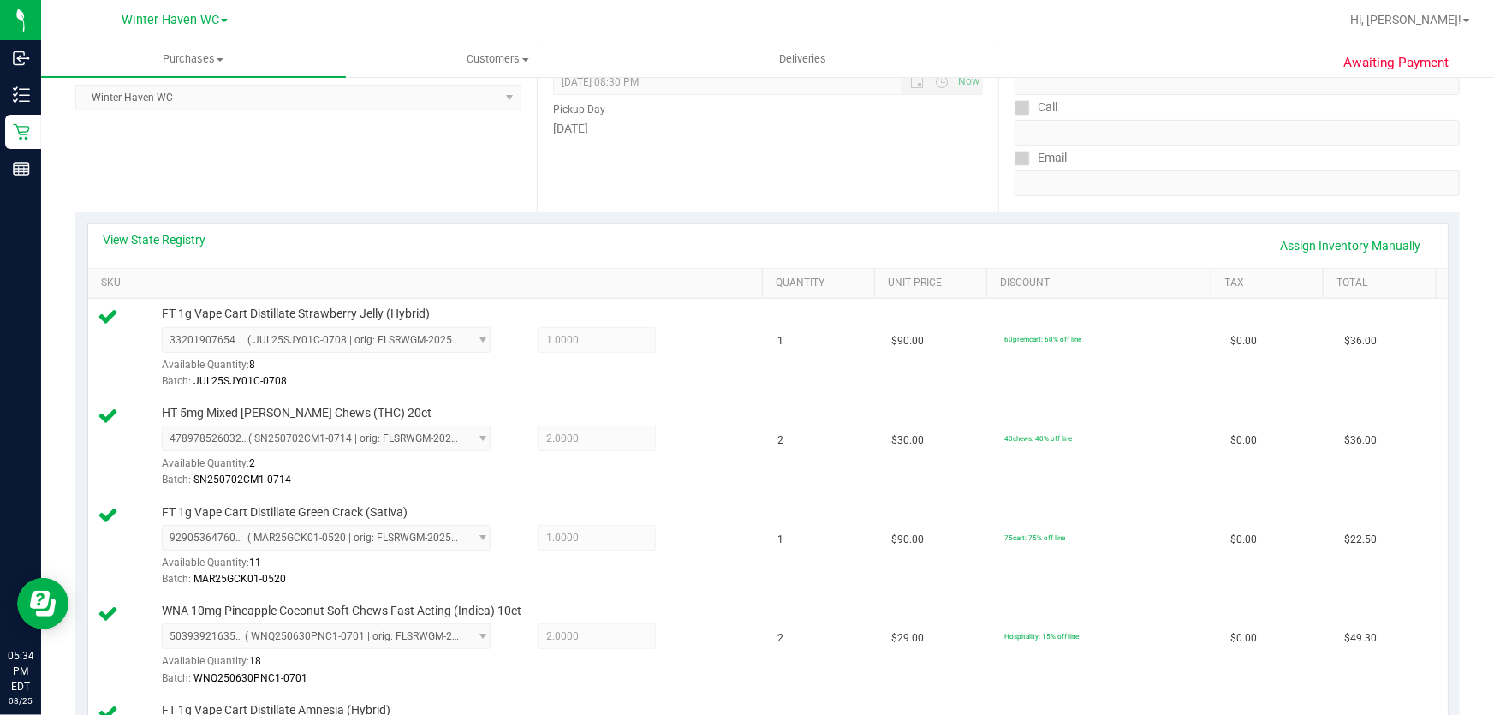
scroll to position [233, 0]
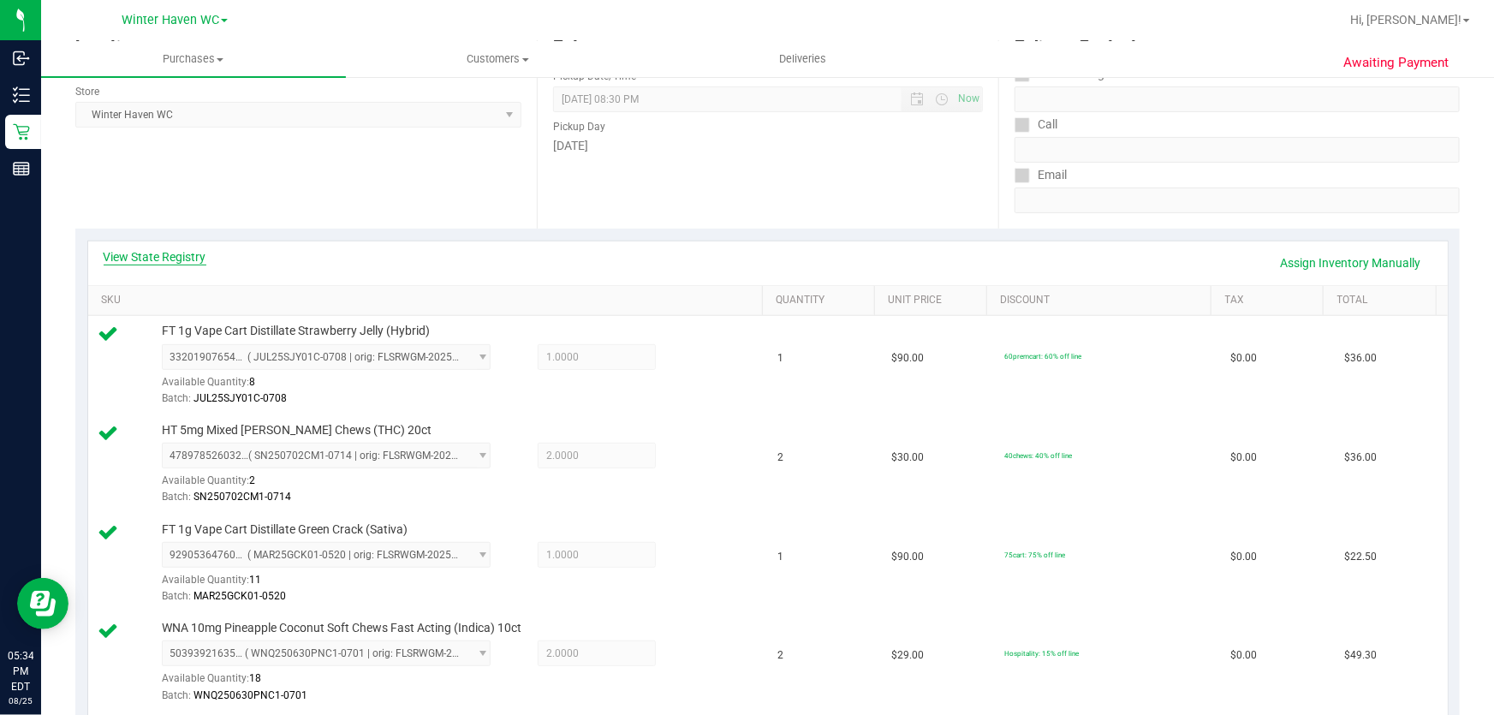
click at [174, 263] on link "View State Registry" at bounding box center [155, 256] width 103 height 17
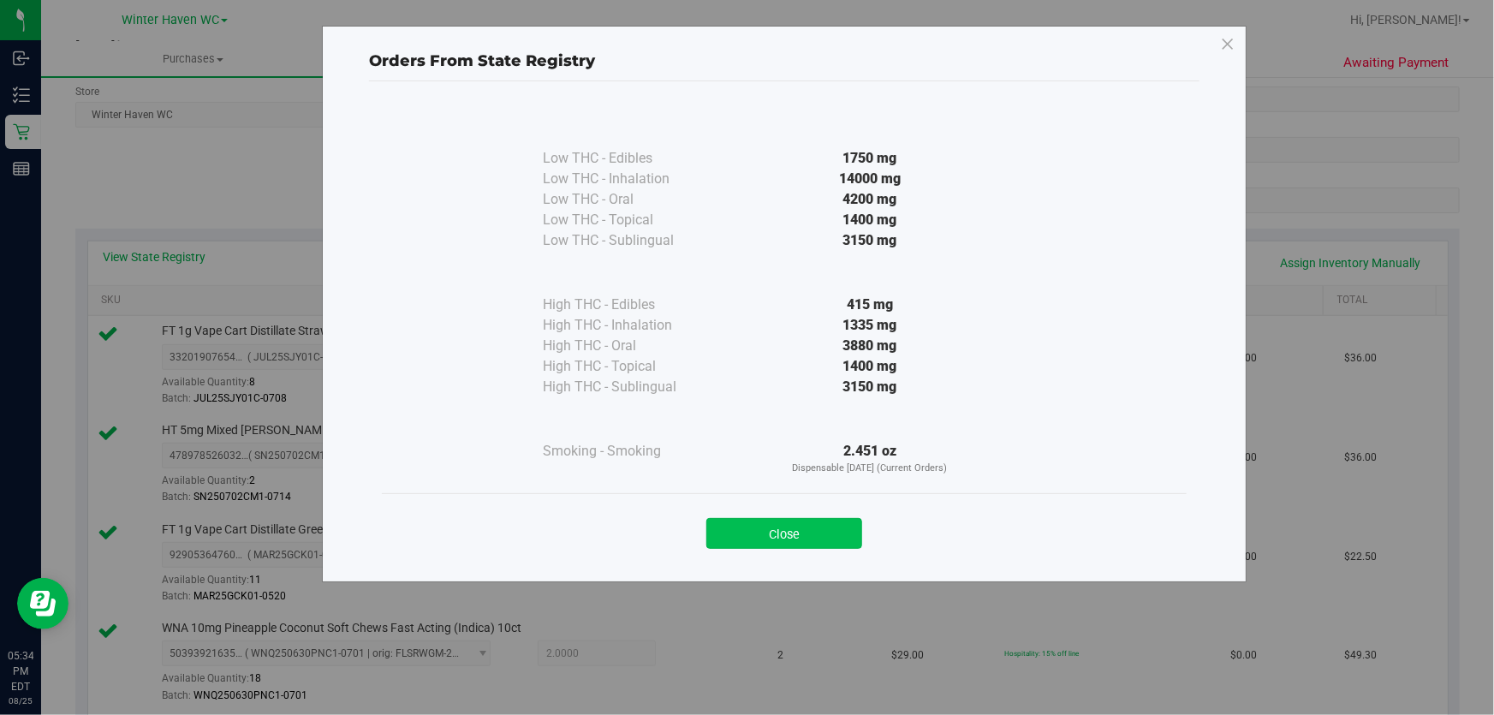
click at [820, 526] on button "Close" at bounding box center [784, 533] width 156 height 31
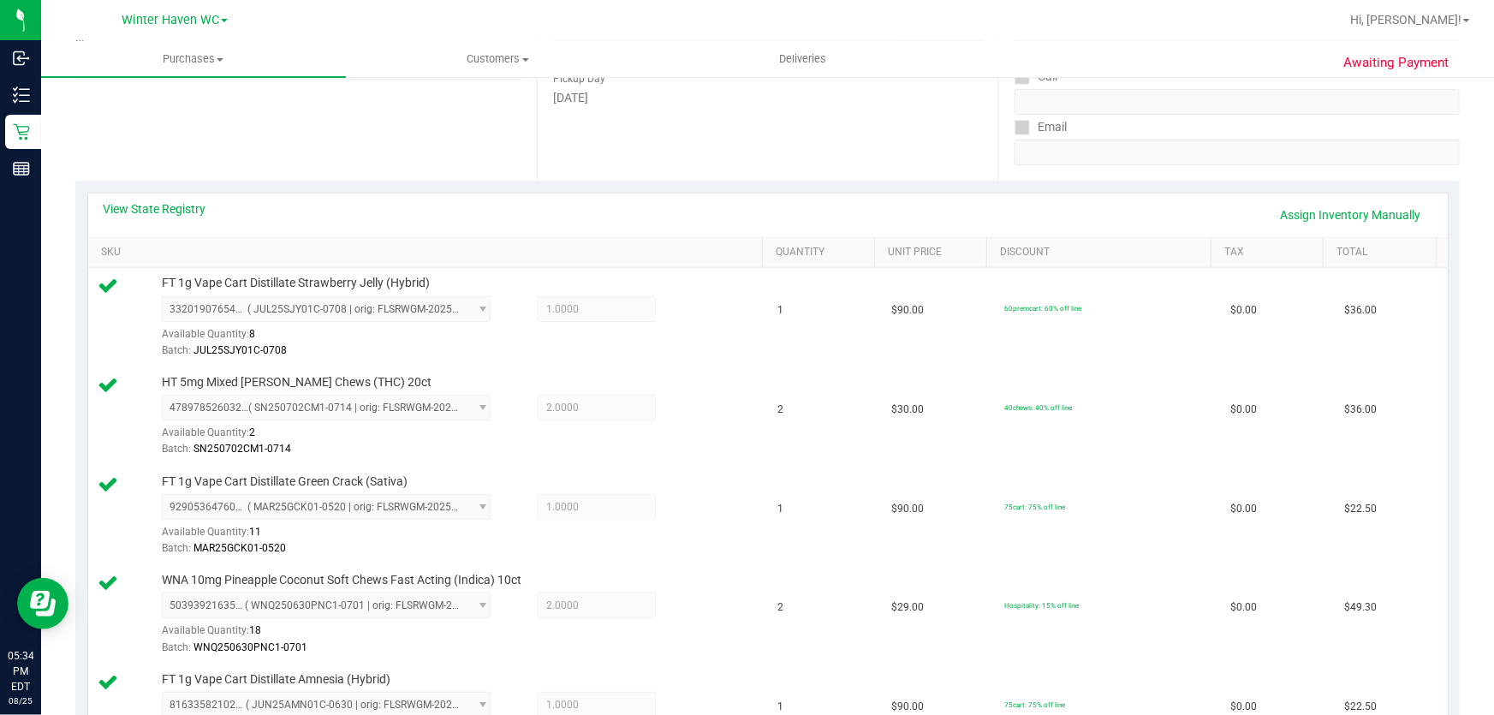
scroll to position [77, 0]
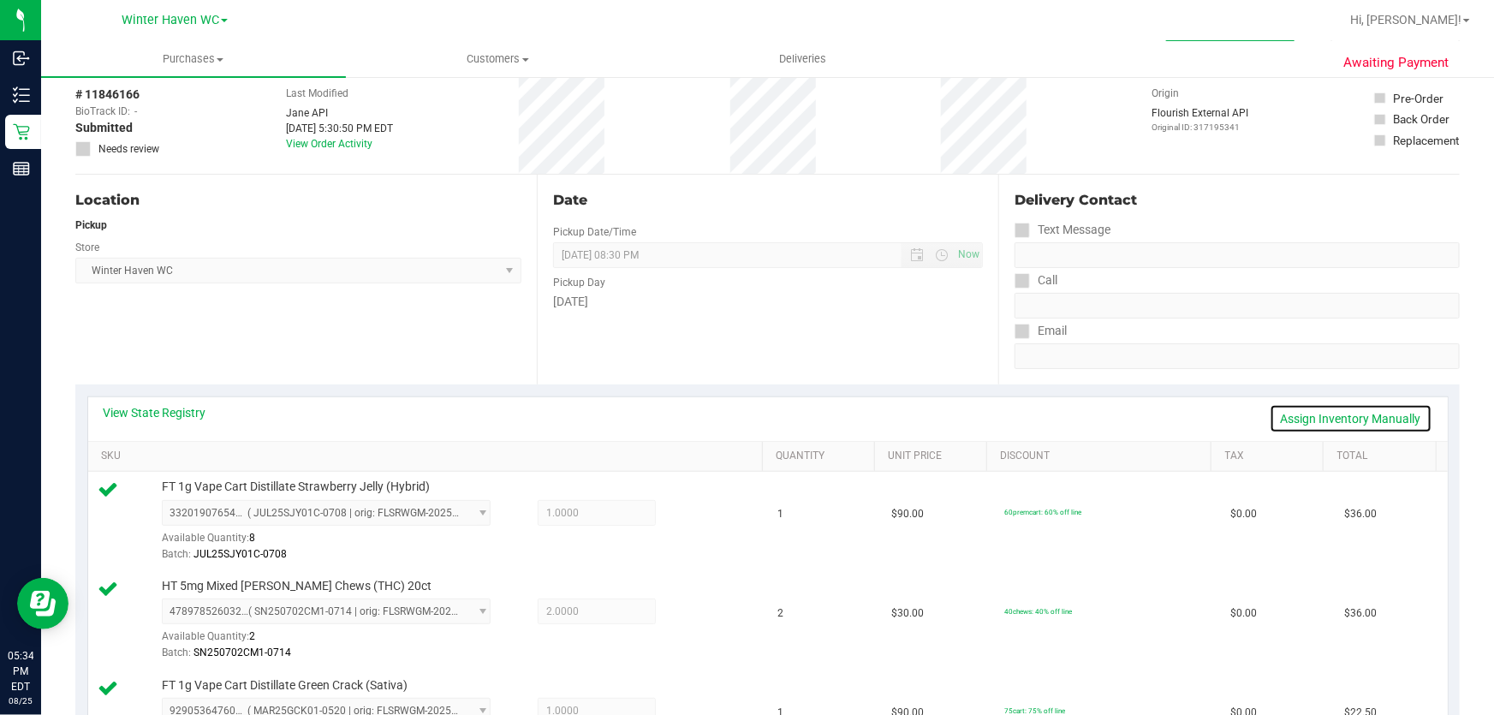
click at [1315, 414] on link "Assign Inventory Manually" at bounding box center [1351, 418] width 163 height 29
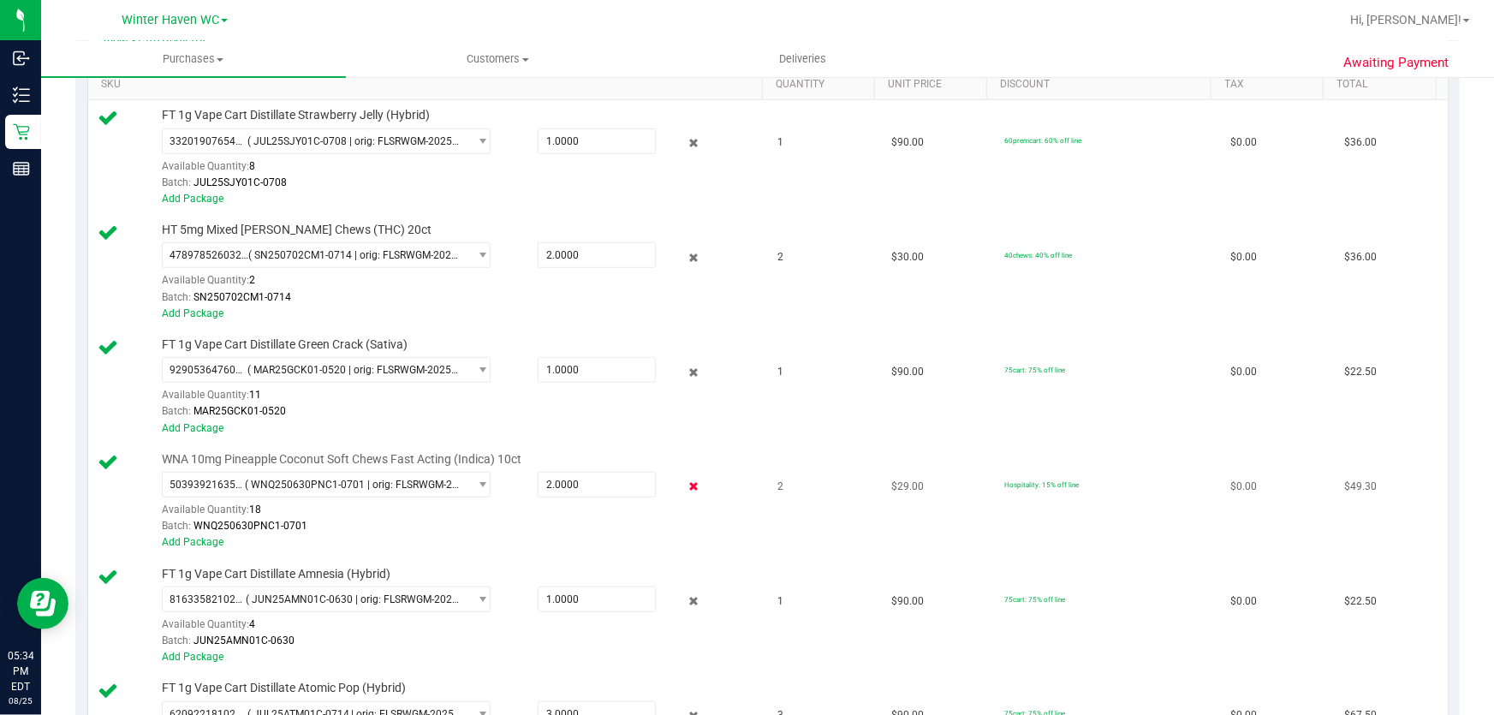
scroll to position [545, 0]
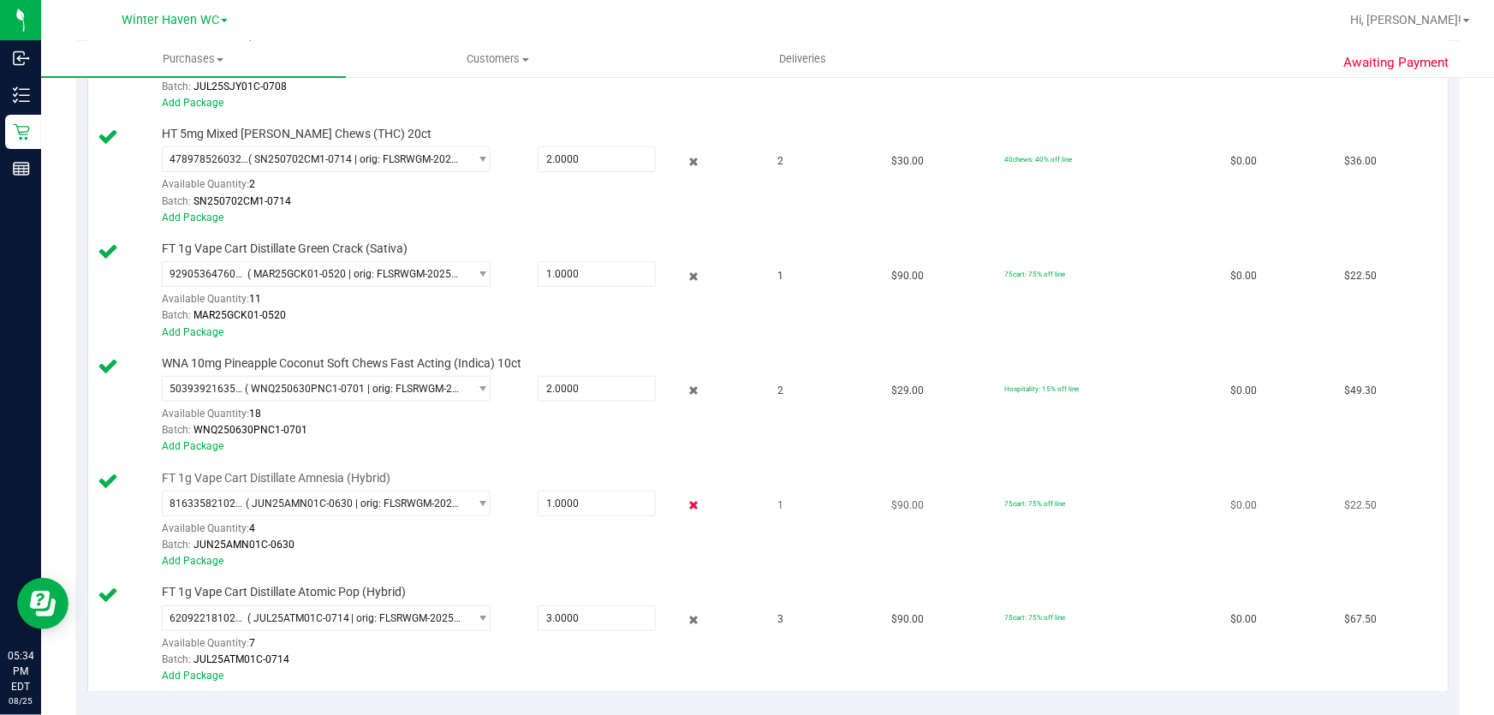
click at [685, 505] on icon at bounding box center [694, 506] width 18 height 20
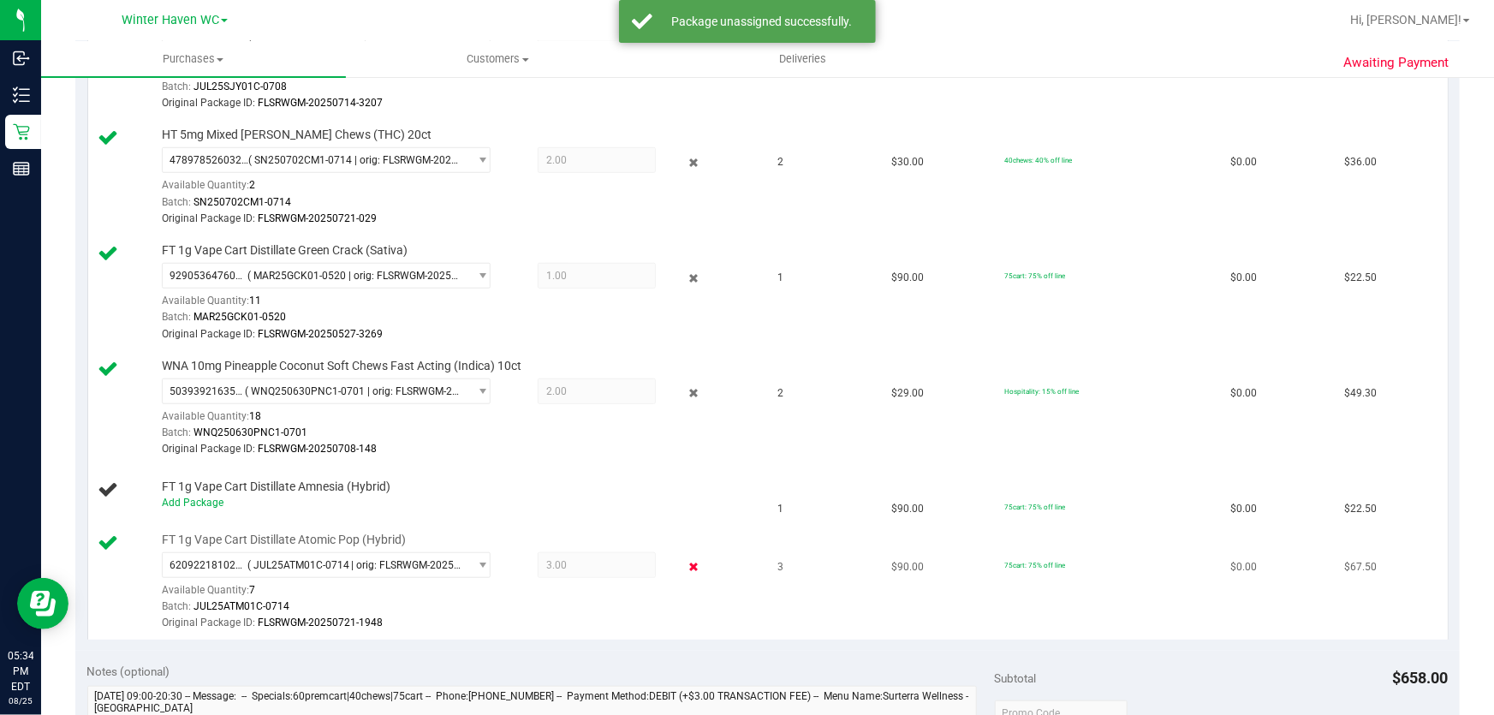
click at [685, 563] on icon at bounding box center [694, 567] width 18 height 20
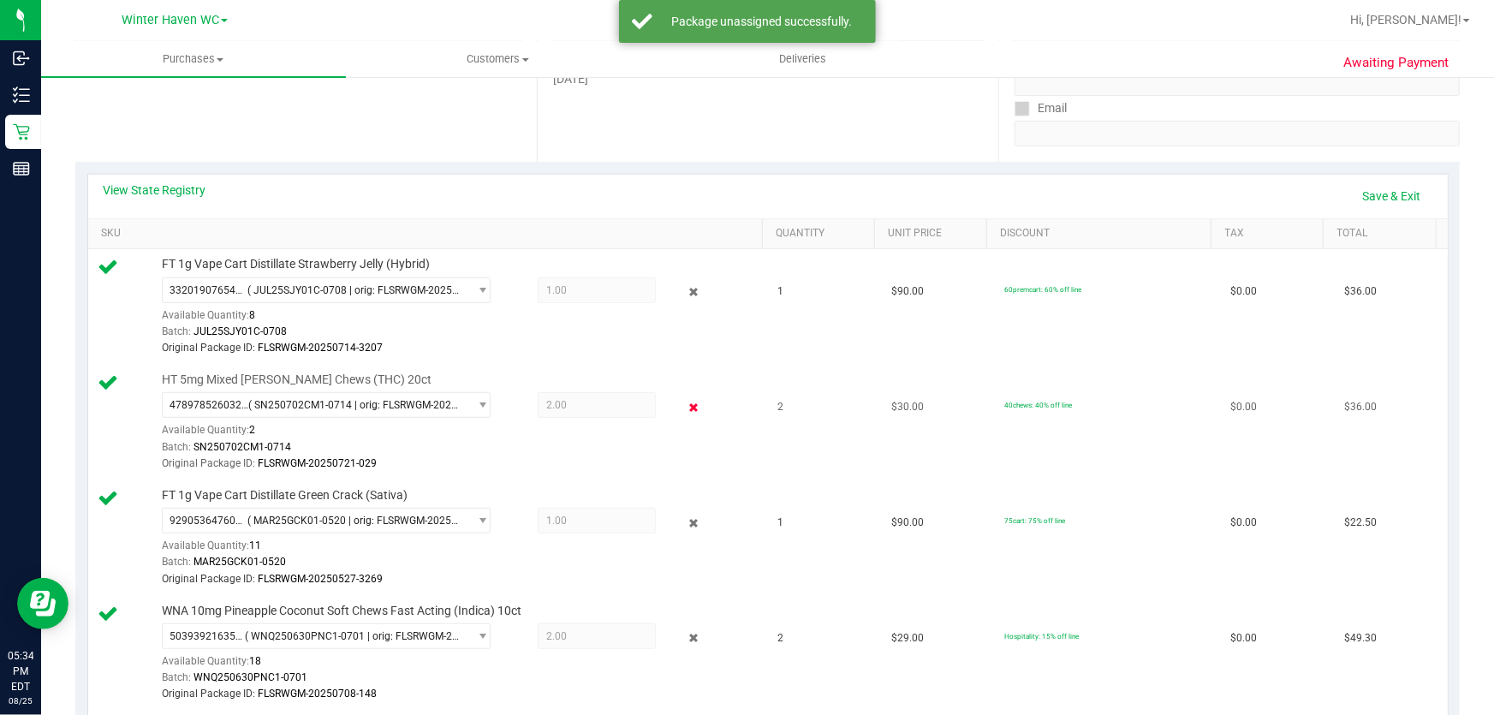
scroll to position [389, 0]
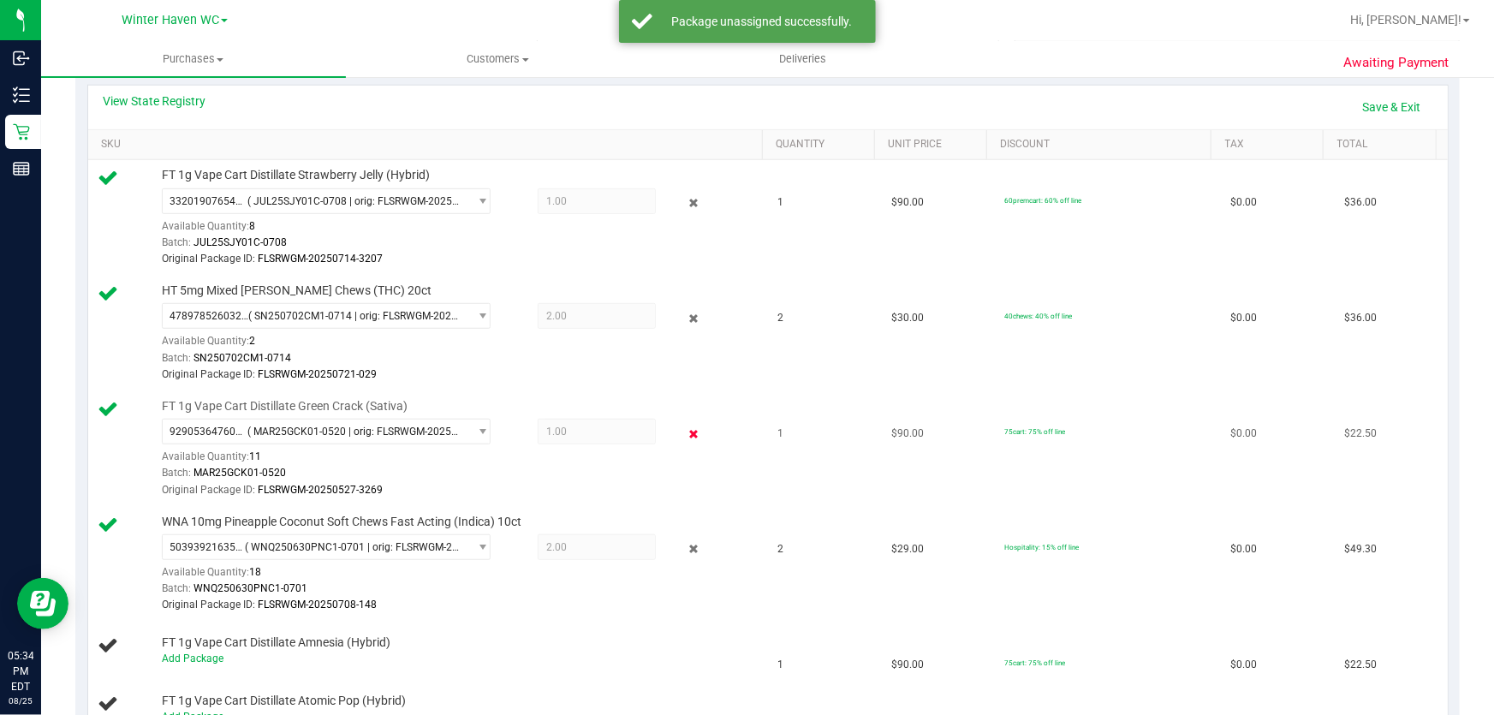
click at [685, 440] on icon at bounding box center [694, 434] width 18 height 20
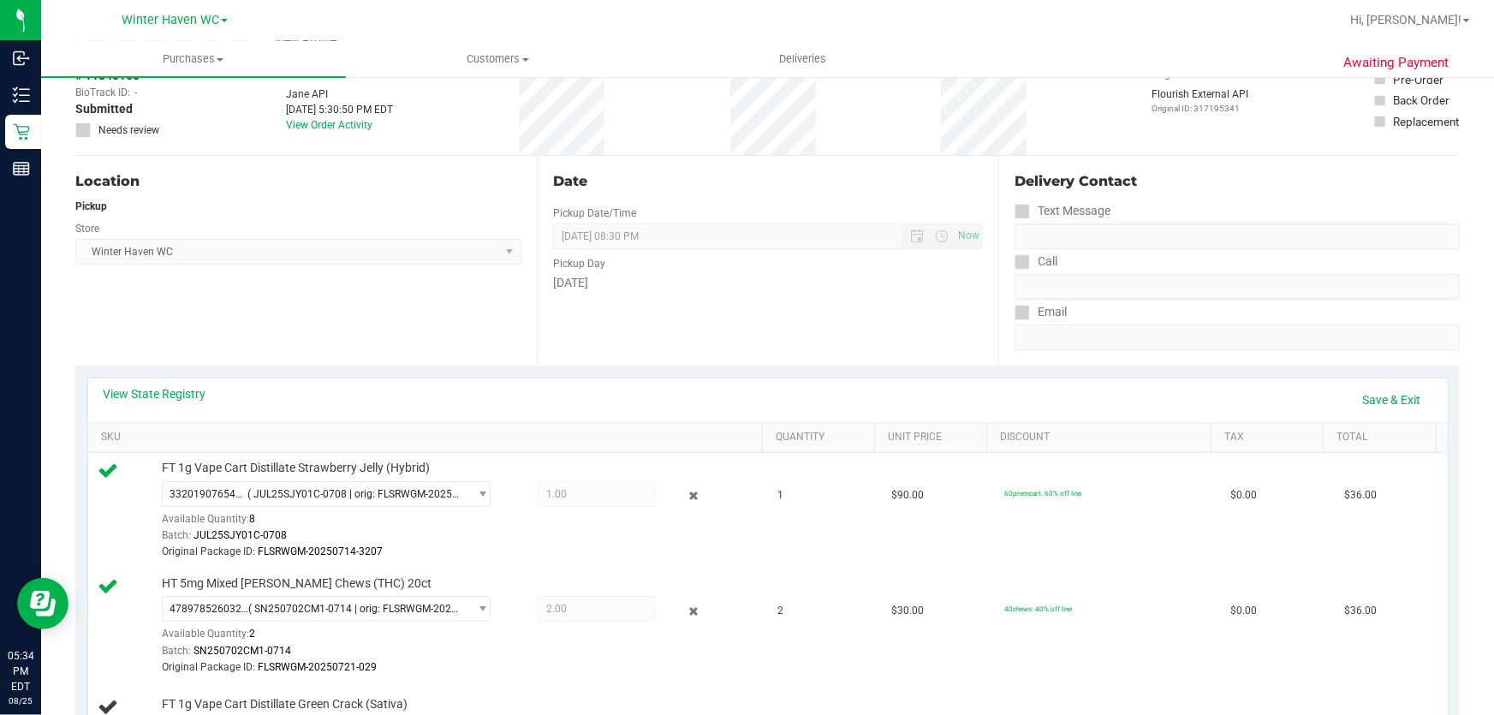
scroll to position [0, 0]
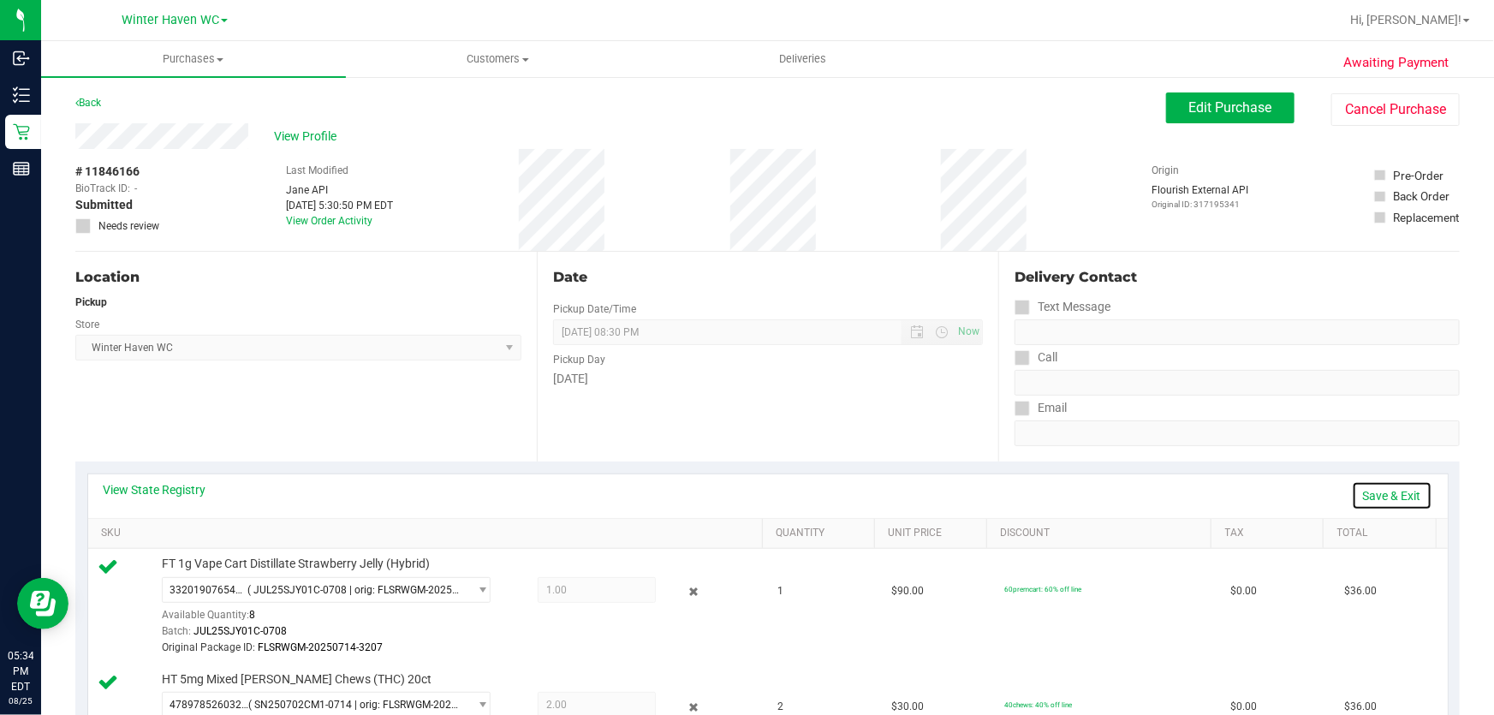
click at [1396, 492] on link "Save & Exit" at bounding box center [1392, 495] width 80 height 29
click at [176, 493] on link "View State Registry" at bounding box center [155, 489] width 103 height 17
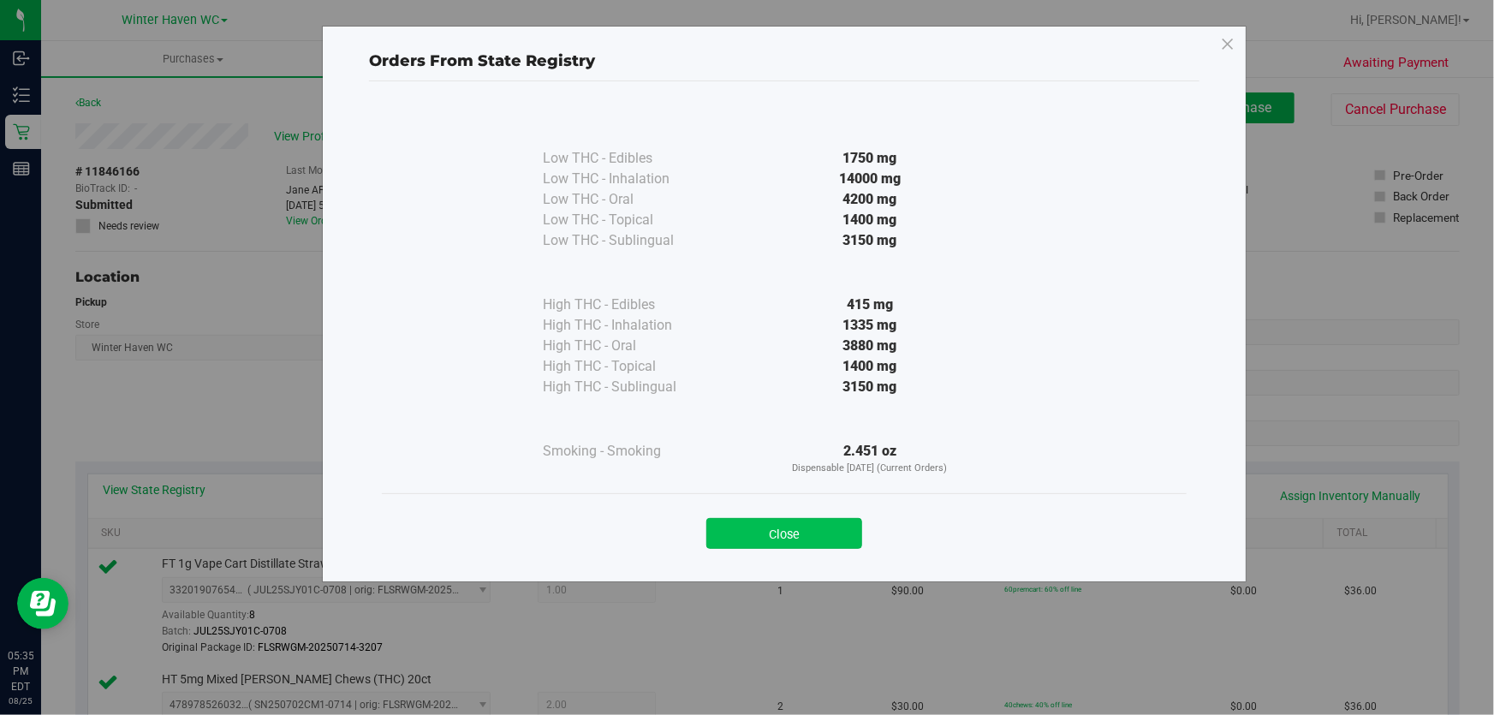
click at [847, 531] on button "Close" at bounding box center [784, 533] width 156 height 31
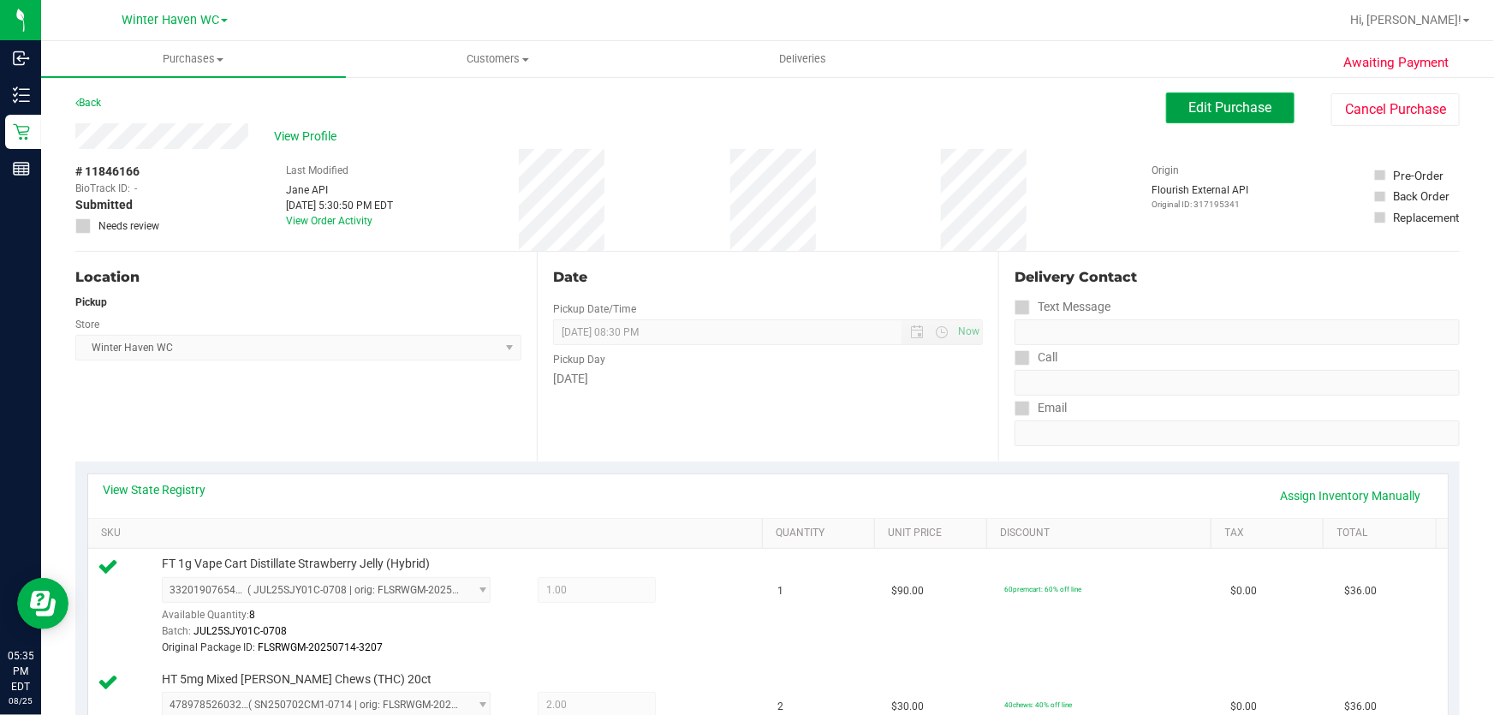
click at [1218, 111] on span "Edit Purchase" at bounding box center [1230, 107] width 83 height 16
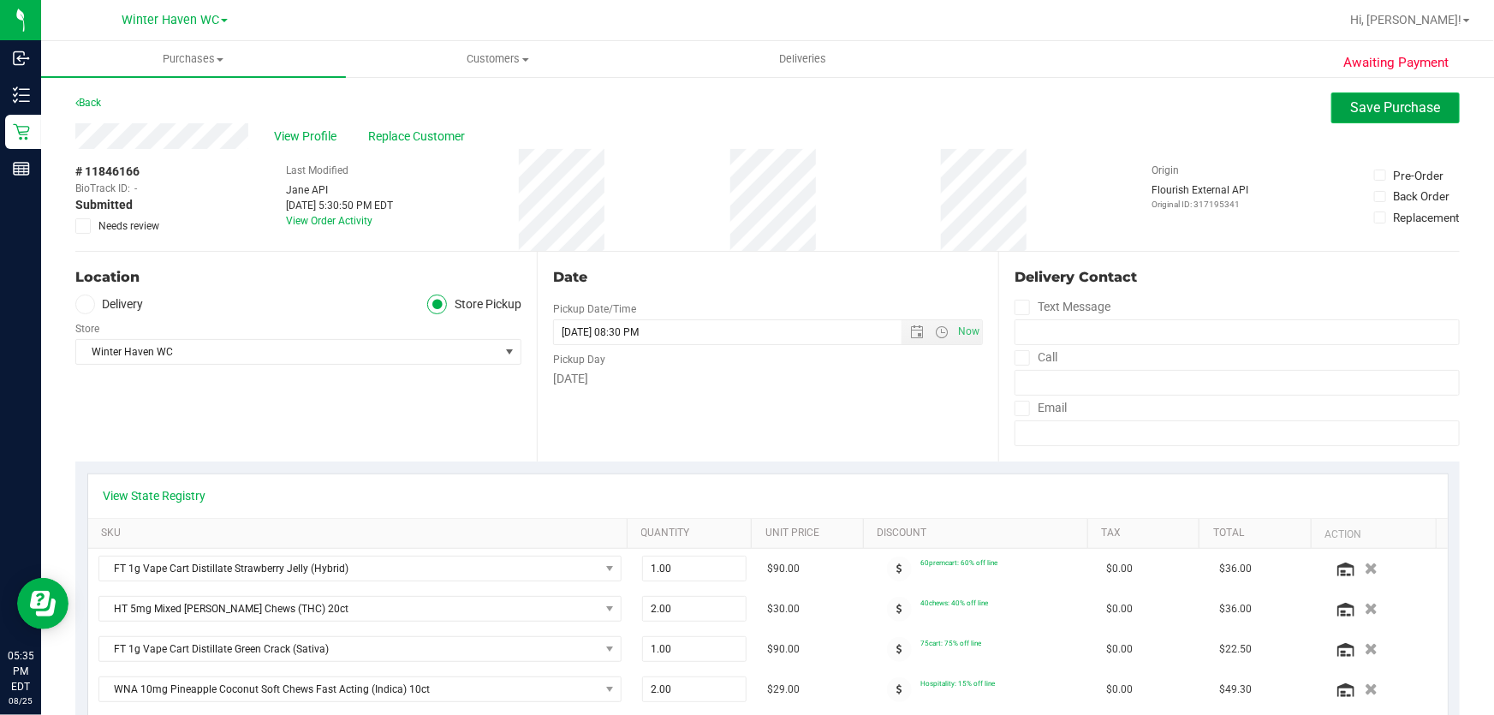
click at [1352, 104] on span "Save Purchase" at bounding box center [1396, 107] width 90 height 16
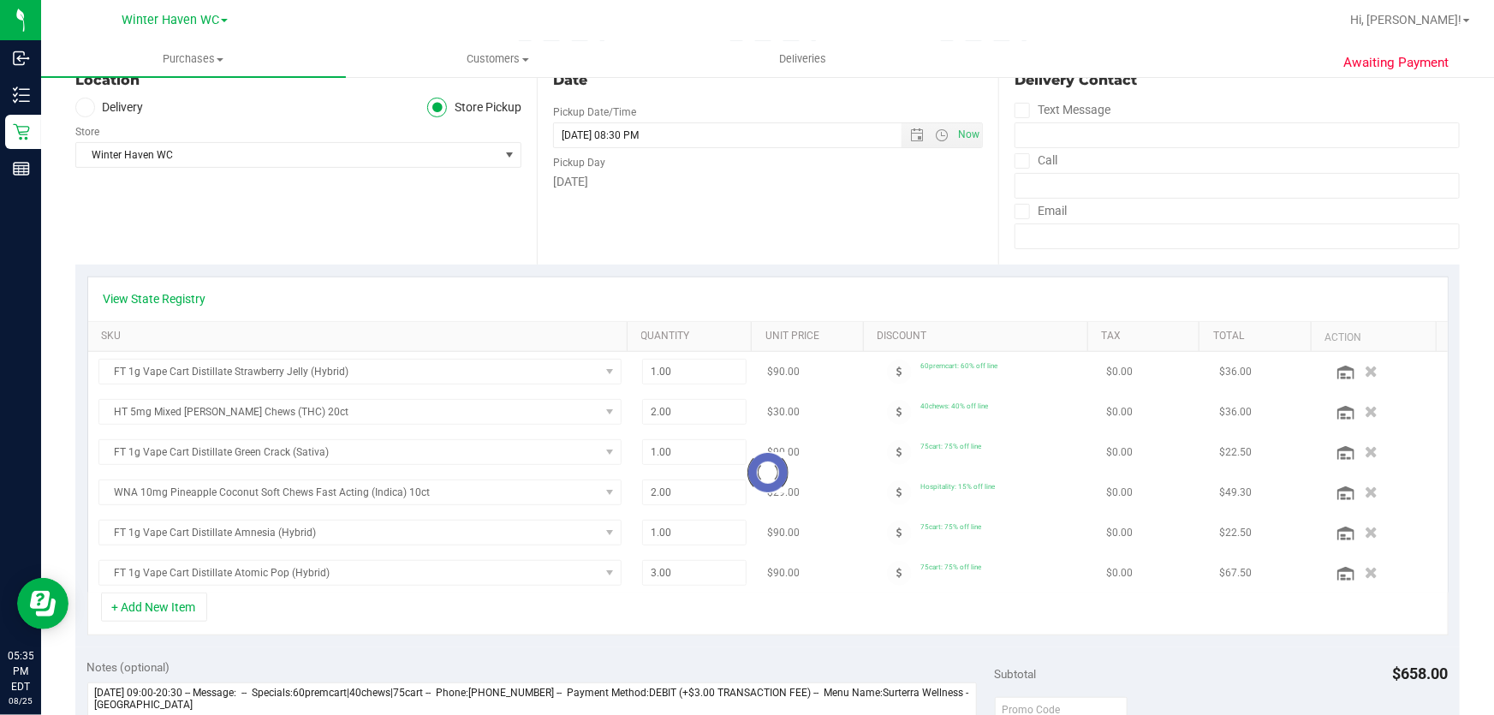
scroll to position [311, 0]
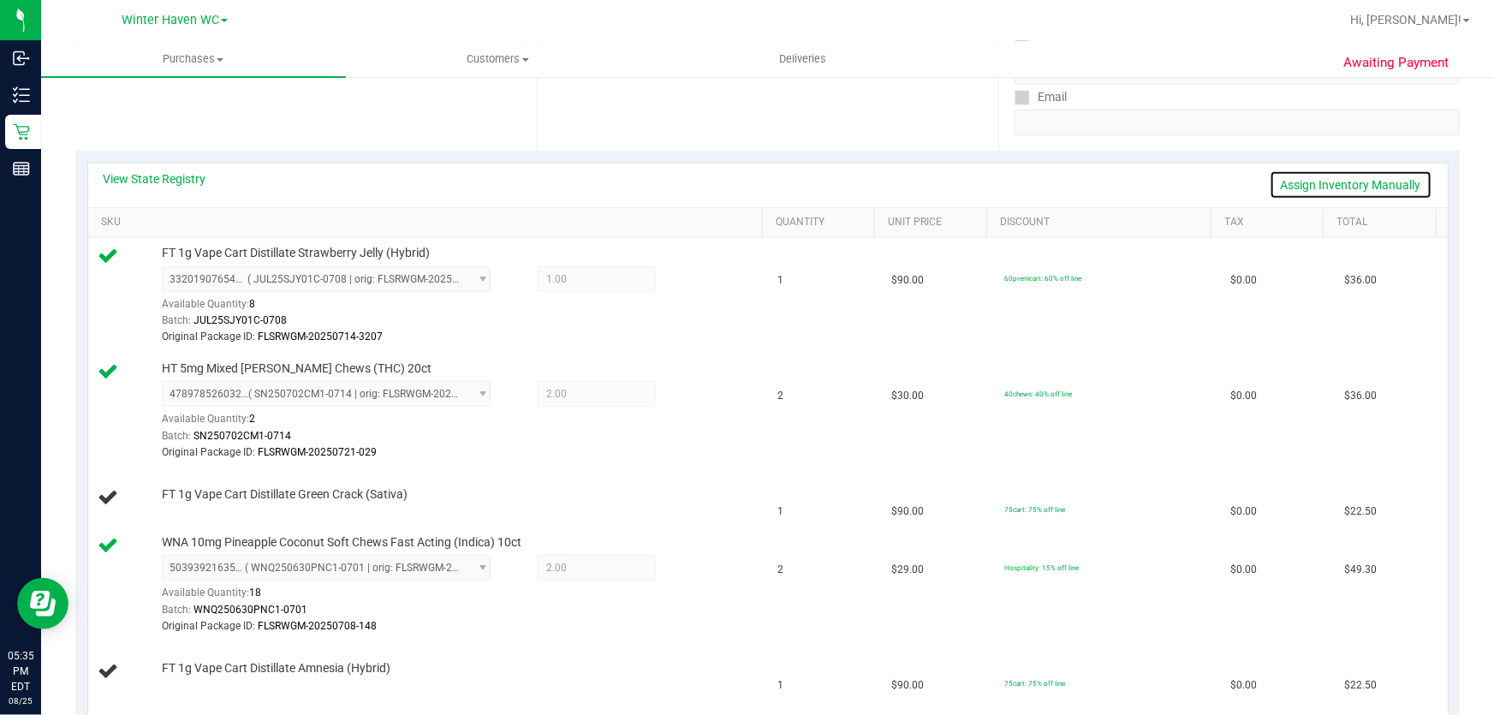
click at [1335, 187] on link "Assign Inventory Manually" at bounding box center [1351, 184] width 163 height 29
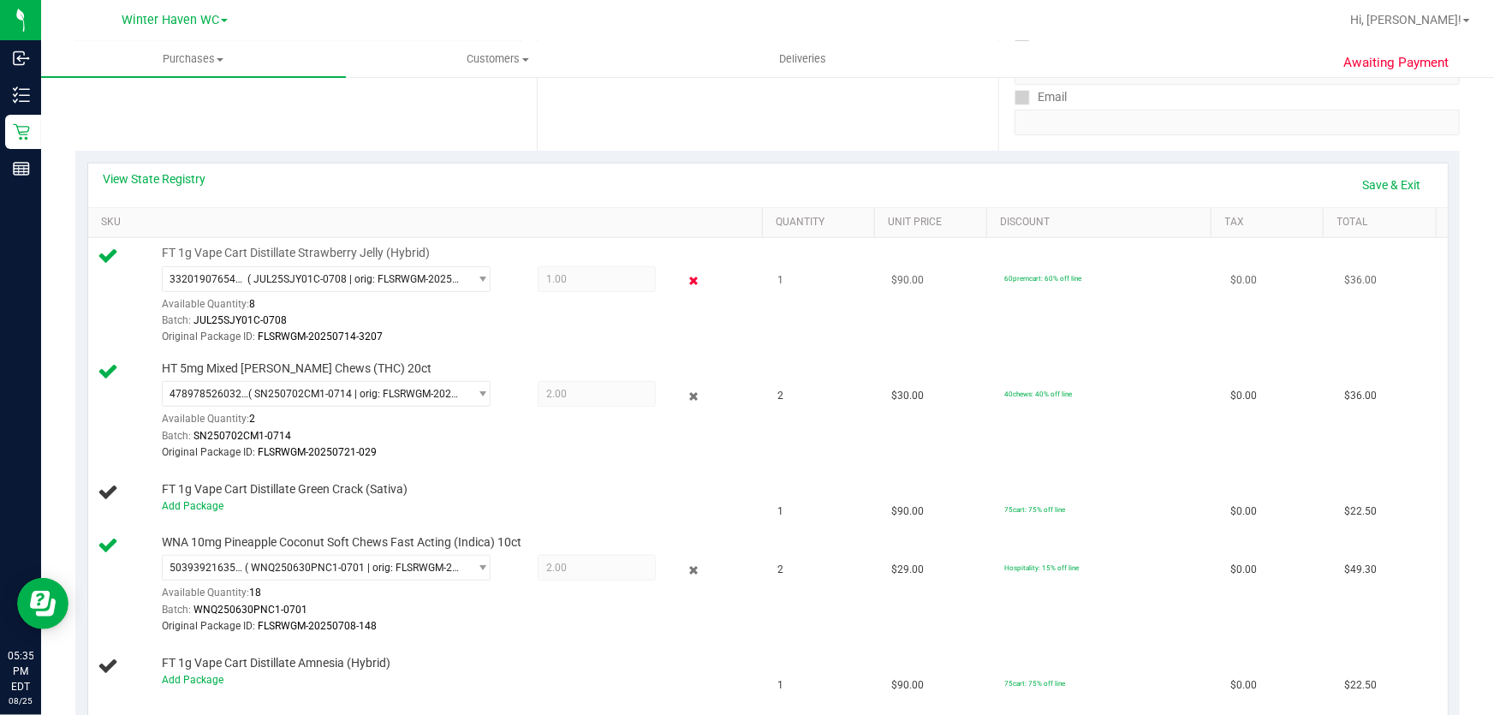
click at [685, 281] on icon at bounding box center [694, 281] width 18 height 20
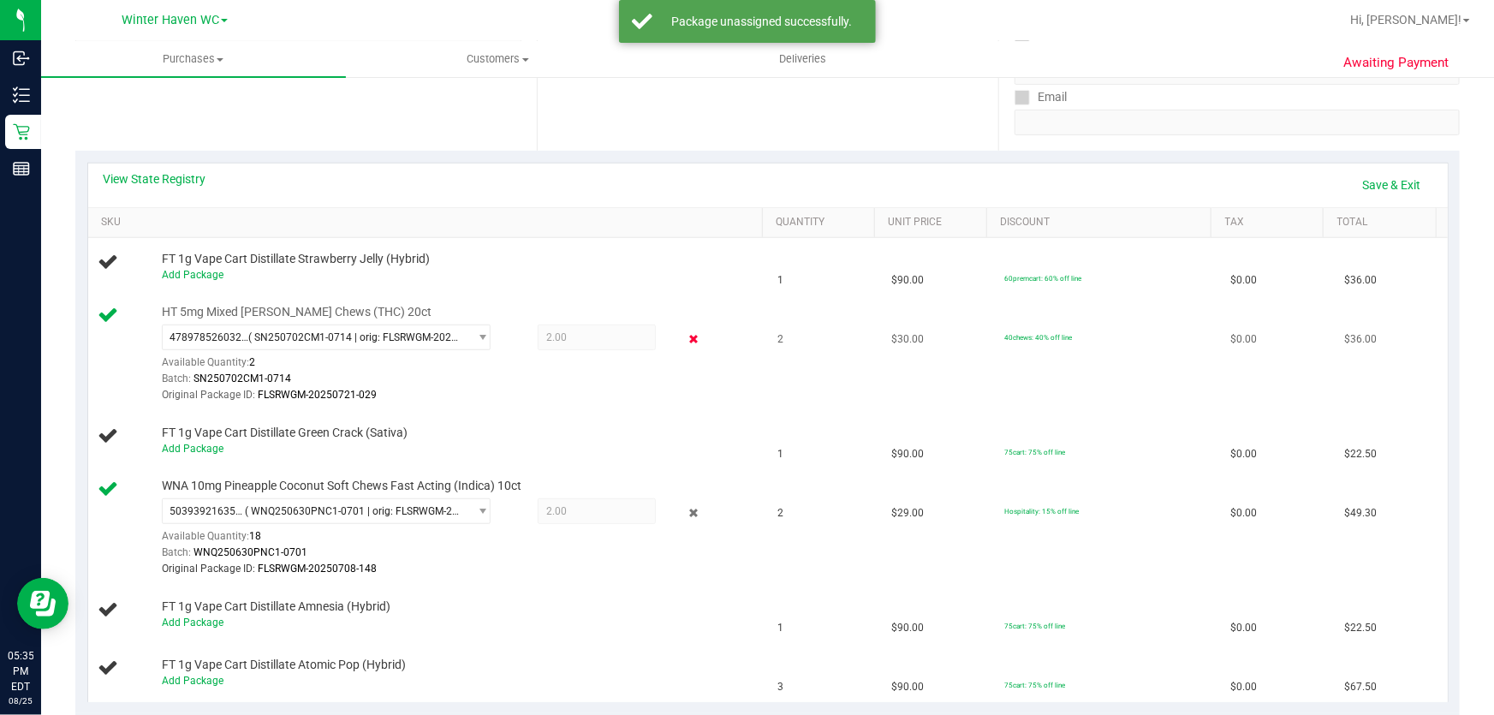
click at [686, 336] on icon at bounding box center [694, 340] width 18 height 20
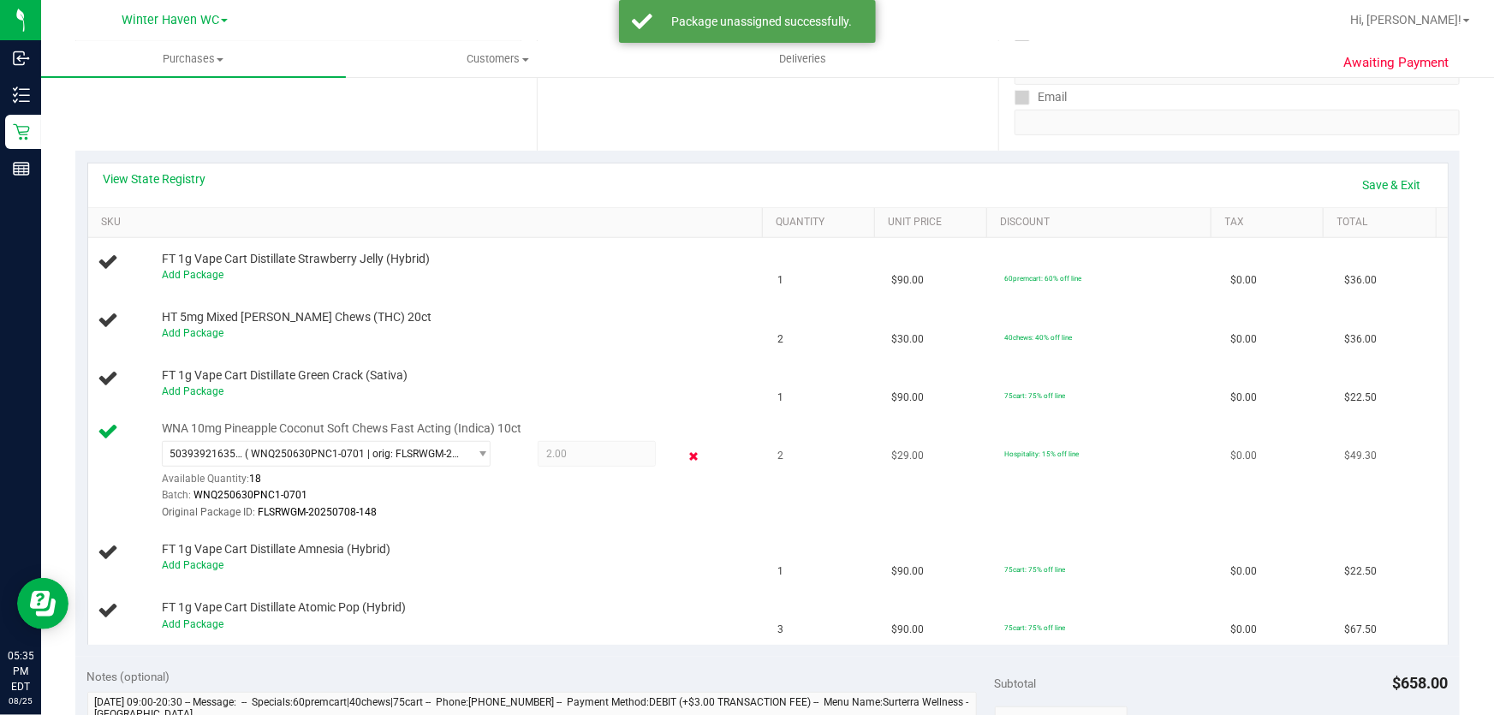
click at [685, 453] on icon at bounding box center [694, 456] width 18 height 20
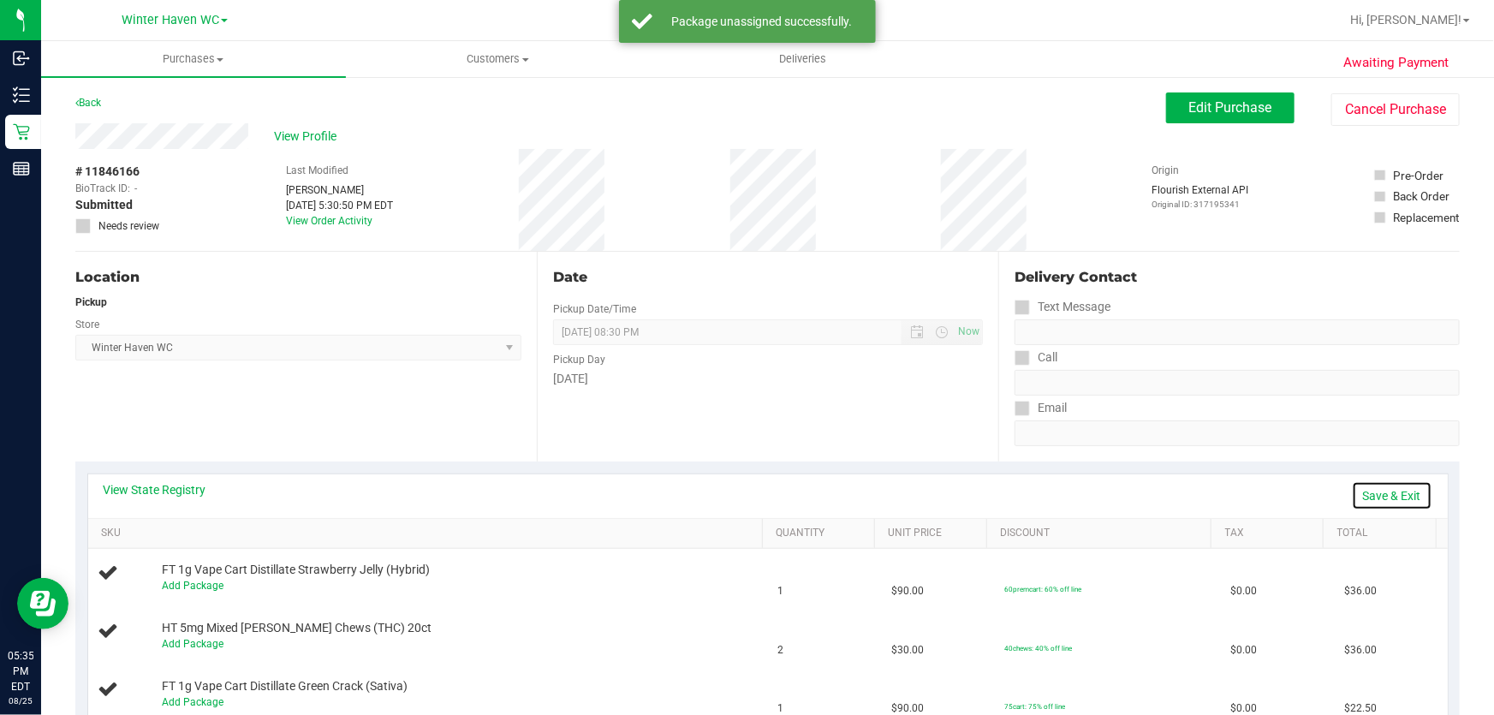
click at [1385, 498] on link "Save & Exit" at bounding box center [1392, 495] width 80 height 29
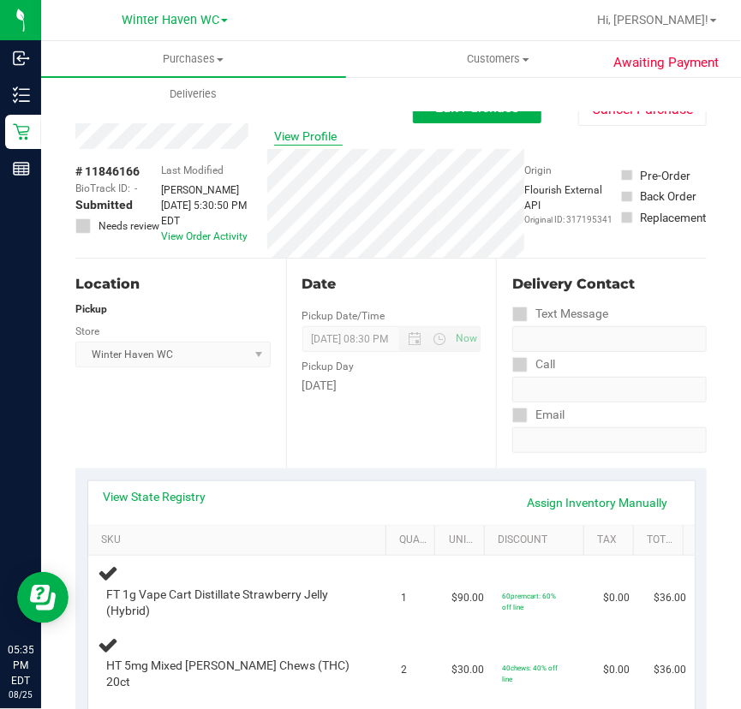
click at [306, 134] on span "View Profile" at bounding box center [308, 137] width 69 height 18
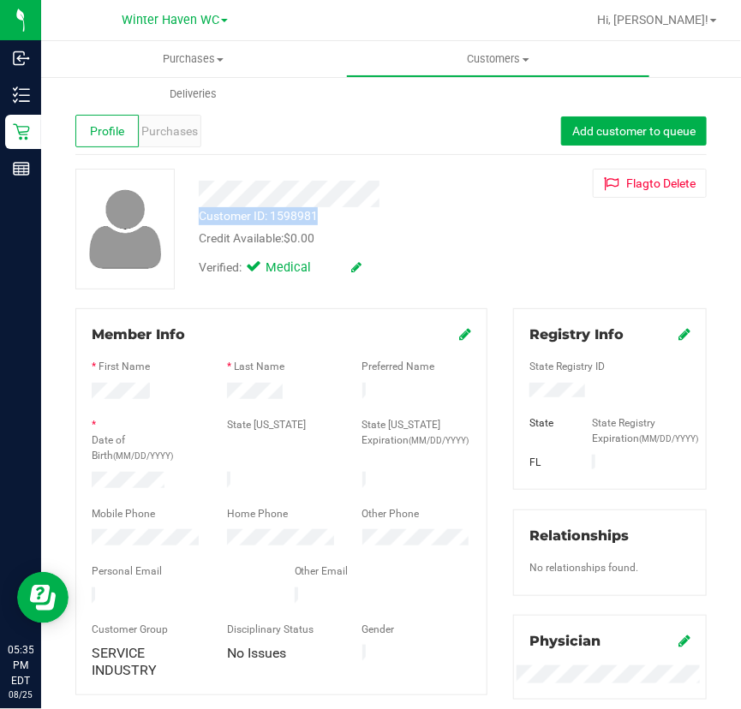
drag, startPoint x: 325, startPoint y: 218, endPoint x: 200, endPoint y: 215, distance: 124.2
click at [200, 215] on div "Customer ID: 1598981 Credit Available: $0.00" at bounding box center [350, 227] width 329 height 40
copy div "Customer ID: 1598981"
click at [168, 129] on span "Purchases" at bounding box center [170, 131] width 57 height 18
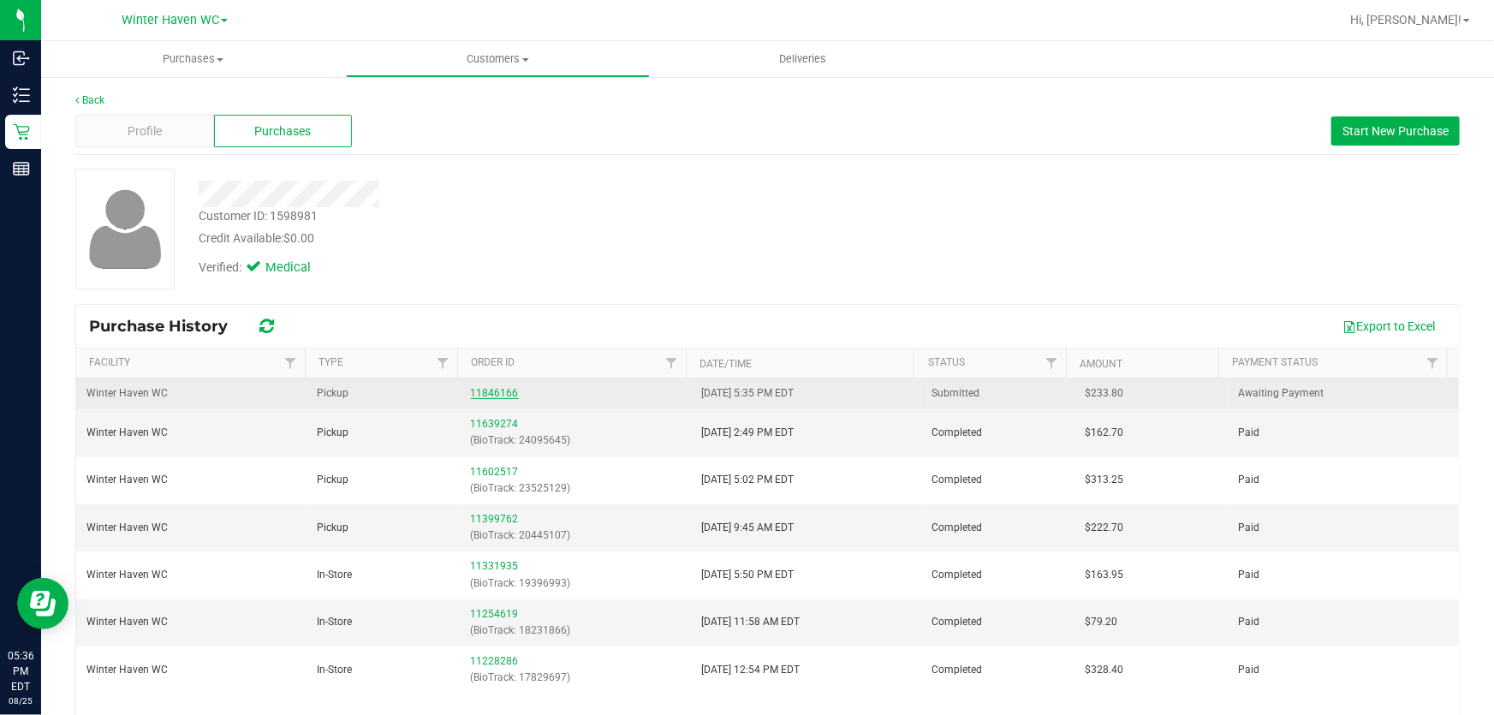
click at [475, 390] on link "11846166" at bounding box center [495, 393] width 48 height 12
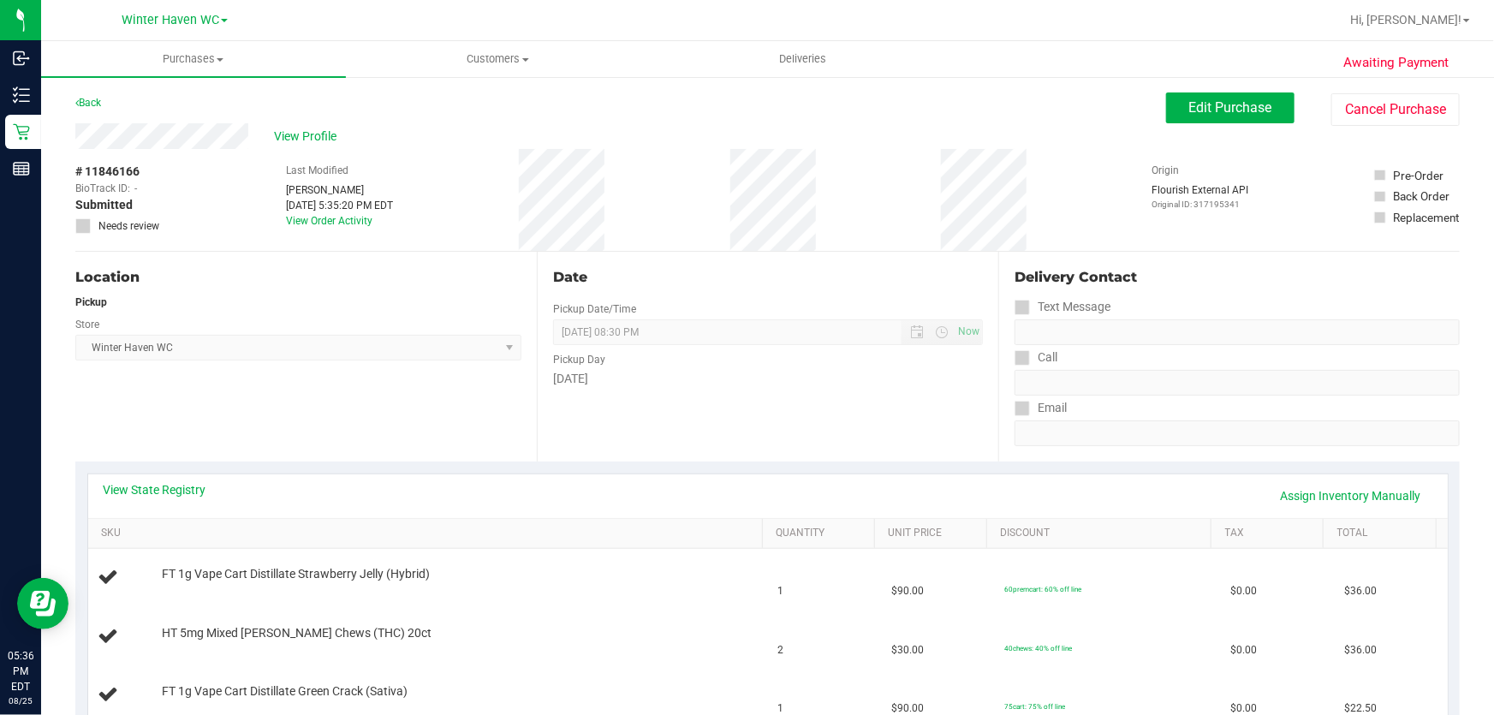
drag, startPoint x: 162, startPoint y: 176, endPoint x: 72, endPoint y: 176, distance: 89.9
copy div "# 11846166"
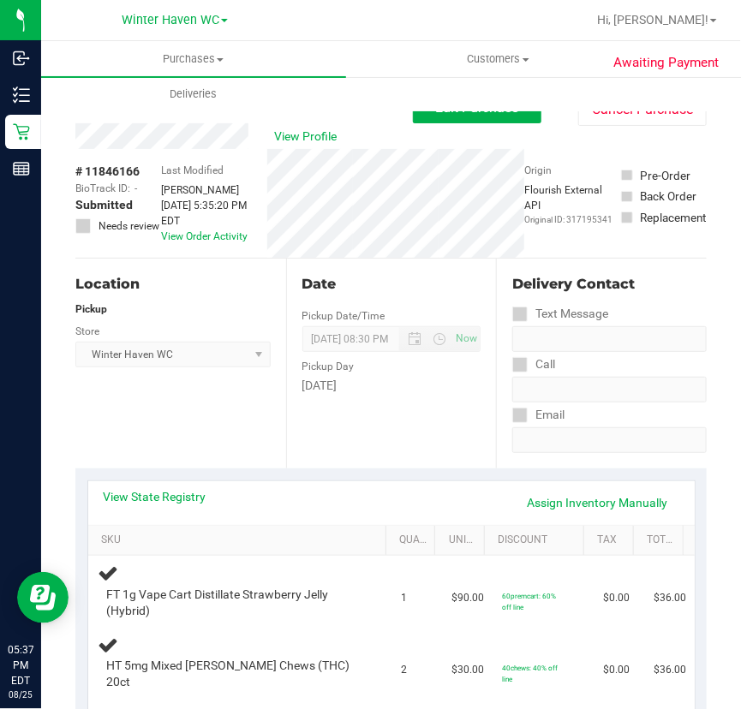
click at [272, 120] on div "Back Edit Purchase Cancel Purchase" at bounding box center [390, 107] width 631 height 31
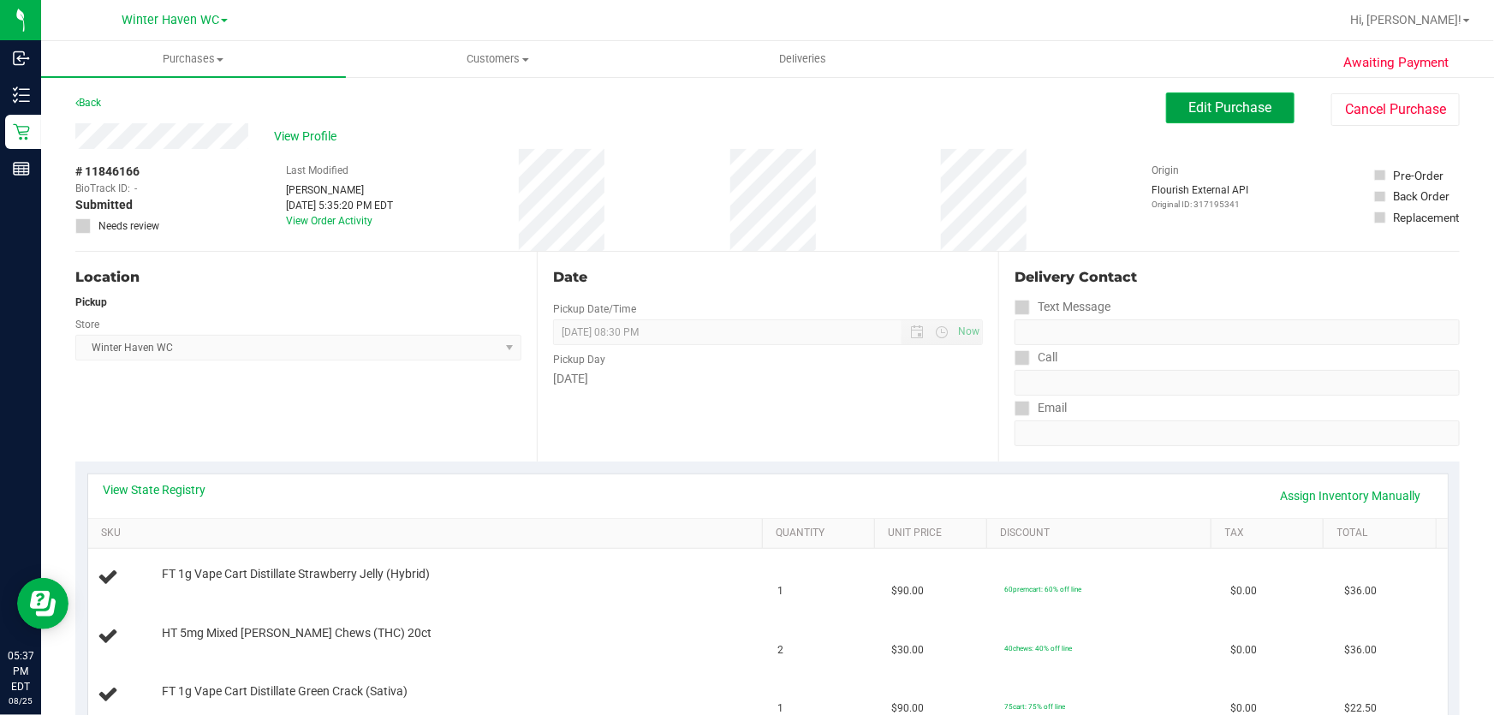
click at [1232, 101] on span "Edit Purchase" at bounding box center [1230, 107] width 83 height 16
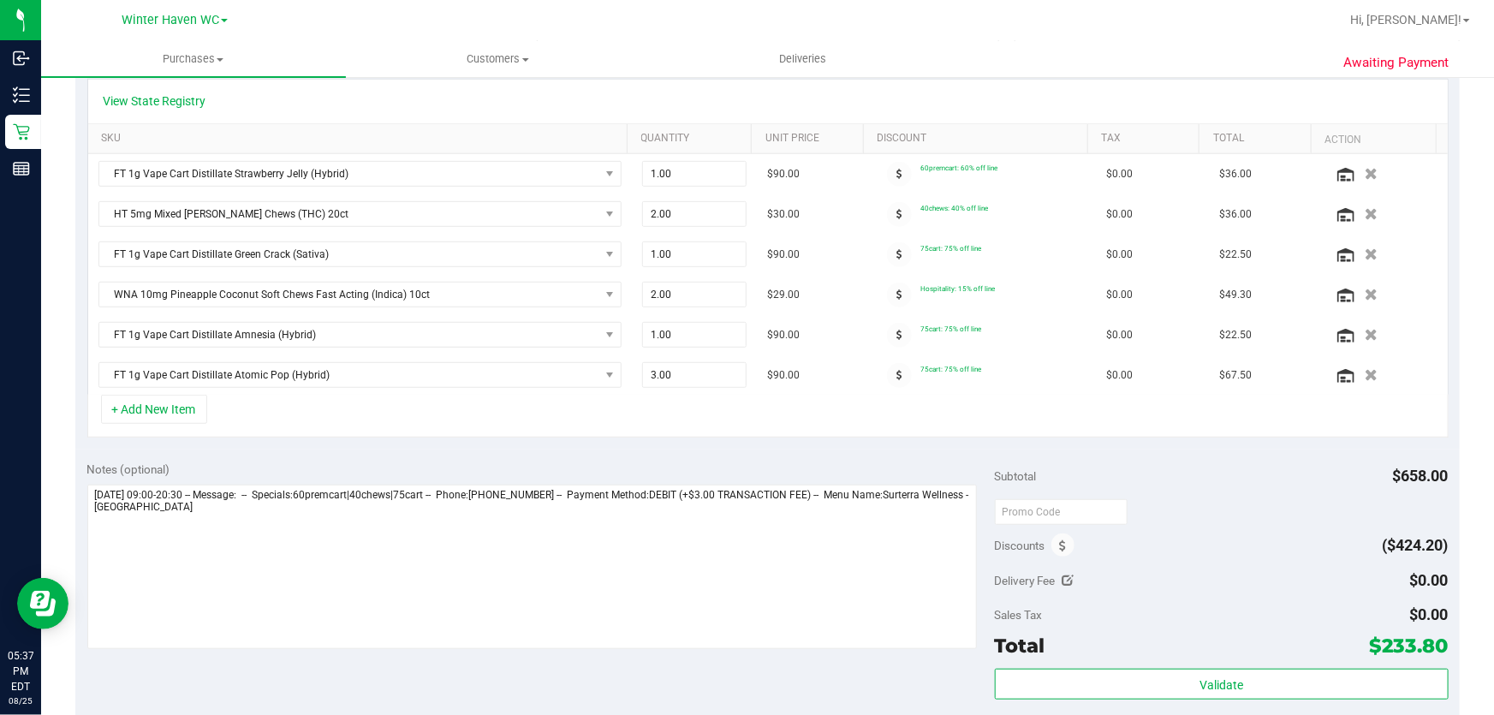
scroll to position [545, 0]
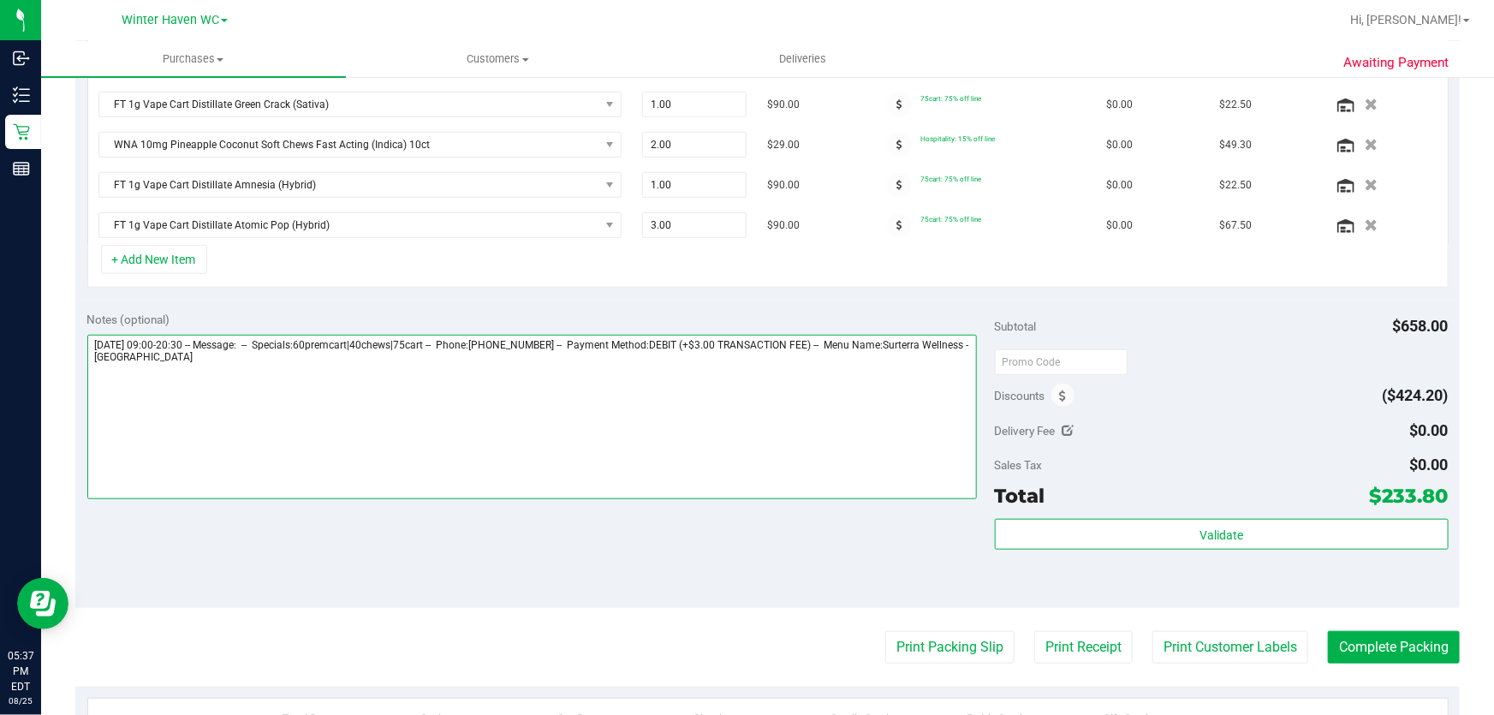
click at [282, 408] on textarea at bounding box center [532, 417] width 891 height 164
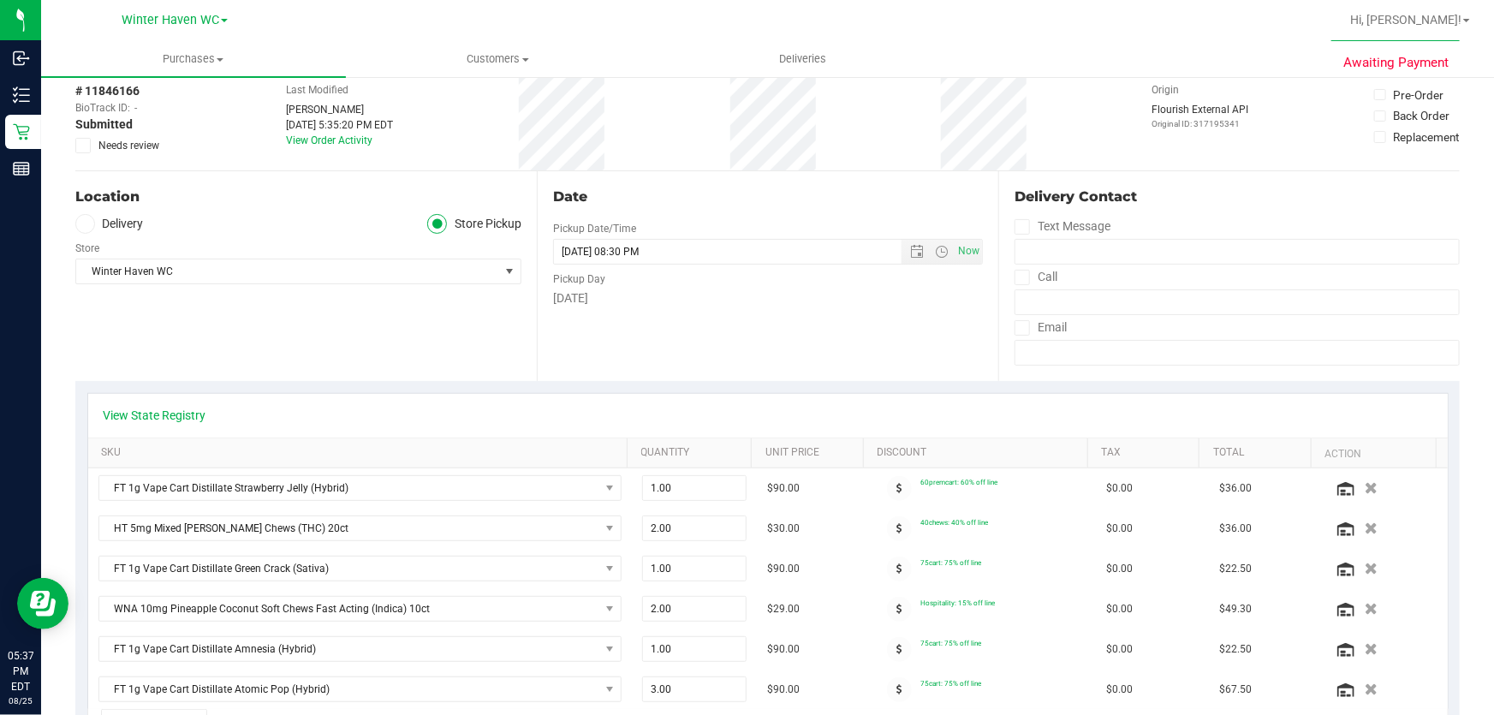
scroll to position [0, 0]
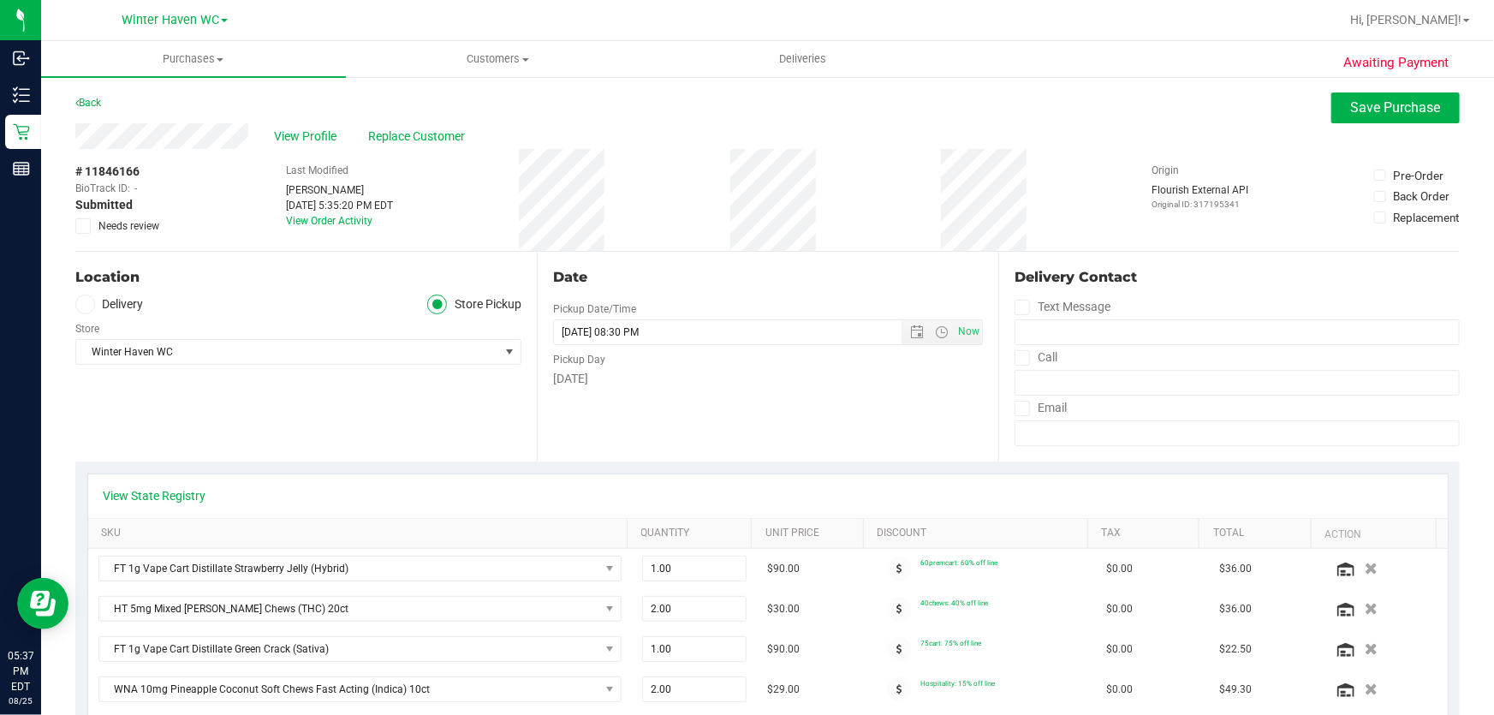
click at [82, 226] on icon at bounding box center [83, 226] width 11 height 0
click at [0, 0] on input "Needs review" at bounding box center [0, 0] width 0 height 0
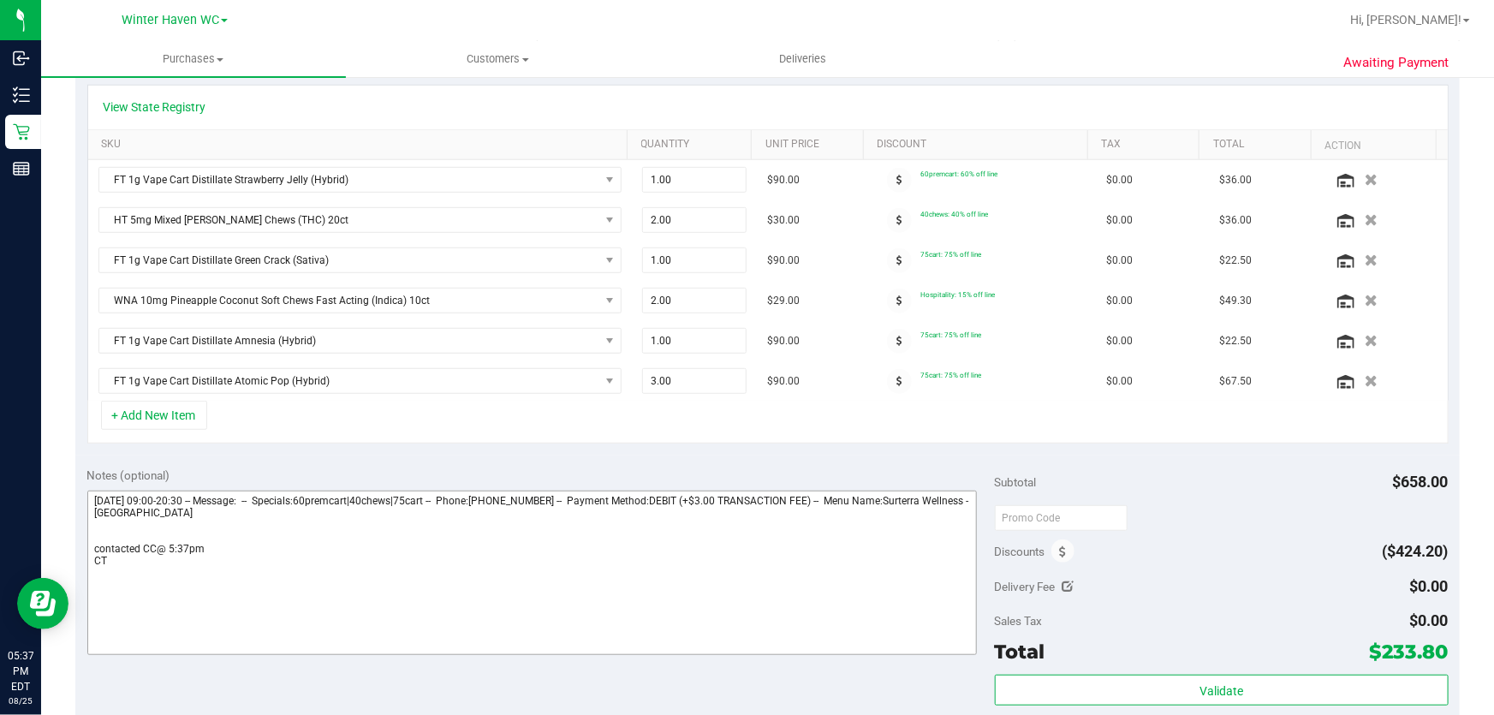
scroll to position [467, 0]
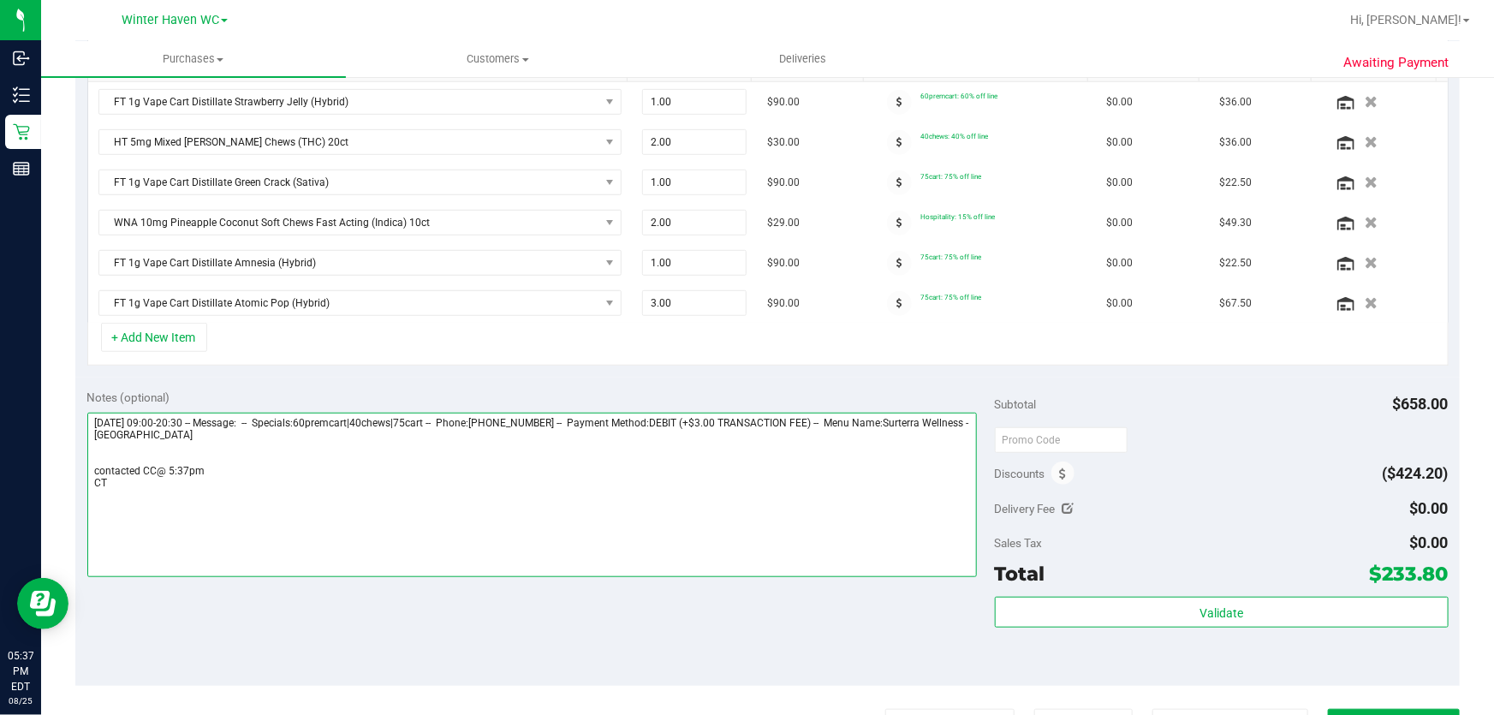
click at [116, 450] on textarea at bounding box center [532, 495] width 891 height 164
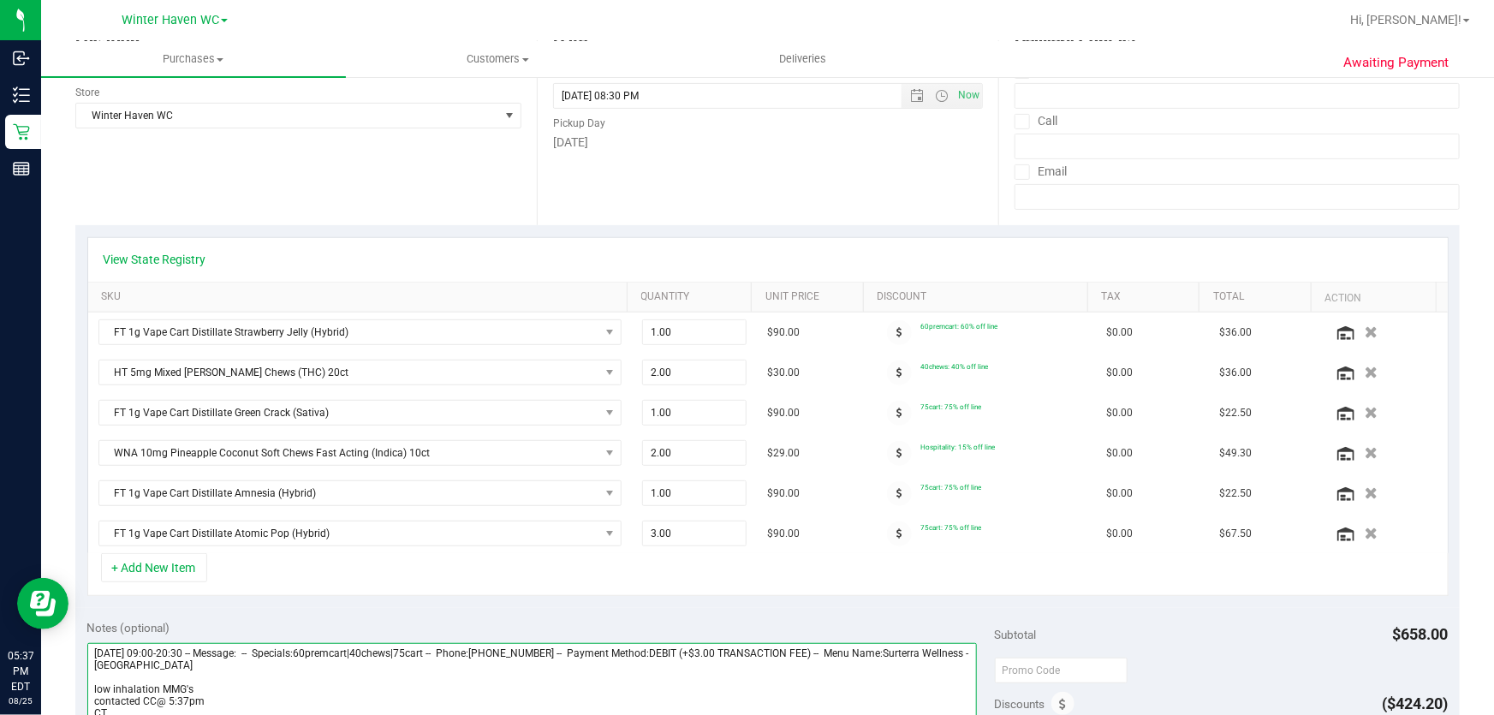
scroll to position [389, 0]
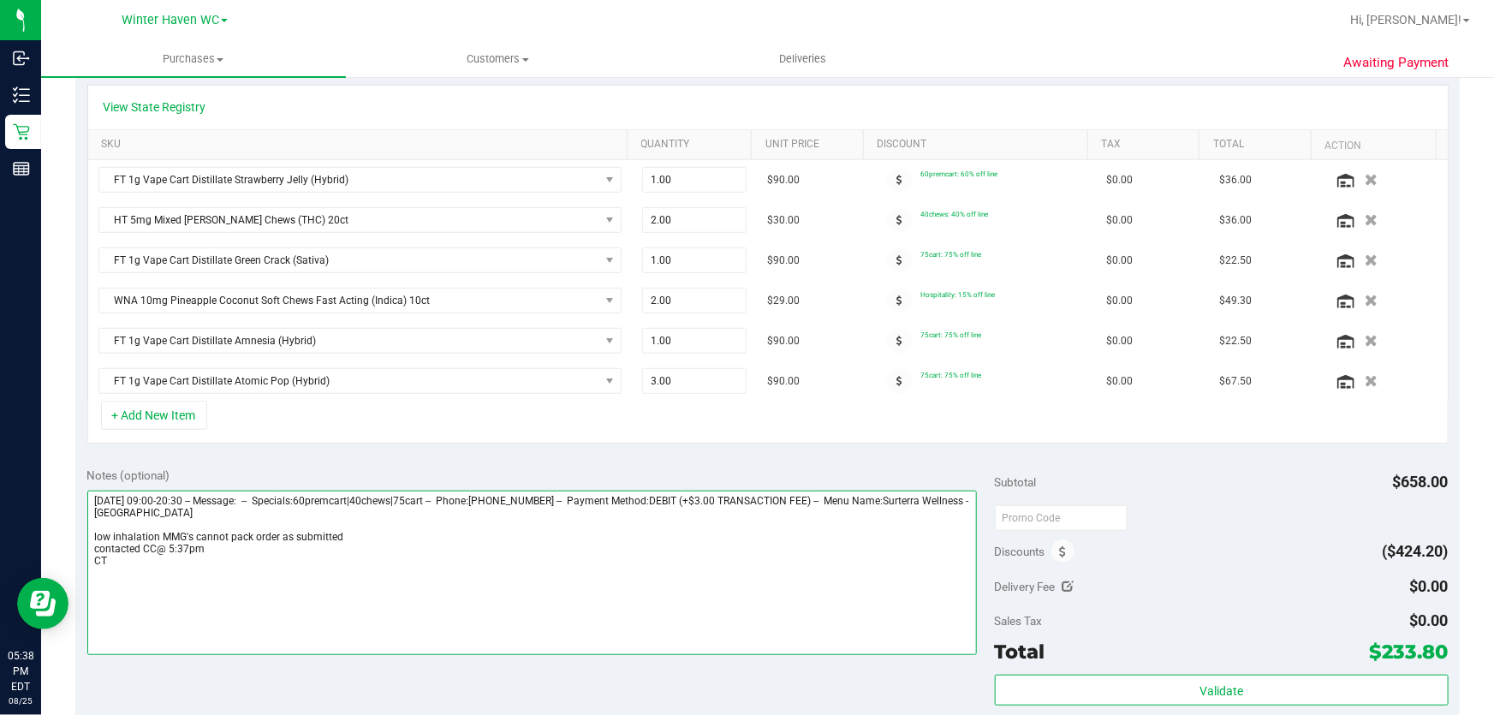
drag, startPoint x: 361, startPoint y: 533, endPoint x: 251, endPoint y: 538, distance: 109.7
click at [251, 538] on textarea at bounding box center [532, 573] width 891 height 164
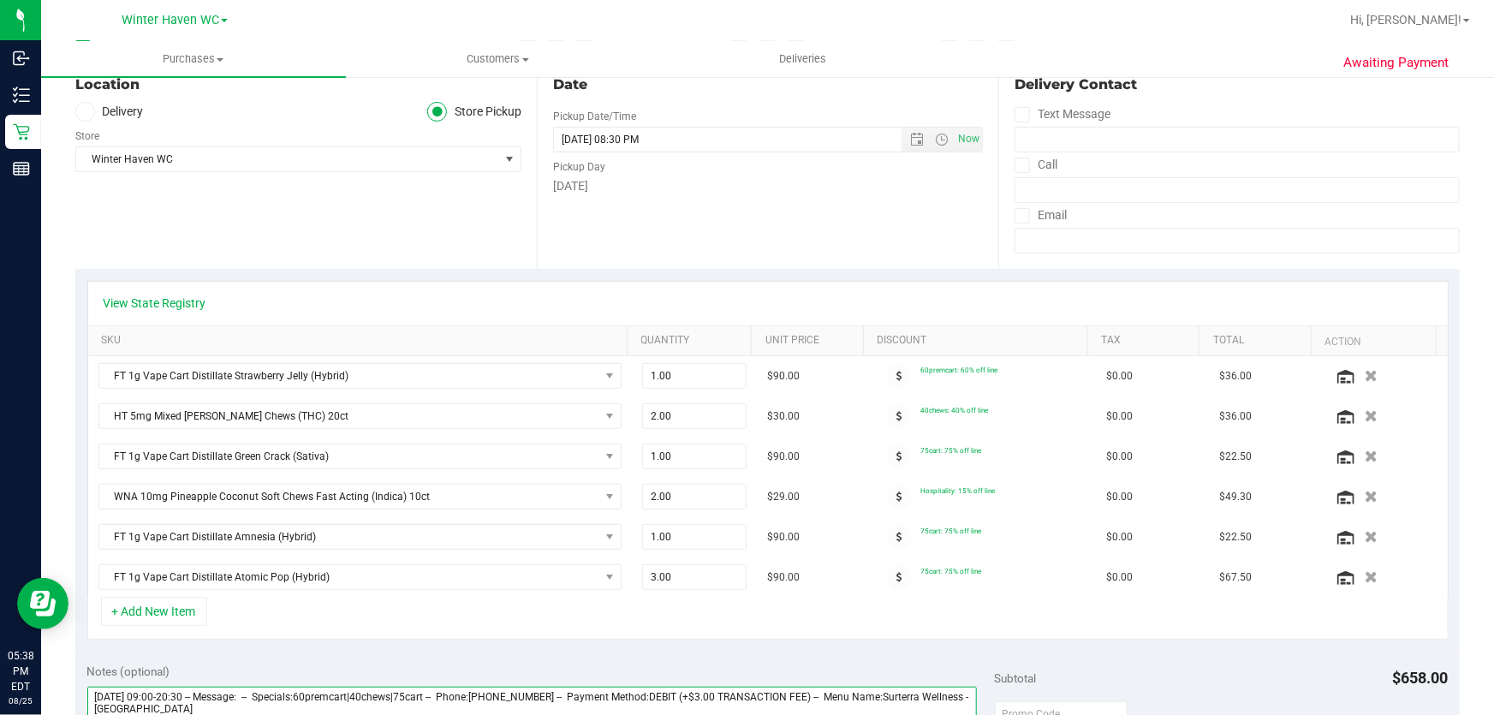
scroll to position [0, 0]
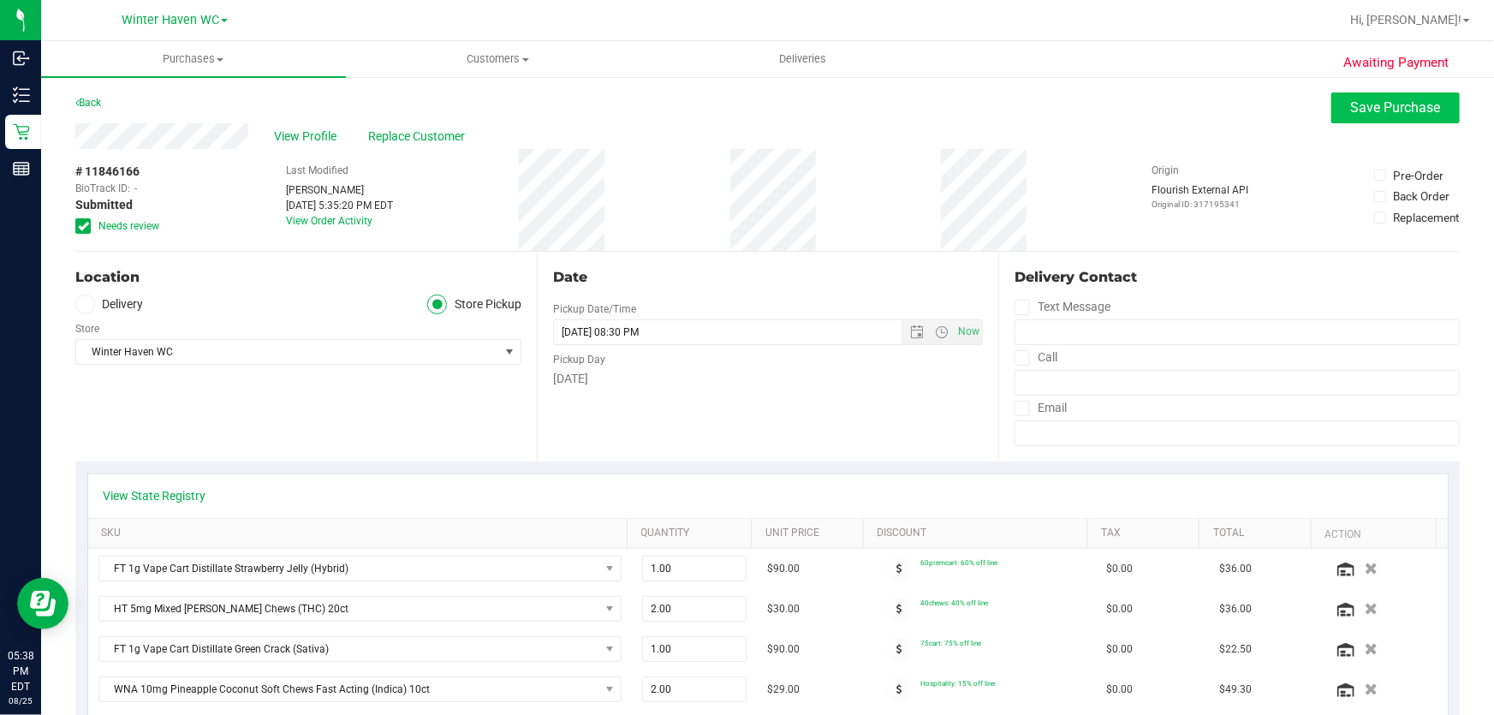
type textarea "[DATE] 09:00-20:30 -- Message: -- Specials:60premcart|40chews|75cart -- Phone:[…"
click at [1334, 111] on button "Save Purchase" at bounding box center [1396, 107] width 128 height 31
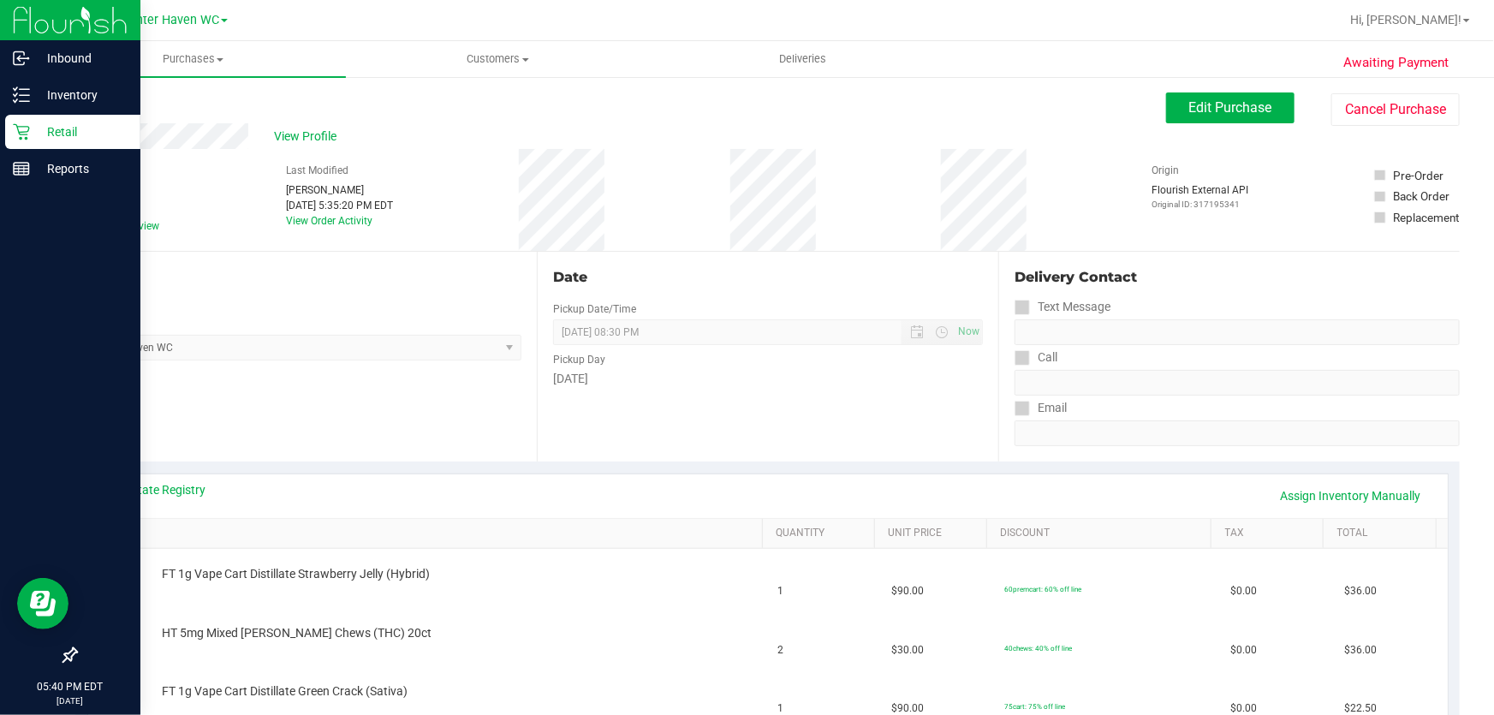
click at [41, 132] on p "Retail" at bounding box center [81, 132] width 103 height 21
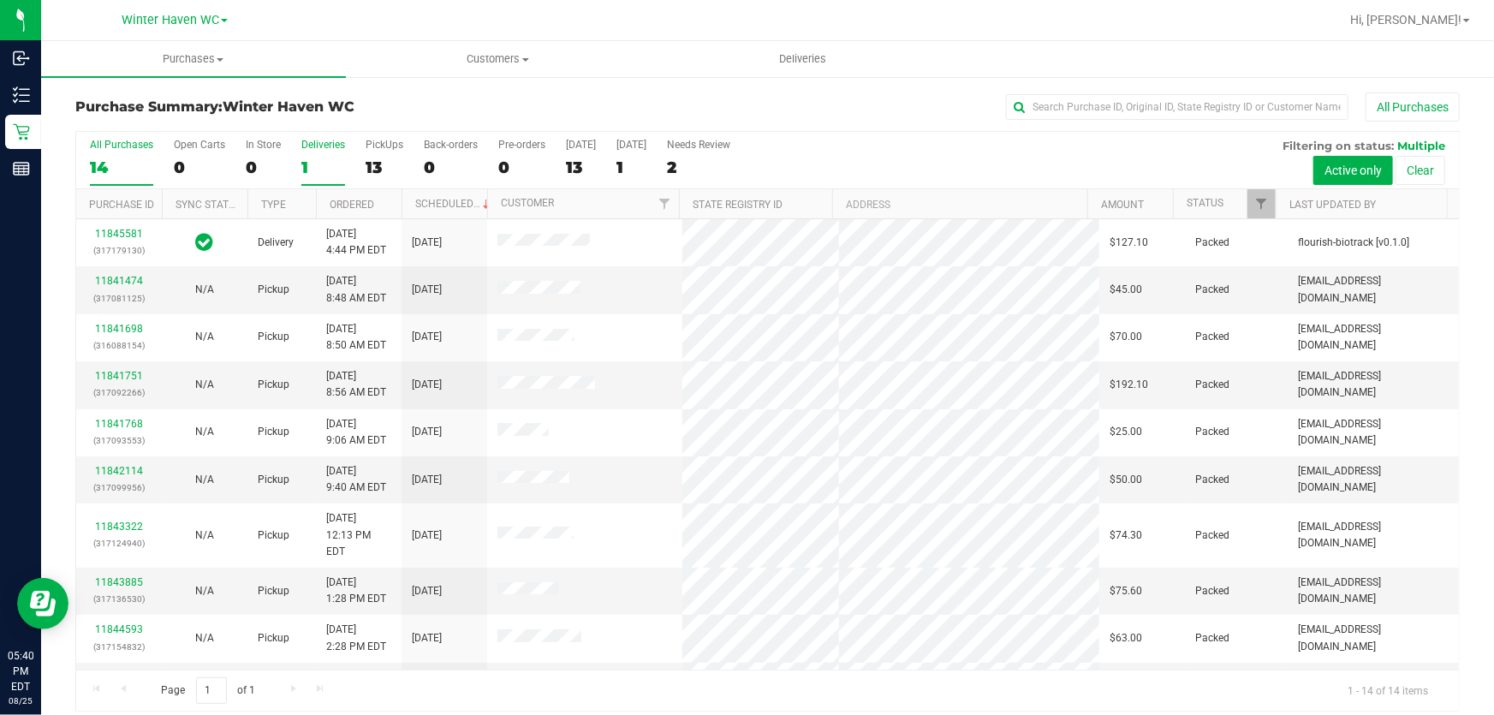
click at [311, 163] on div "1" at bounding box center [323, 168] width 44 height 20
click at [0, 0] on input "Deliveries 1" at bounding box center [0, 0] width 0 height 0
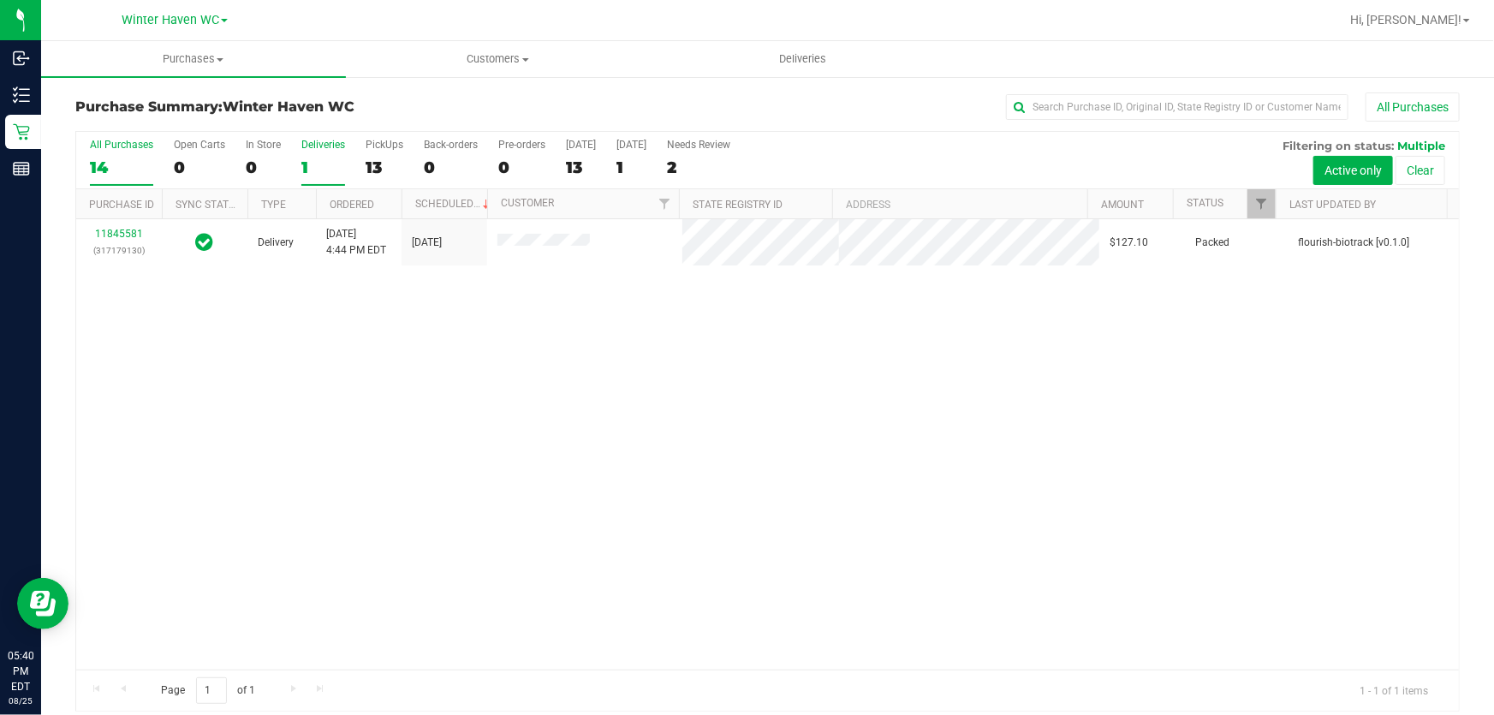
click at [106, 161] on div "14" at bounding box center [121, 168] width 63 height 20
click at [0, 0] on input "All Purchases 14" at bounding box center [0, 0] width 0 height 0
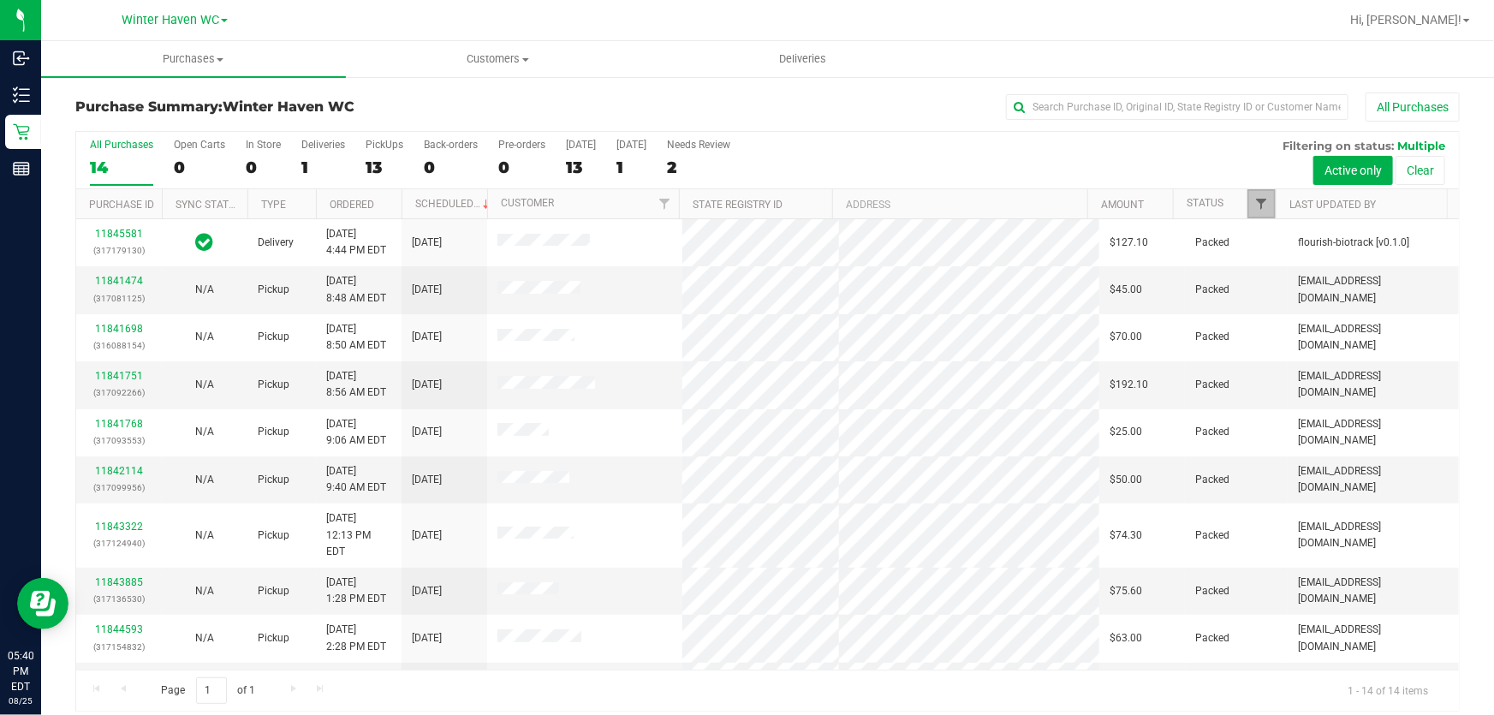
click at [1254, 204] on span "Filter" at bounding box center [1261, 204] width 14 height 14
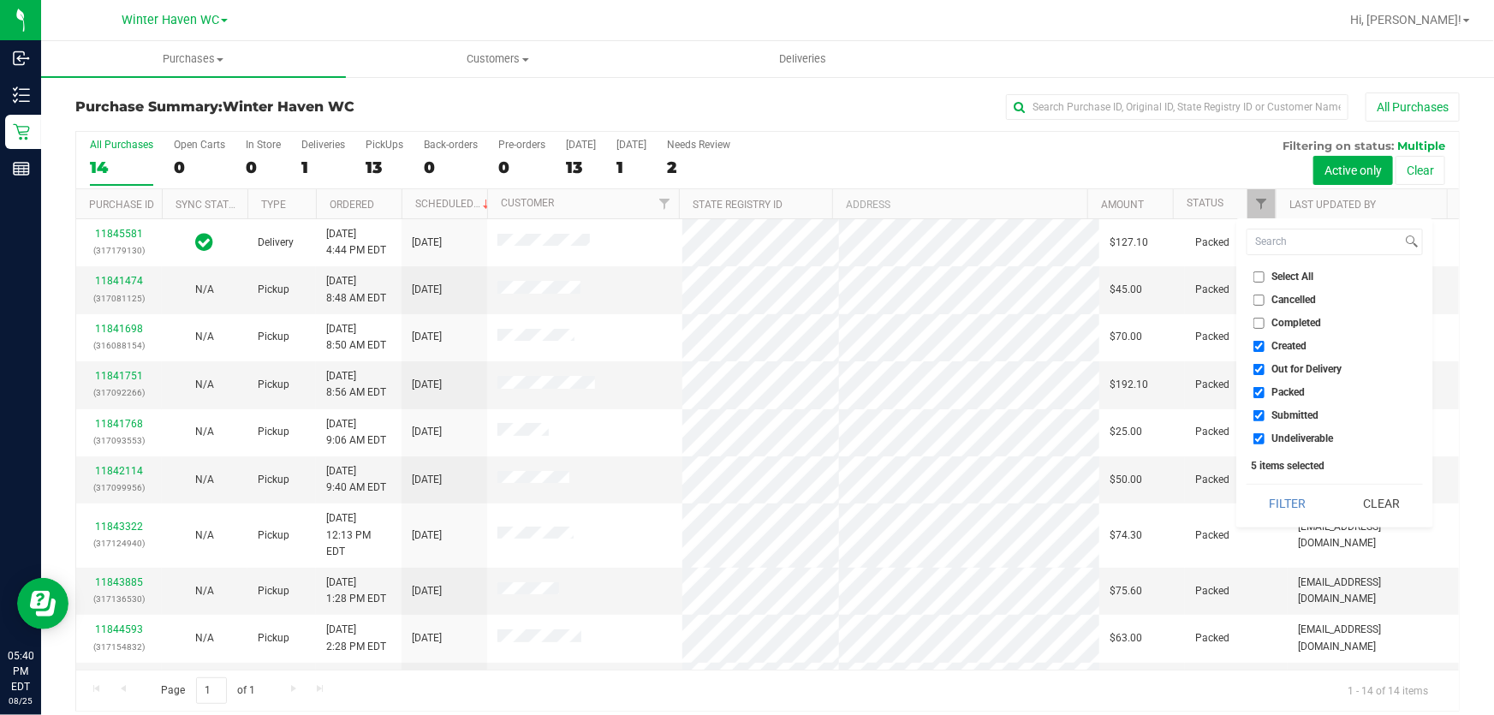
click at [1260, 438] on input "Undeliverable" at bounding box center [1259, 438] width 11 height 11
checkbox input "false"
click at [1255, 413] on input "Submitted" at bounding box center [1259, 415] width 11 height 11
checkbox input "false"
click at [1257, 366] on input "Out for Delivery" at bounding box center [1259, 369] width 11 height 11
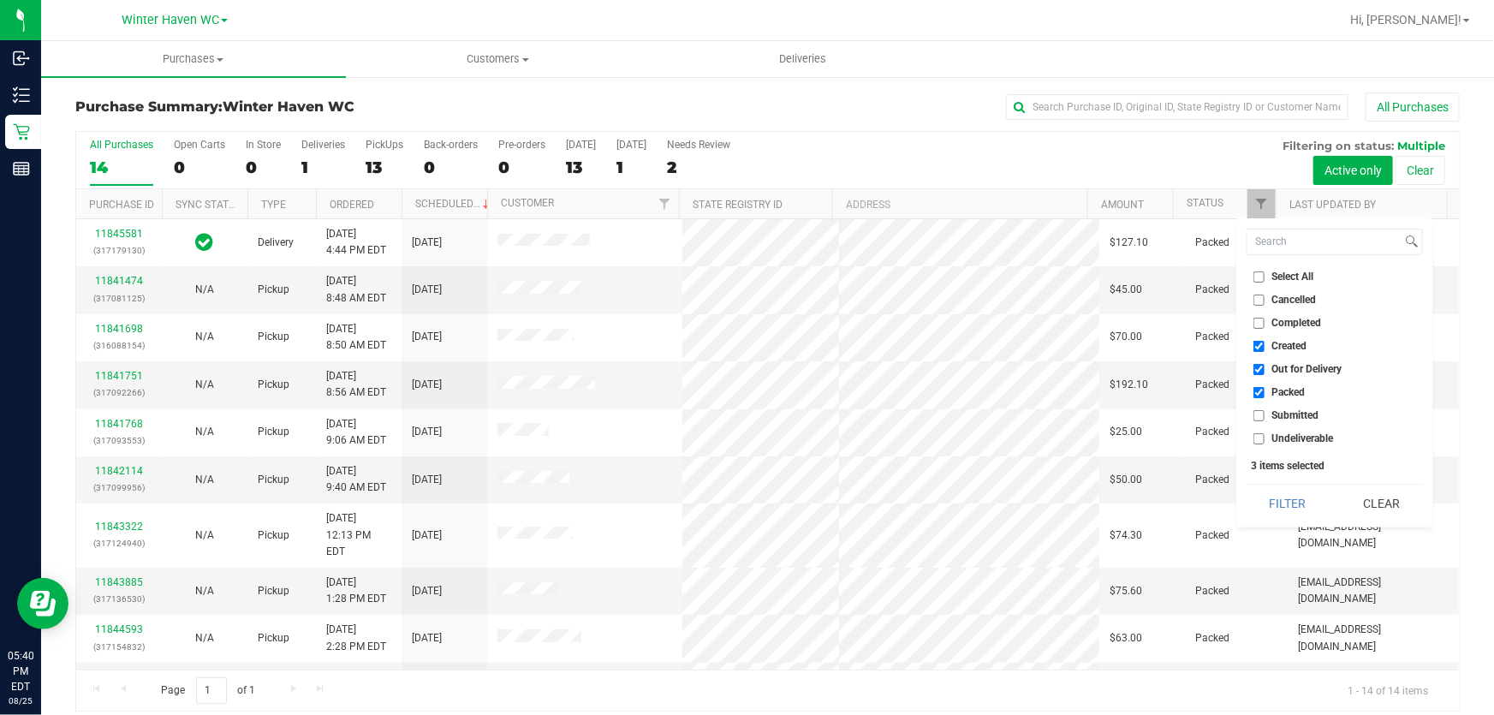
checkbox input "false"
click at [1254, 348] on input "Created" at bounding box center [1259, 346] width 11 height 11
checkbox input "false"
click at [1254, 390] on input "Packed" at bounding box center [1259, 392] width 11 height 11
checkbox input "false"
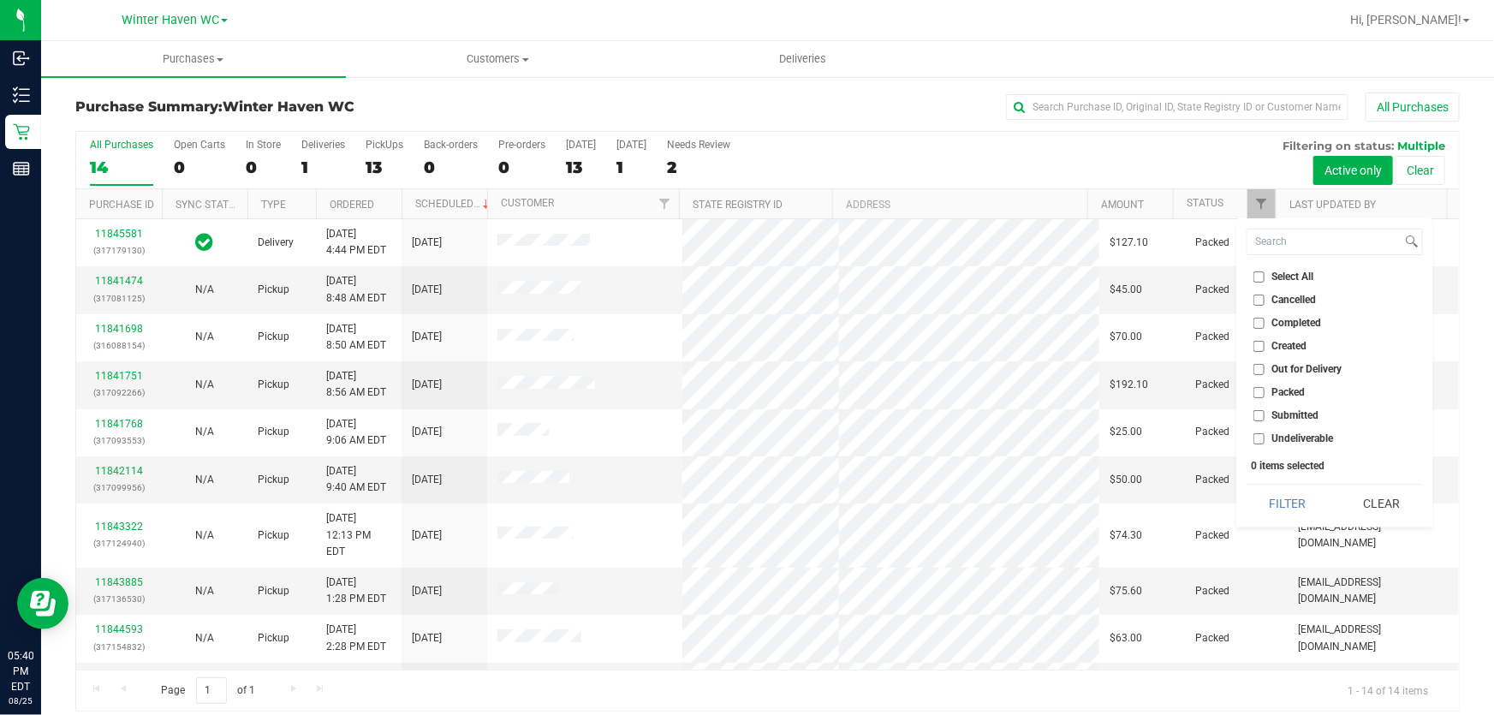
click at [1260, 419] on input "Submitted" at bounding box center [1259, 415] width 11 height 11
checkbox input "true"
click at [1288, 499] on button "Filter" at bounding box center [1288, 504] width 82 height 38
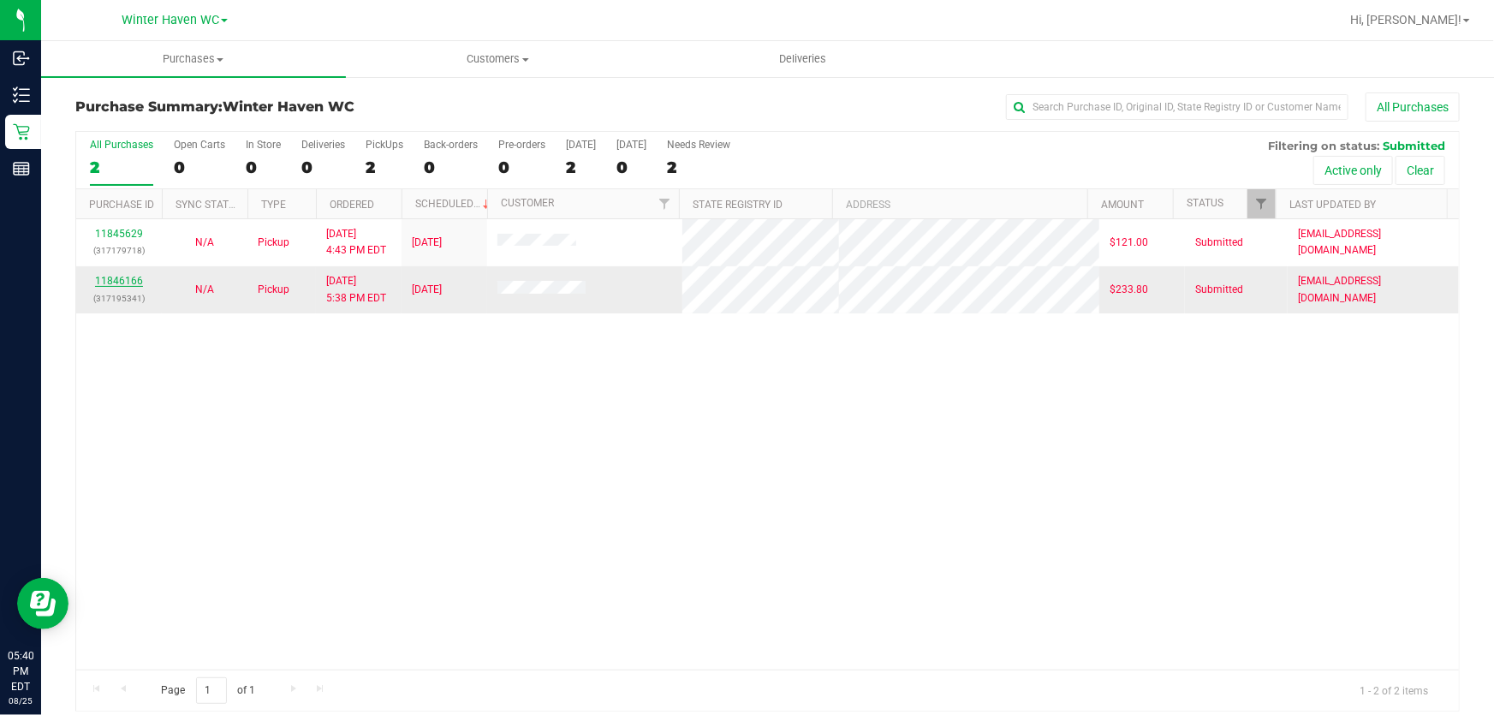
click at [134, 279] on link "11846166" at bounding box center [119, 281] width 48 height 12
